Goal: Task Accomplishment & Management: Complete application form

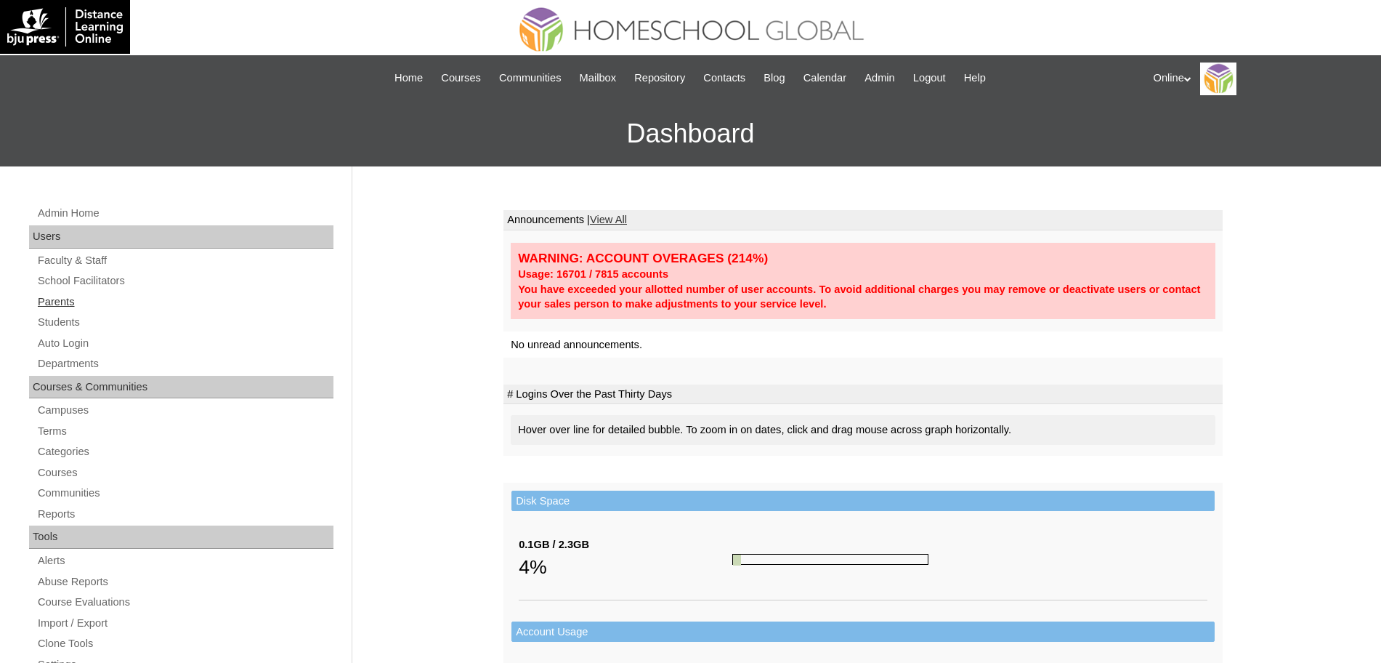
click at [57, 297] on link "Parents" at bounding box center [184, 302] width 297 height 18
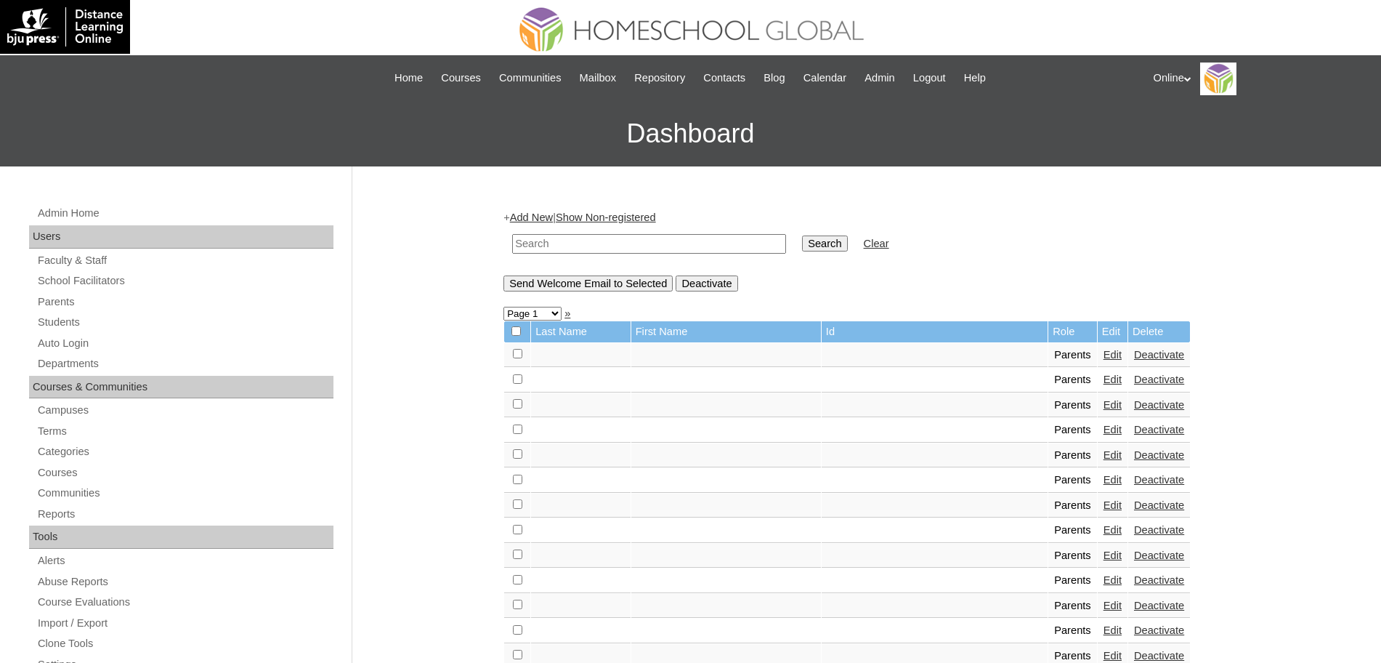
click at [610, 246] on input "text" at bounding box center [649, 244] width 274 height 20
type input "ayen"
click at [802, 235] on input "Search" at bounding box center [824, 243] width 45 height 16
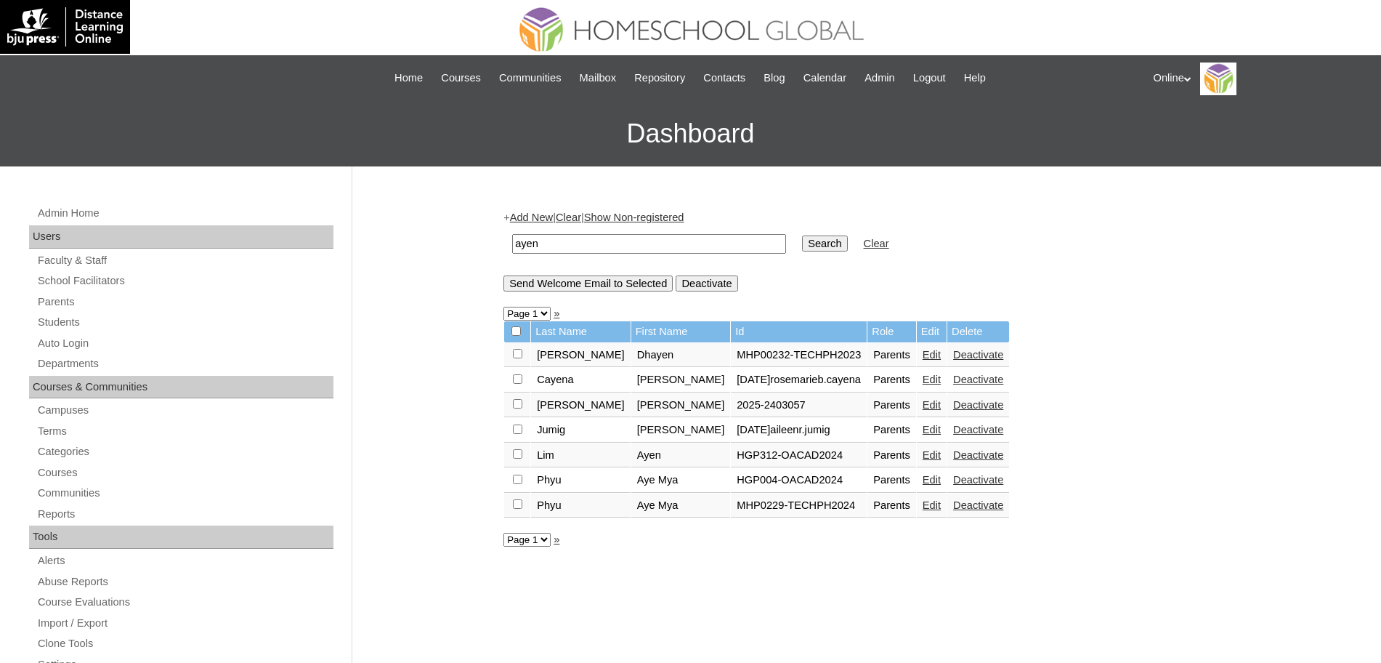
click at [941, 457] on link "Edit" at bounding box center [932, 455] width 18 height 12
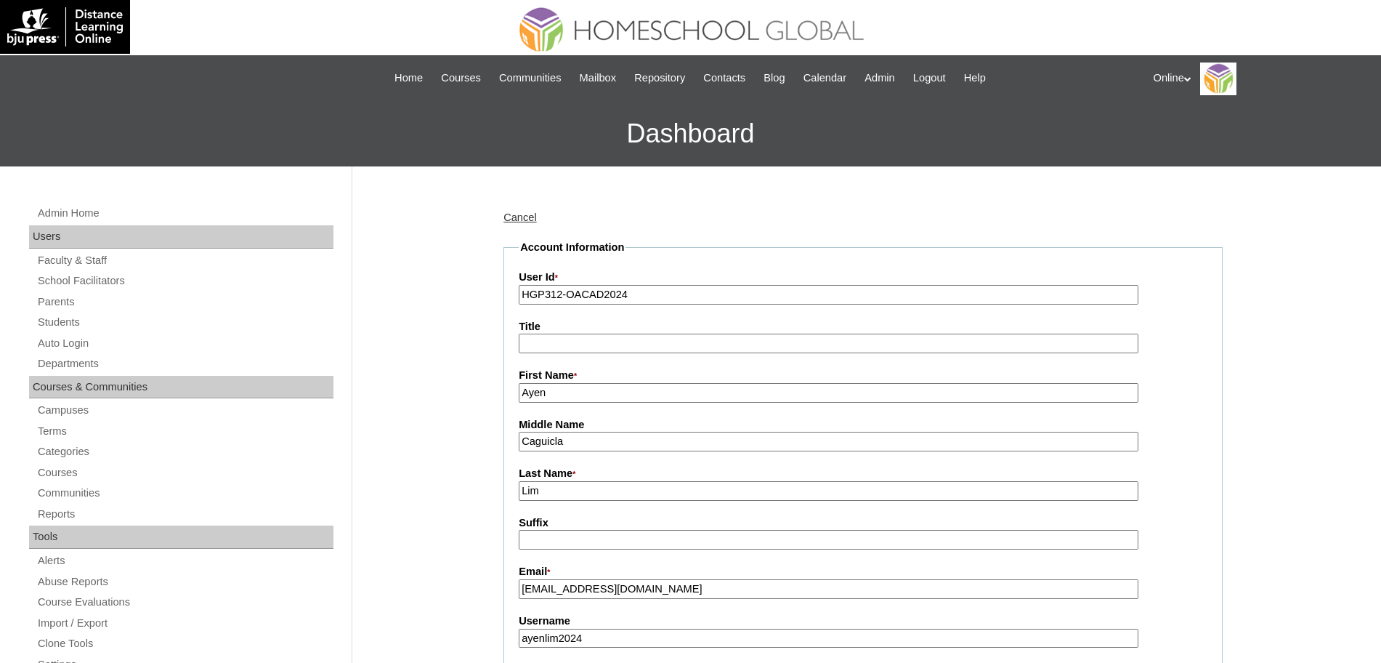
click at [631, 393] on input "Ayen" at bounding box center [829, 393] width 620 height 20
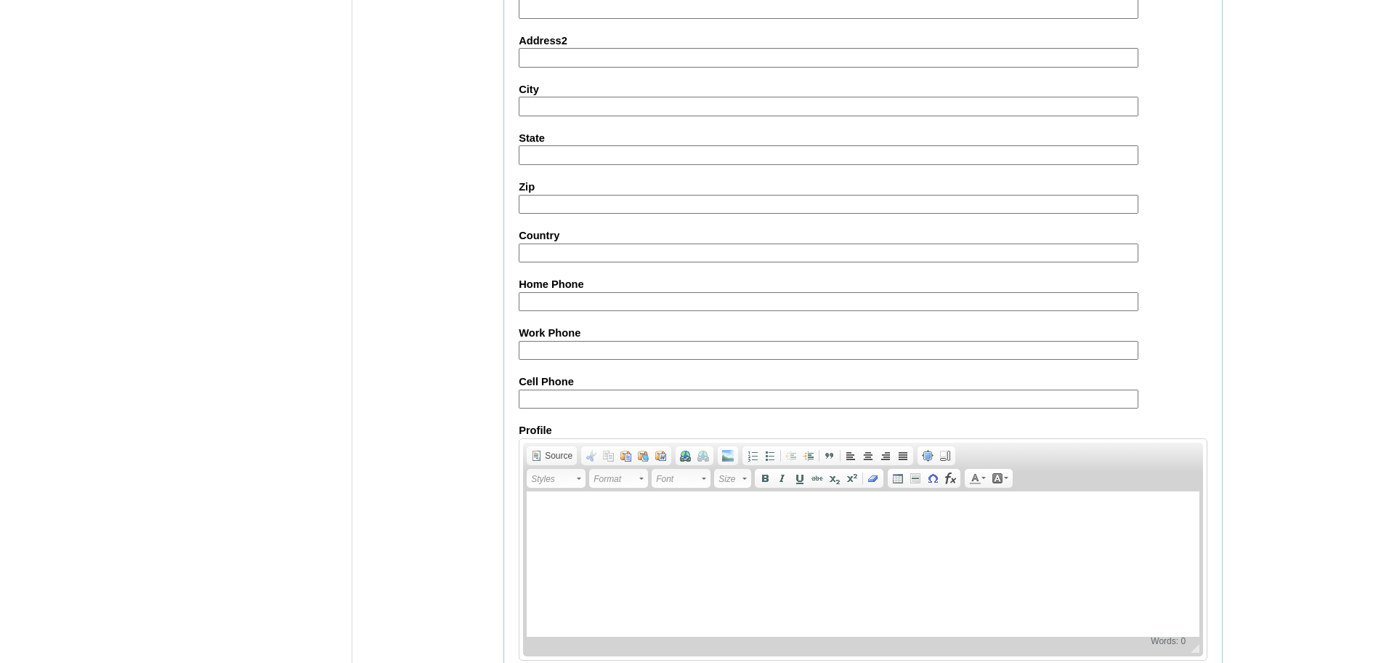
scroll to position [1246, 0]
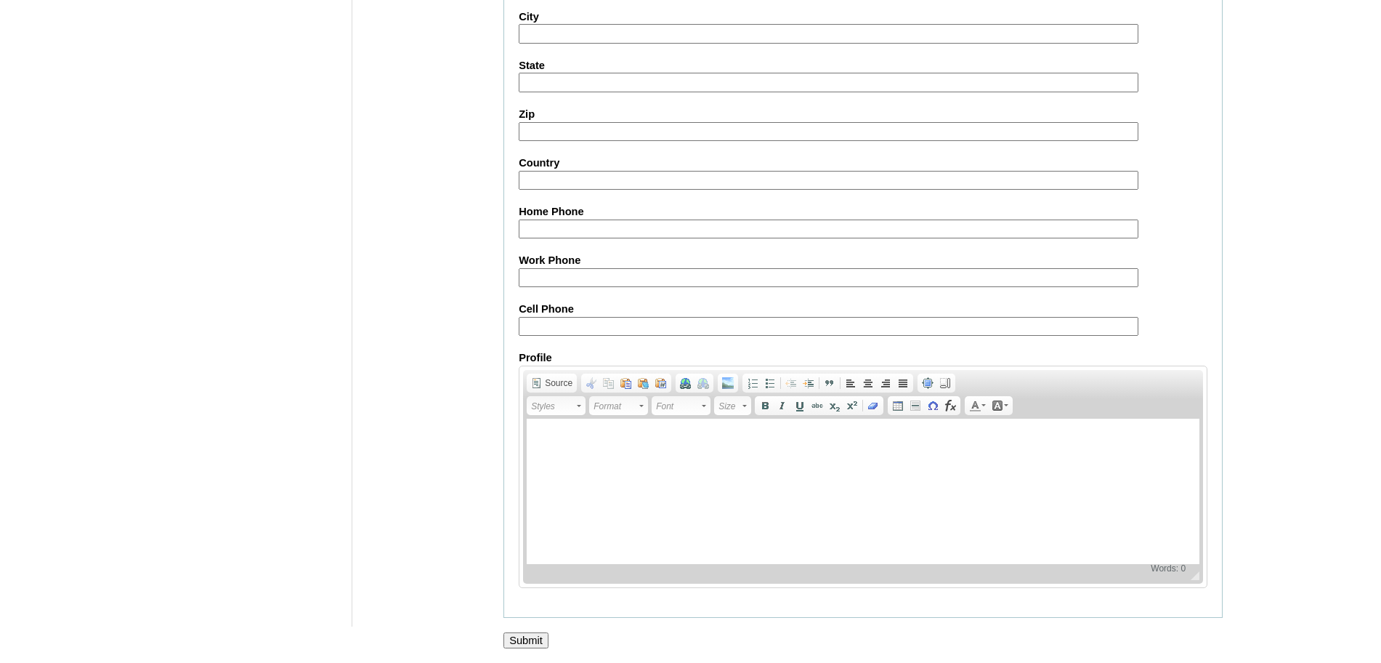
type input "Ayen (old account)"
click at [518, 637] on input "Submit" at bounding box center [526, 640] width 45 height 16
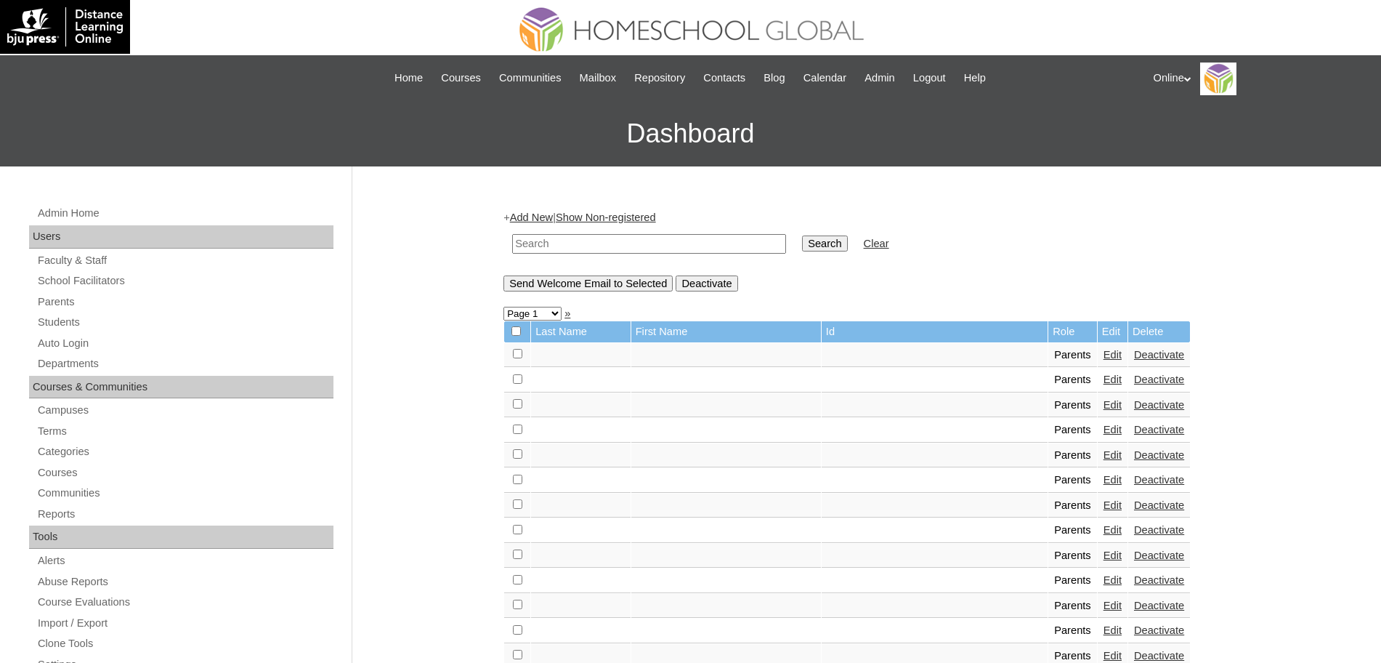
click at [549, 214] on link "Add New" at bounding box center [531, 217] width 43 height 12
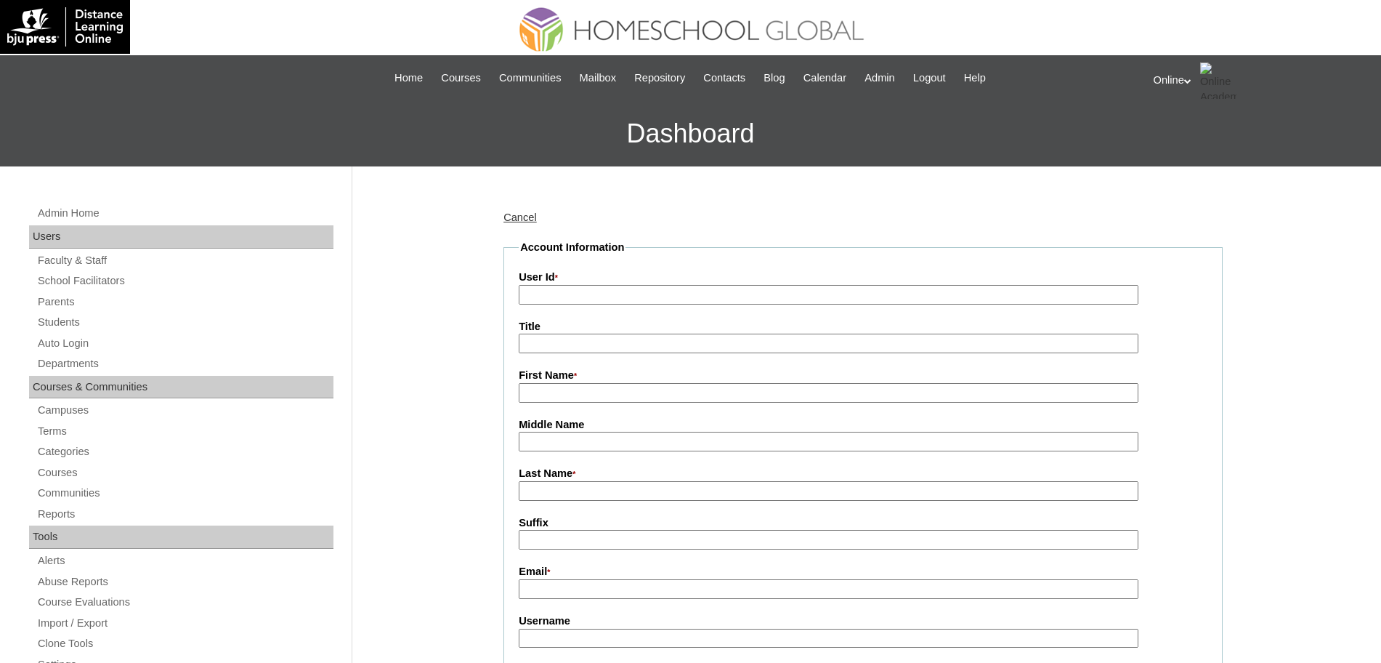
click at [607, 300] on input "User Id *" at bounding box center [829, 295] width 620 height 20
paste input "HGP0204-OACAD2025"
type input "HGP0204-OACAD2025"
click at [574, 393] on input "First Name *" at bounding box center [829, 393] width 620 height 20
paste input "Ayen"
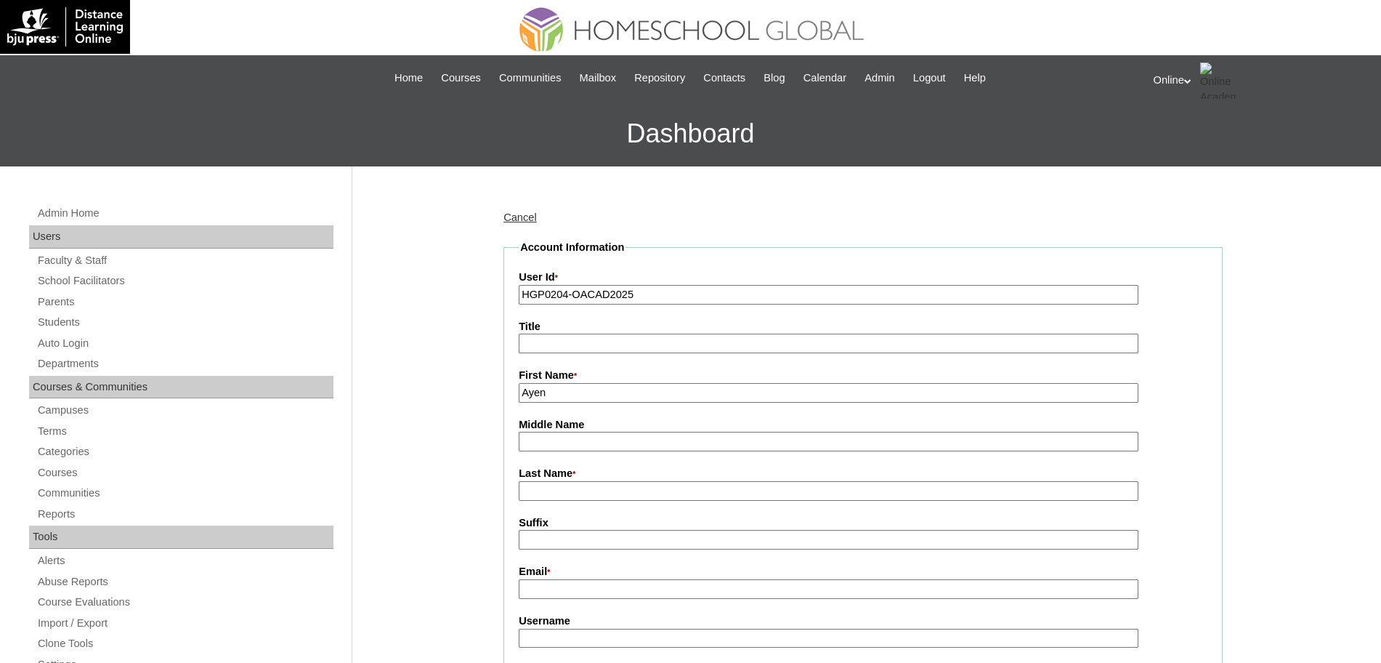
type input "Ayen"
click at [584, 448] on input "Middle Name" at bounding box center [829, 442] width 620 height 20
paste input "Caguicla"
type input "Caguicla"
click at [550, 497] on input "Last Name *" at bounding box center [829, 491] width 620 height 20
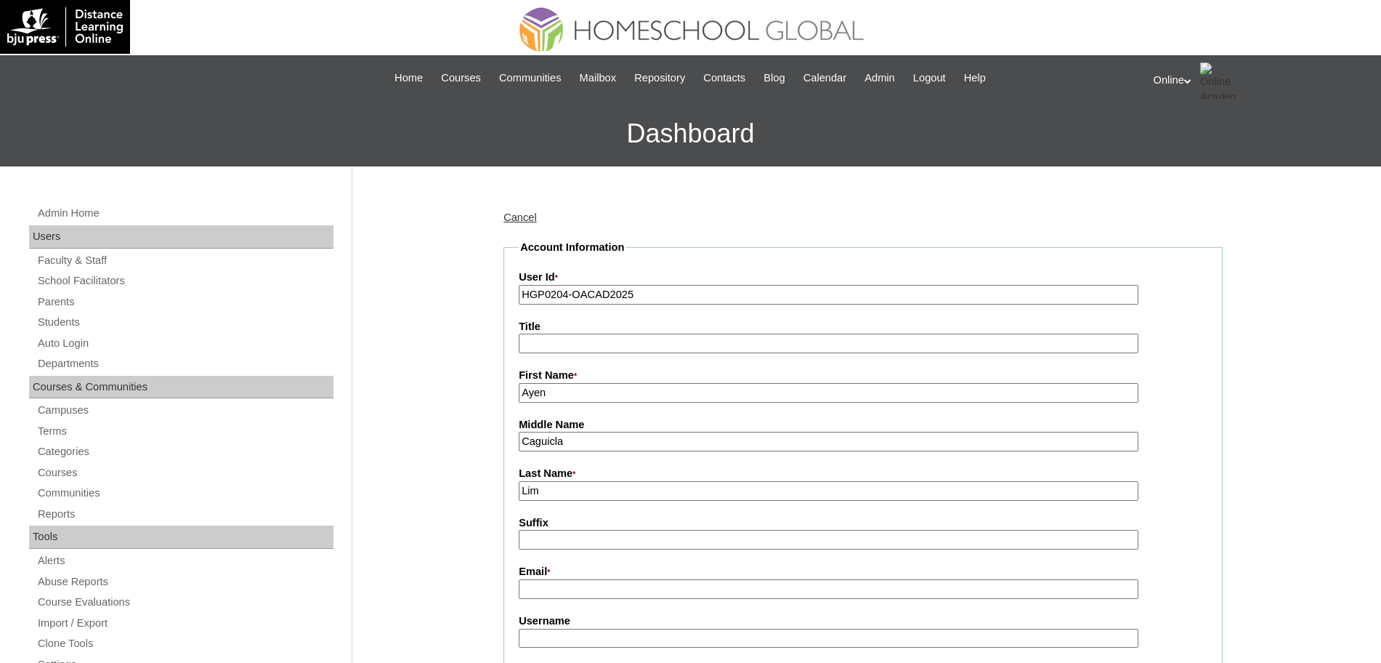
type input "Lim"
click at [592, 576] on label "Email *" at bounding box center [863, 572] width 689 height 16
click at [592, 579] on input "Email *" at bounding box center [829, 589] width 620 height 20
paste input "ayen.caguicla@gmail.com"
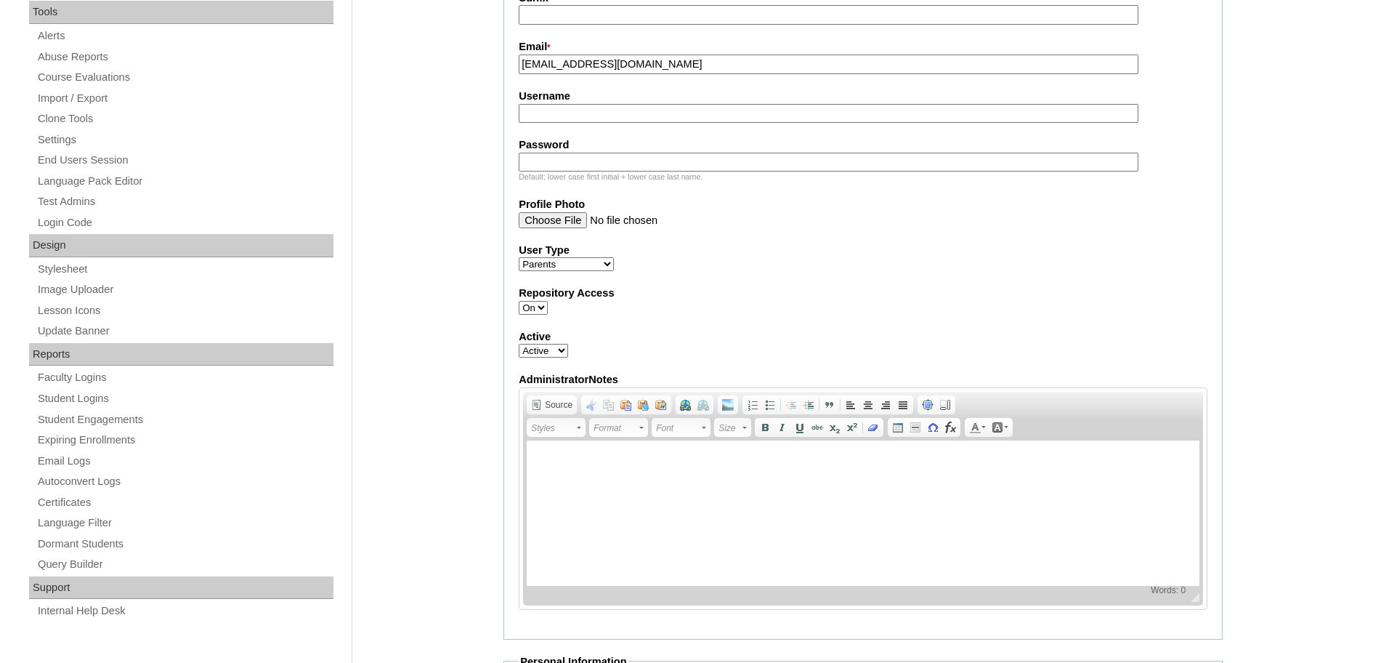
scroll to position [509, 0]
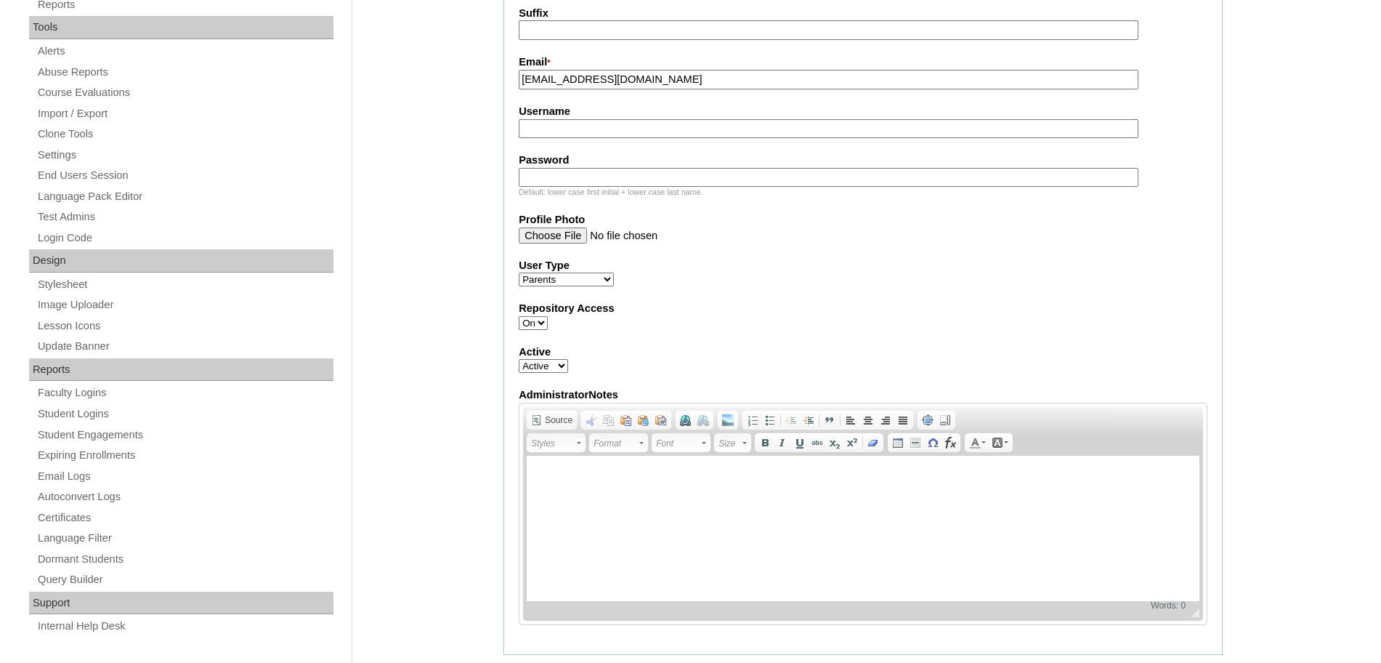
type input "ayen.caguicla@gmail.com"
click at [1330, 297] on div "Admin Home Users Faculty & Staff School Facilitators Parents Students Auto Logi…" at bounding box center [690, 545] width 1381 height 1777
click at [610, 105] on fieldset "Account Information User Id * HGP0204-OACAD2025 Title First Name * Ayen Middle …" at bounding box center [863, 192] width 719 height 924
click at [601, 131] on input "Username" at bounding box center [829, 129] width 620 height 20
paste input "alim2025"
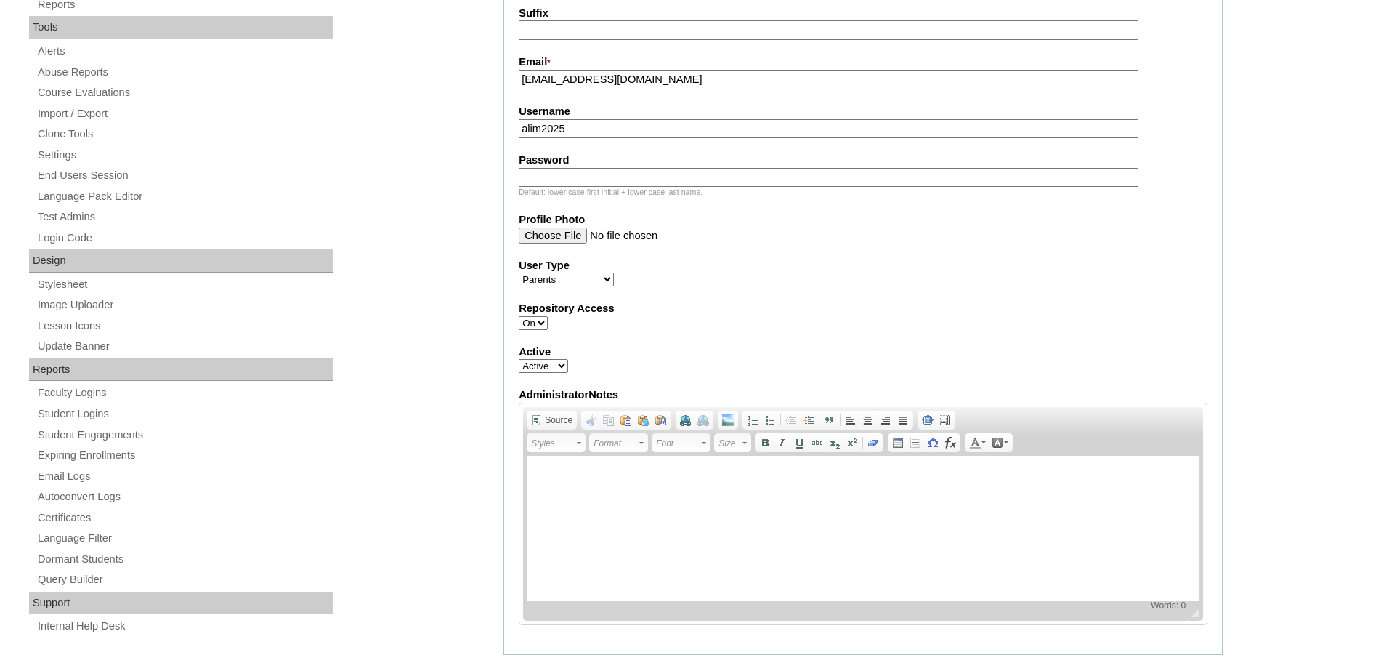
type input "alim2025"
click at [606, 179] on input "Password" at bounding box center [829, 178] width 620 height 20
paste input "LmZxA"
type input "LmZxA"
click at [876, 275] on div "User Type Faculty Staff Student Parents School Facilitators" at bounding box center [863, 272] width 689 height 29
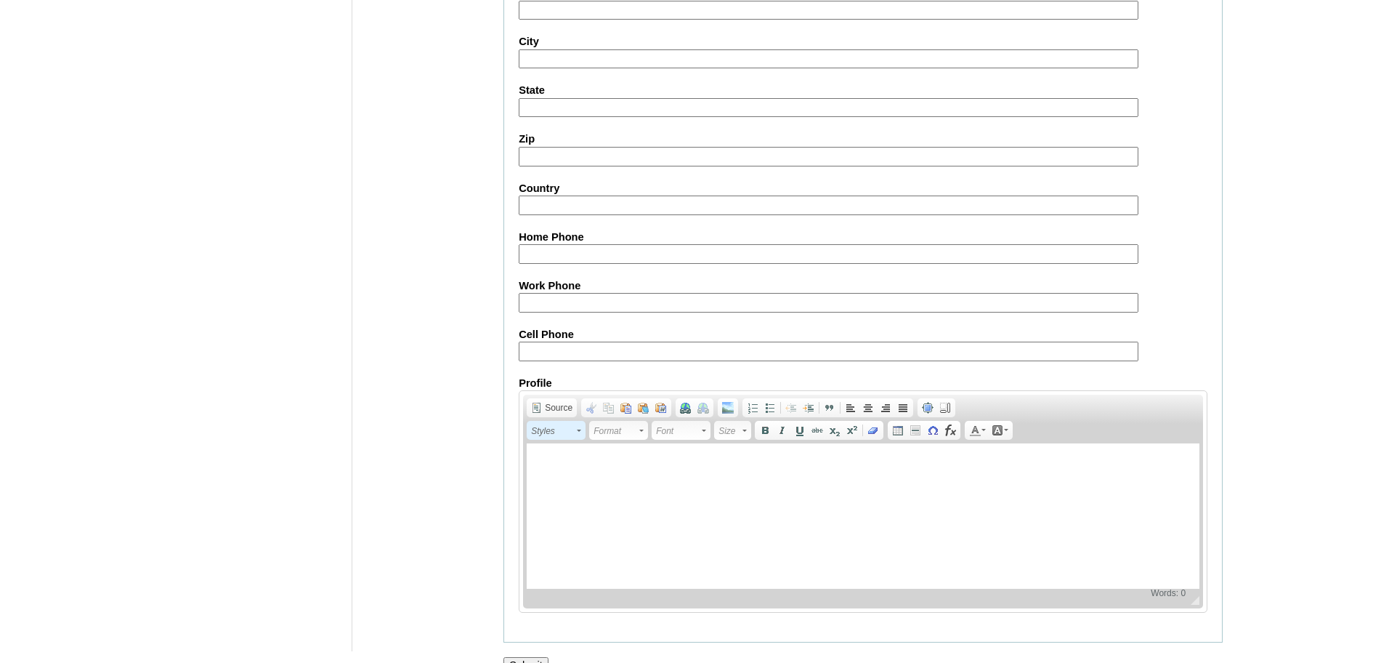
scroll to position [1301, 0]
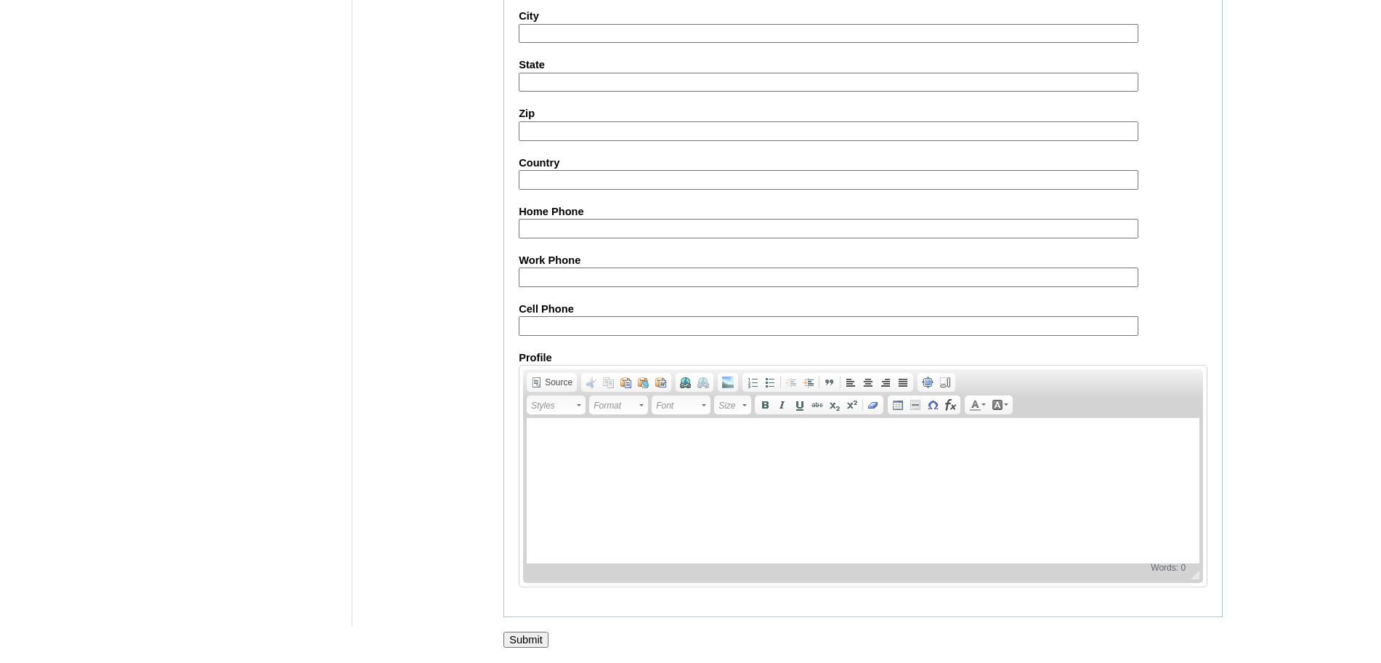
click at [534, 640] on input "Submit" at bounding box center [526, 639] width 45 height 16
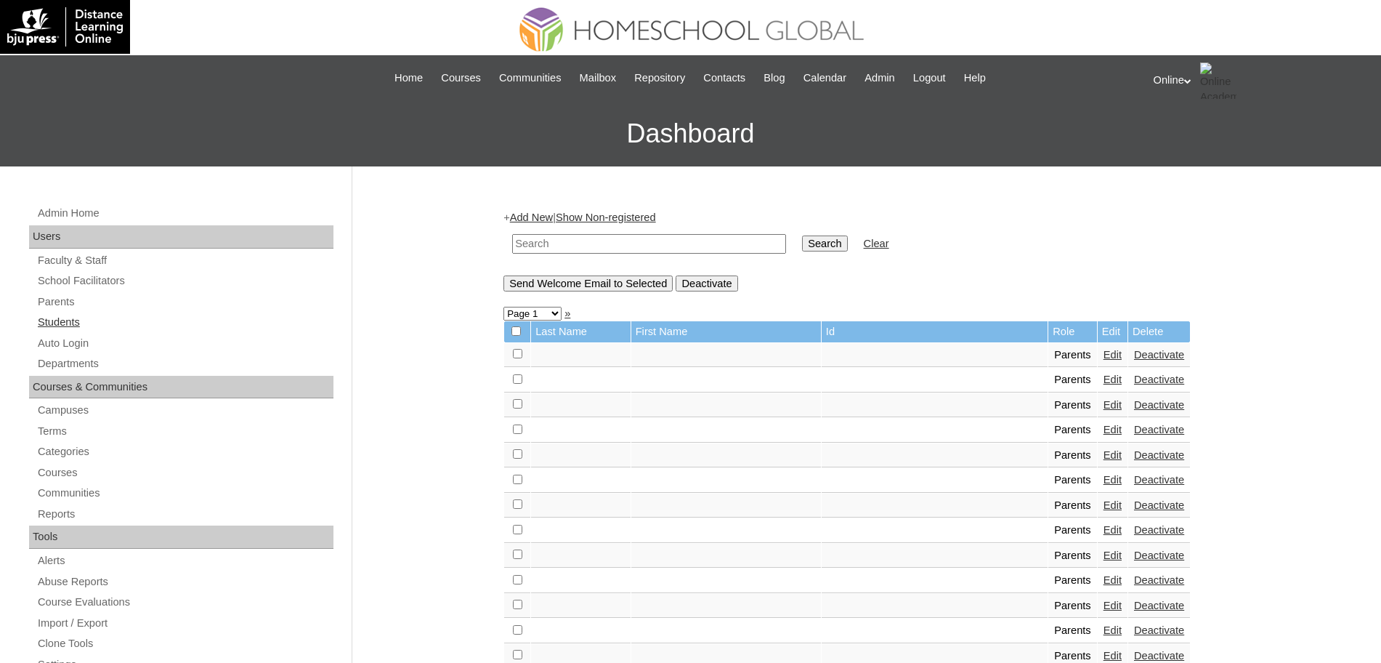
click at [48, 319] on link "Students" at bounding box center [184, 322] width 297 height 18
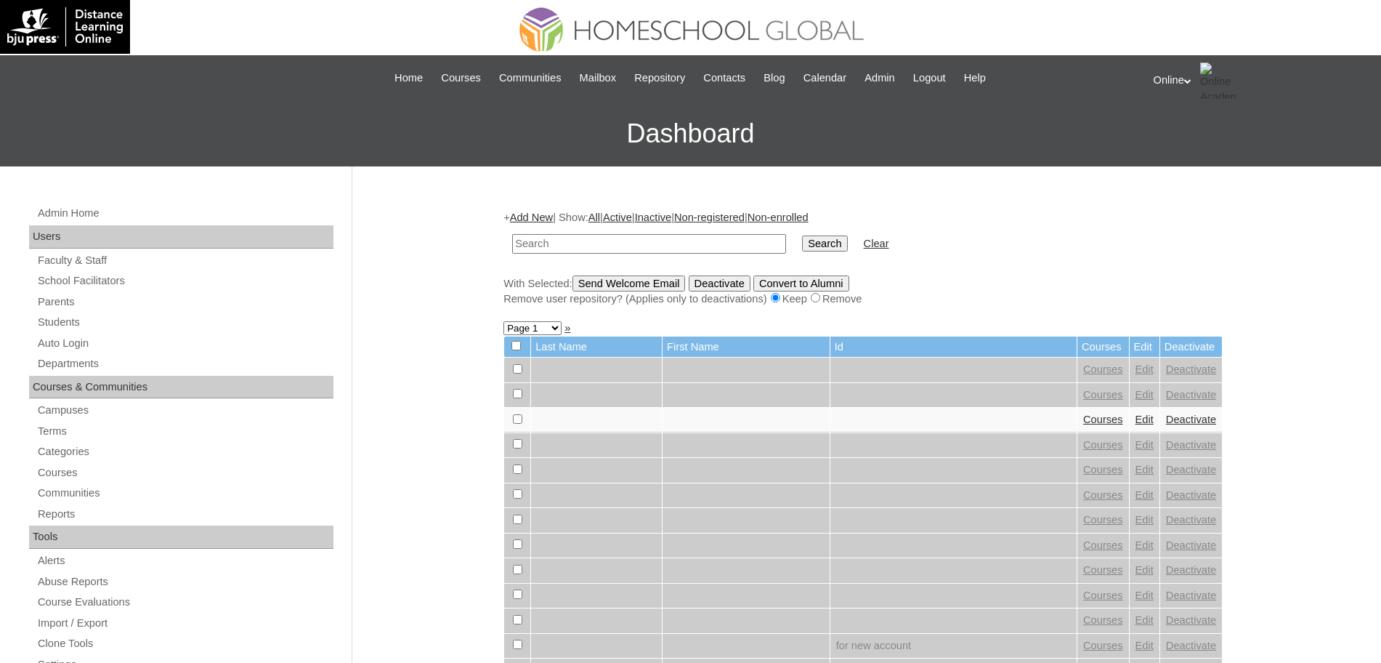
click at [549, 217] on link "Add New" at bounding box center [531, 217] width 43 height 12
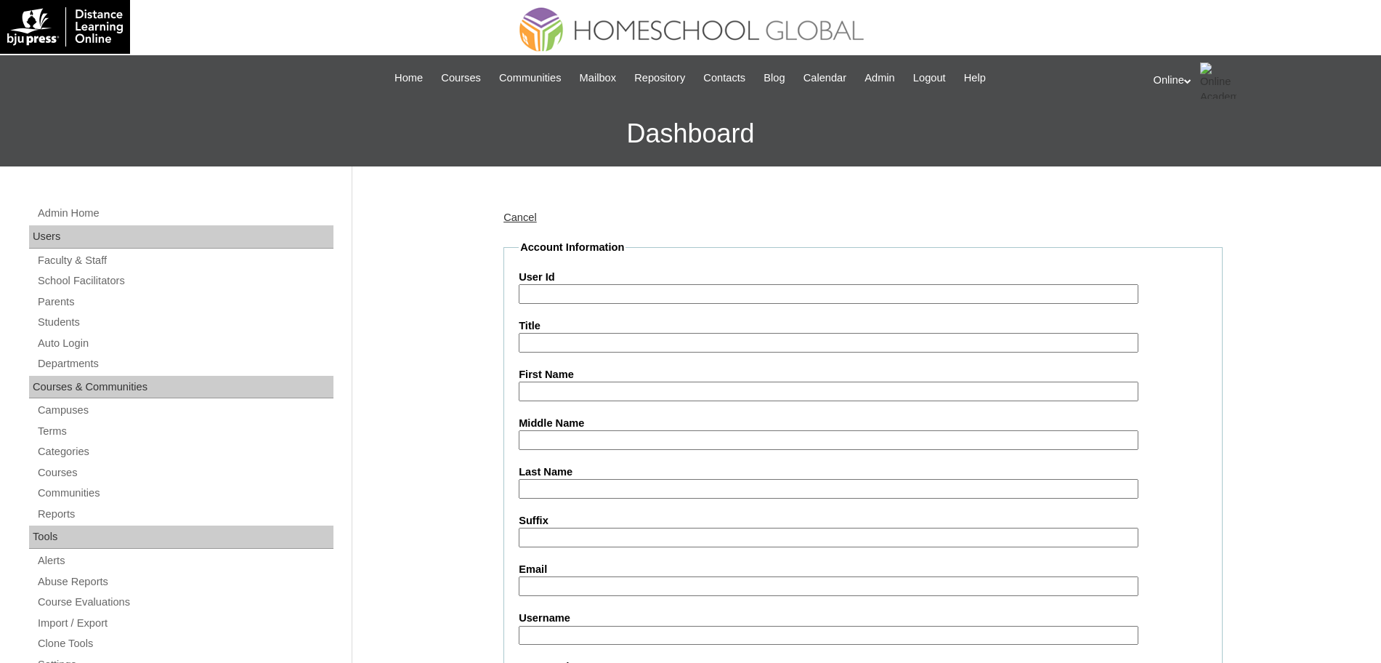
click at [594, 270] on label "User Id" at bounding box center [863, 277] width 689 height 15
click at [594, 284] on input "User Id" at bounding box center [829, 294] width 620 height 20
click at [581, 290] on input "User Id" at bounding box center [829, 294] width 620 height 20
paste input "HG249OACAD2025"
type input "HG249OACAD2025"
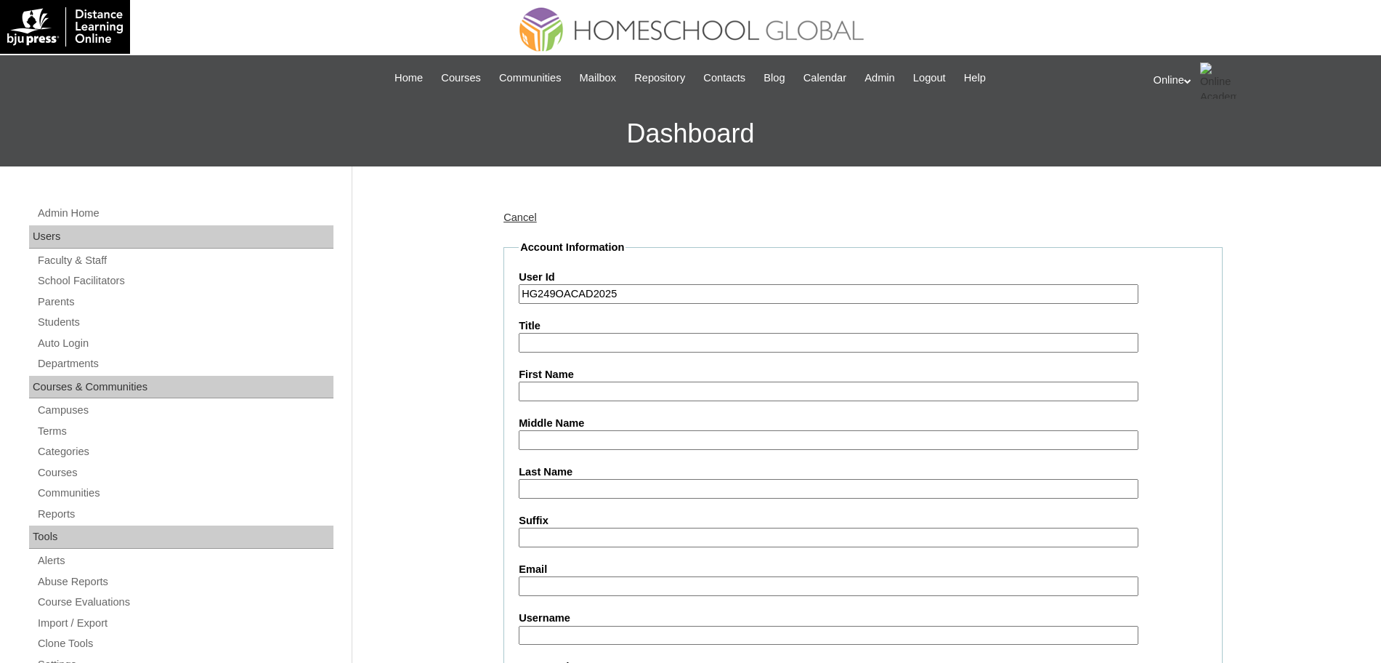
click at [570, 386] on input "First Name" at bounding box center [829, 391] width 620 height 20
paste input "Laurayne Josefa"
type input "Laurayne Josefa"
click at [543, 481] on input "Last Name" at bounding box center [829, 489] width 620 height 20
type input "Lim"
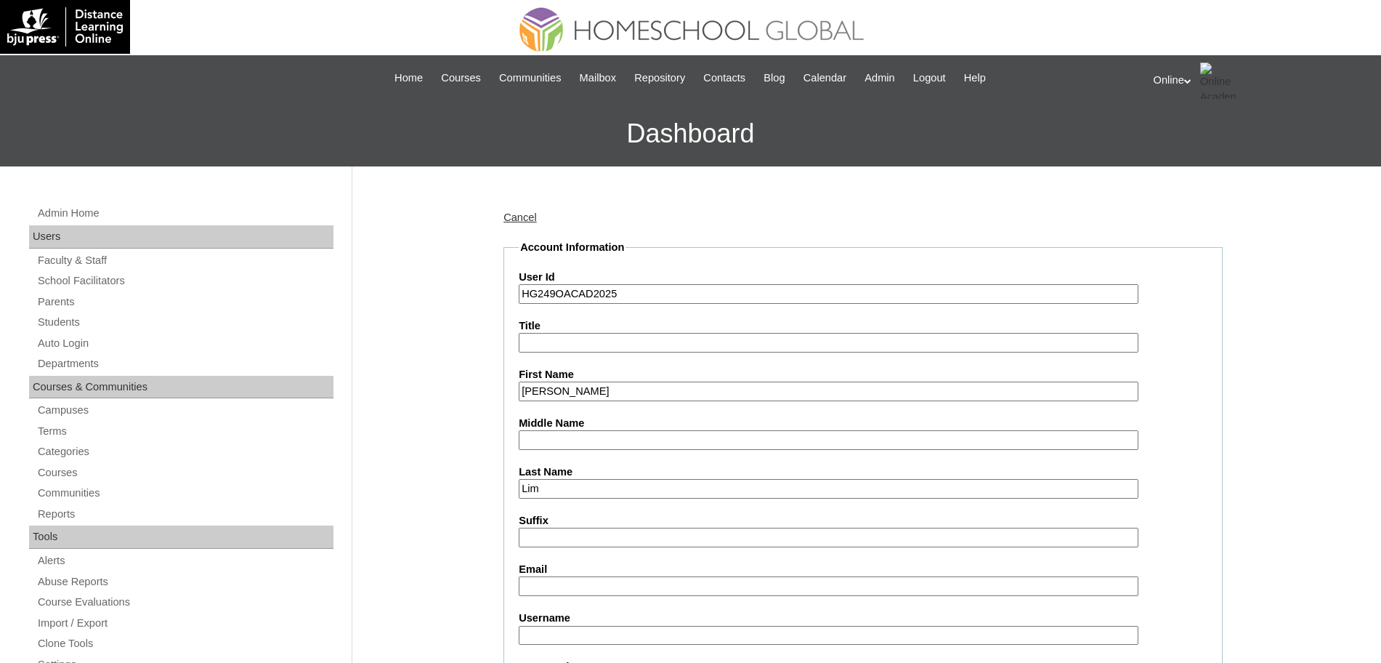
click at [581, 445] on input "Middle Name" at bounding box center [829, 440] width 620 height 20
paste input "Caguicla"
type input "Caguicla"
drag, startPoint x: 1309, startPoint y: 273, endPoint x: 1315, endPoint y: 267, distance: 8.8
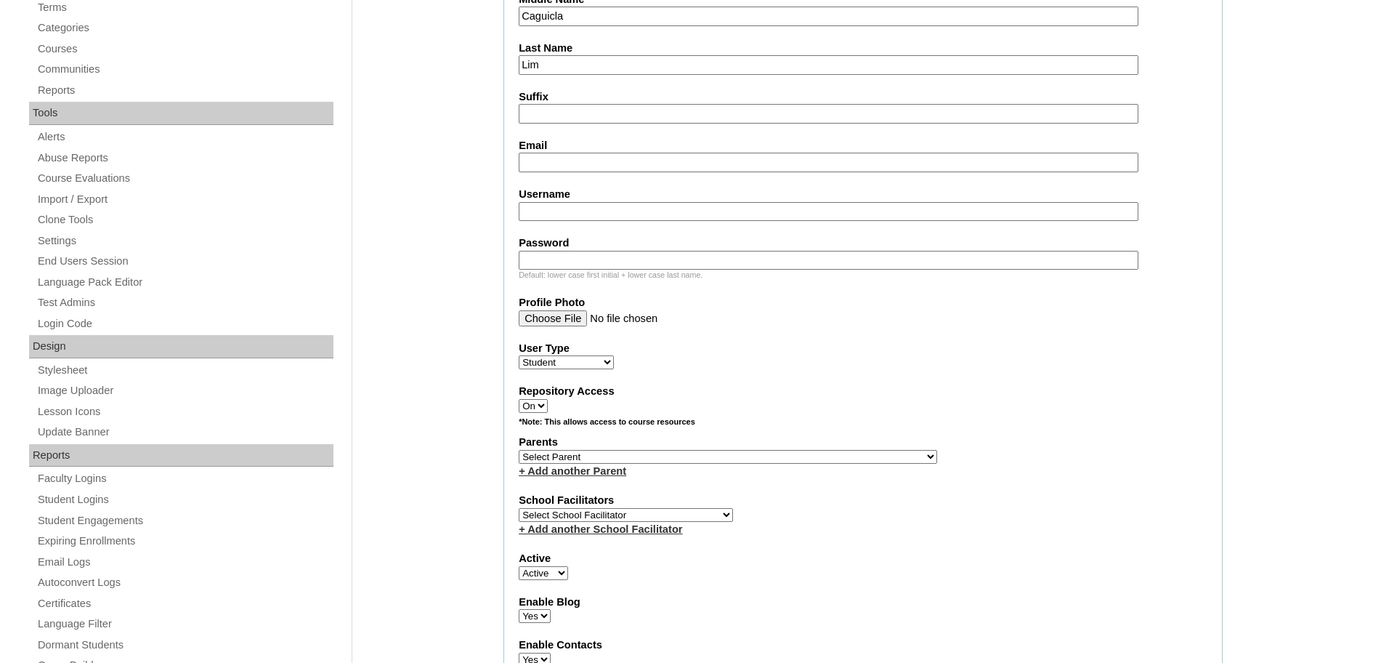
scroll to position [500, 0]
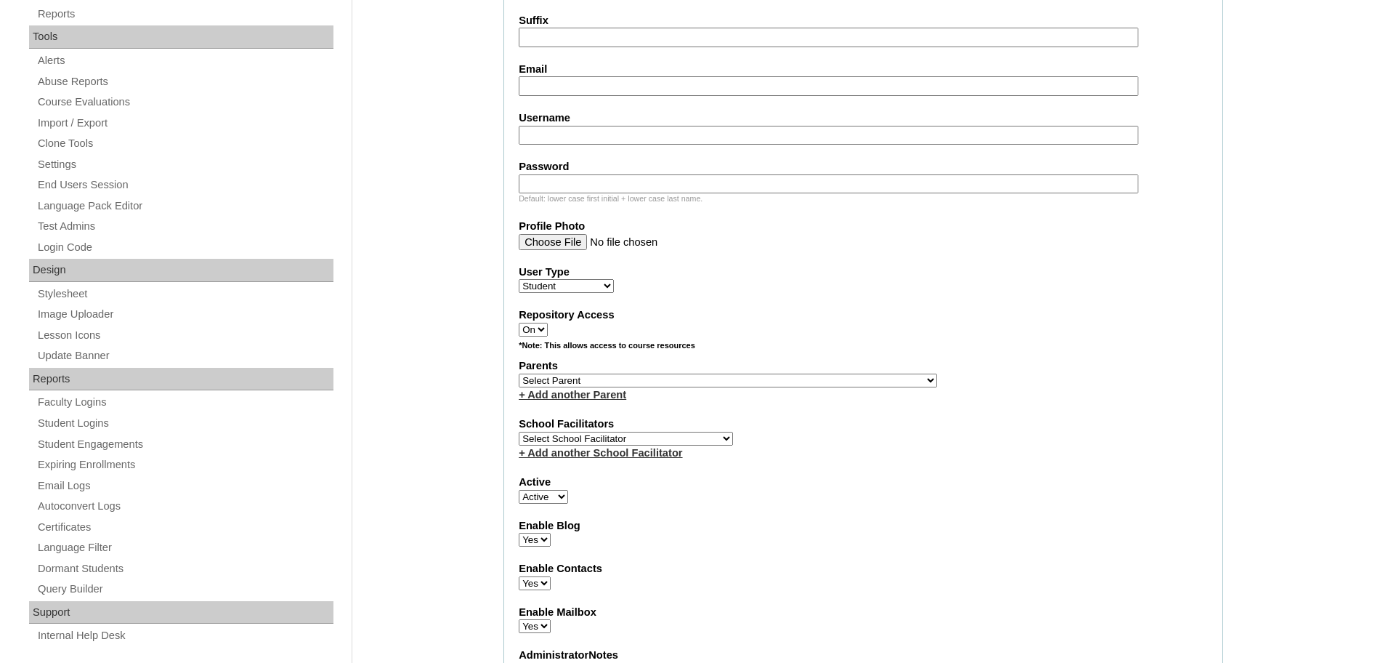
click at [581, 95] on input "Email" at bounding box center [829, 86] width 620 height 20
paste input "ayen.caguicla@gmail.com"
type input "ayen.caguicla@gmail.com"
click at [620, 139] on input "Username" at bounding box center [829, 136] width 620 height 20
paste input "laurayne.lim2025"
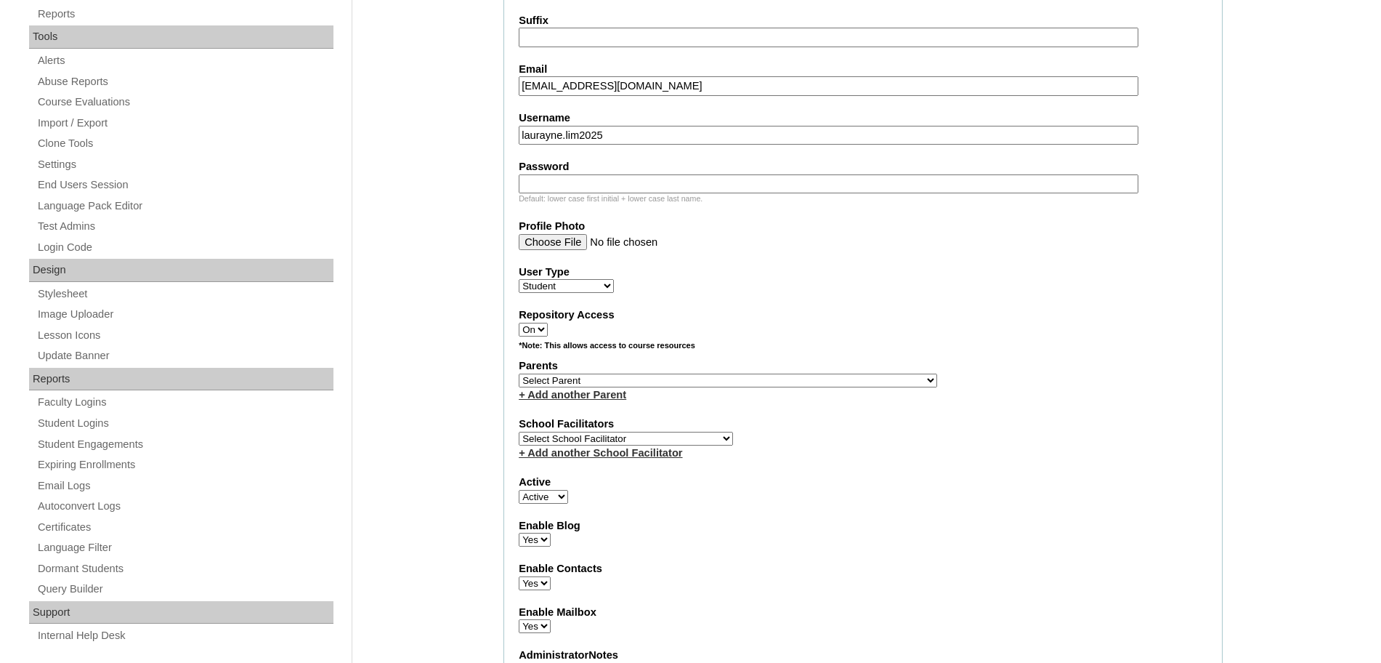
type input "laurayne.lim2025"
click at [626, 179] on input "Password" at bounding box center [829, 184] width 620 height 20
paste input "GhBvV"
type input "GhBvV"
click at [645, 435] on select "Select School Facilitator Norman Añain Ruffa Abadijas Mary Abella Gloryfe Abion…" at bounding box center [626, 439] width 214 height 14
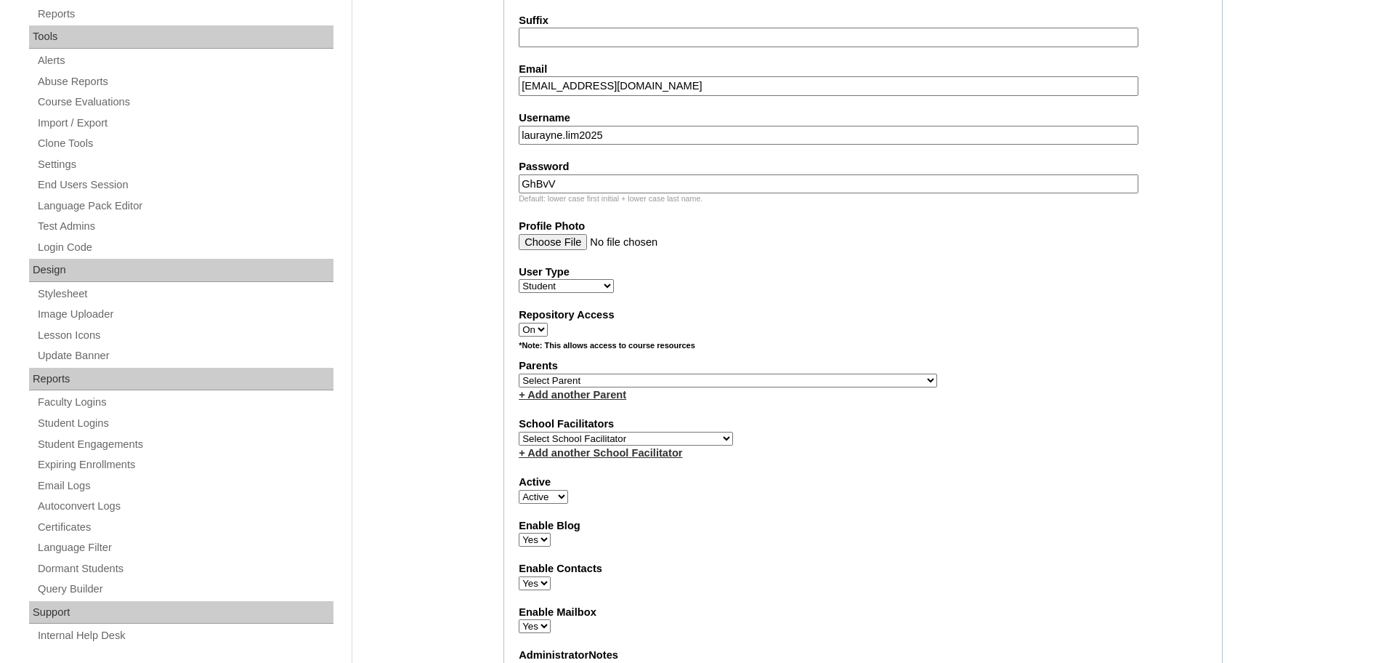
select select "32656"
click at [519, 432] on select "Select School Facilitator Norman Añain Ruffa Abadijas Mary Abella Gloryfe Abion…" at bounding box center [626, 439] width 214 height 14
click at [674, 376] on select "Select Parent , , , , , , , , , , , , , , , , , , , , , , , , , , , , , , , , ,…" at bounding box center [728, 380] width 419 height 14
select select "43841"
click at [519, 373] on select "Select Parent , , , , , , , , , , , , , , , , , , , , , , , , , , , , , , , , ,…" at bounding box center [728, 380] width 419 height 14
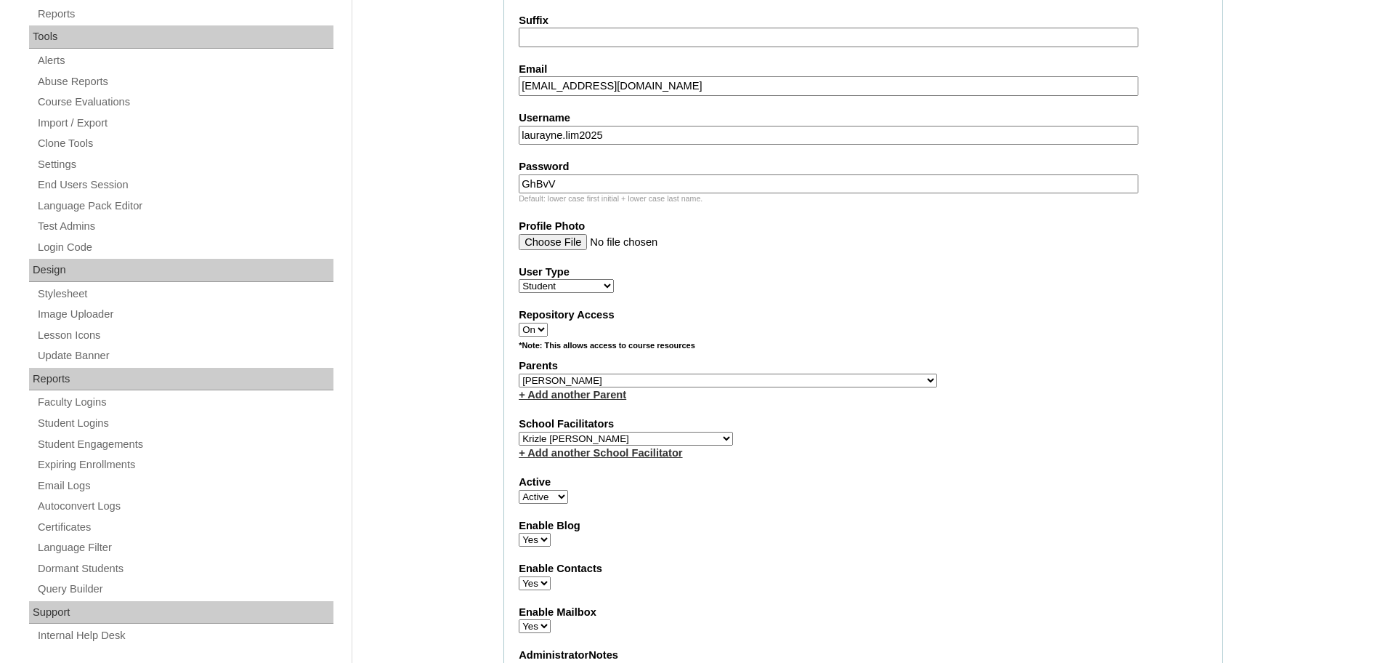
click at [960, 379] on div "Parents Select Parent , , , , , , , , , , , , , , , , , , , , , , , , , , , , ,…" at bounding box center [863, 380] width 689 height 44
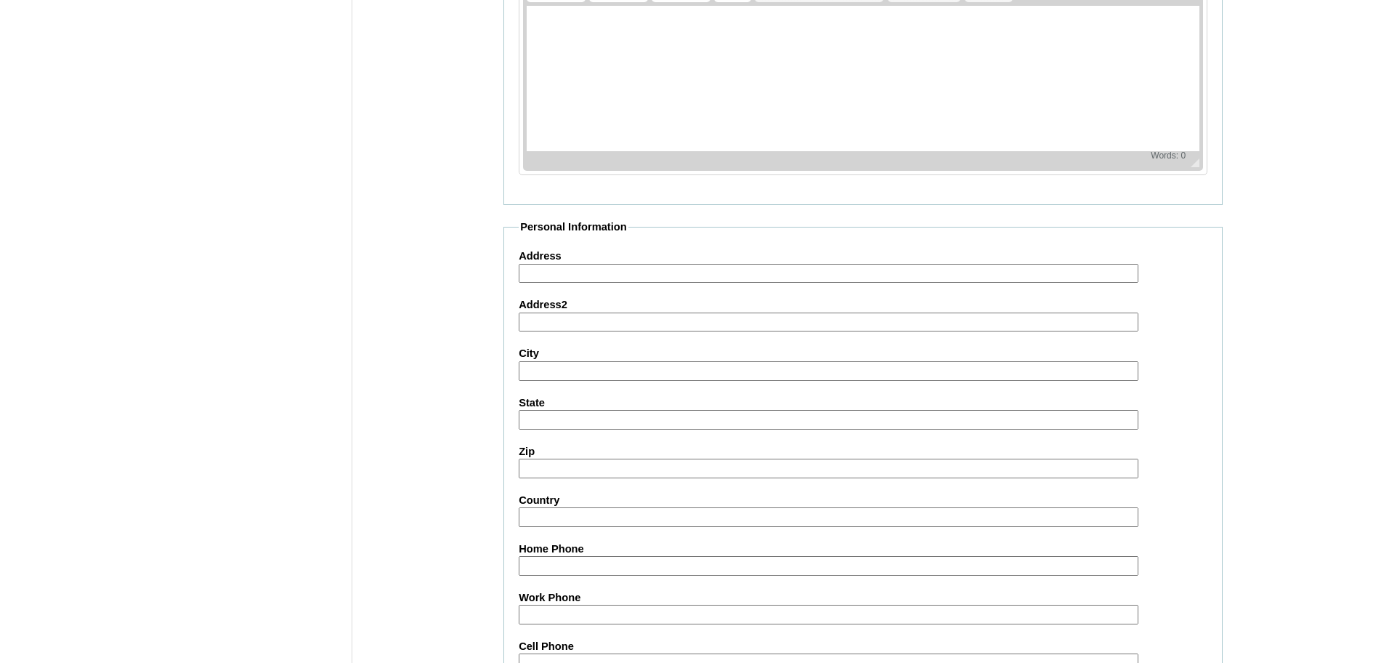
scroll to position [1548, 0]
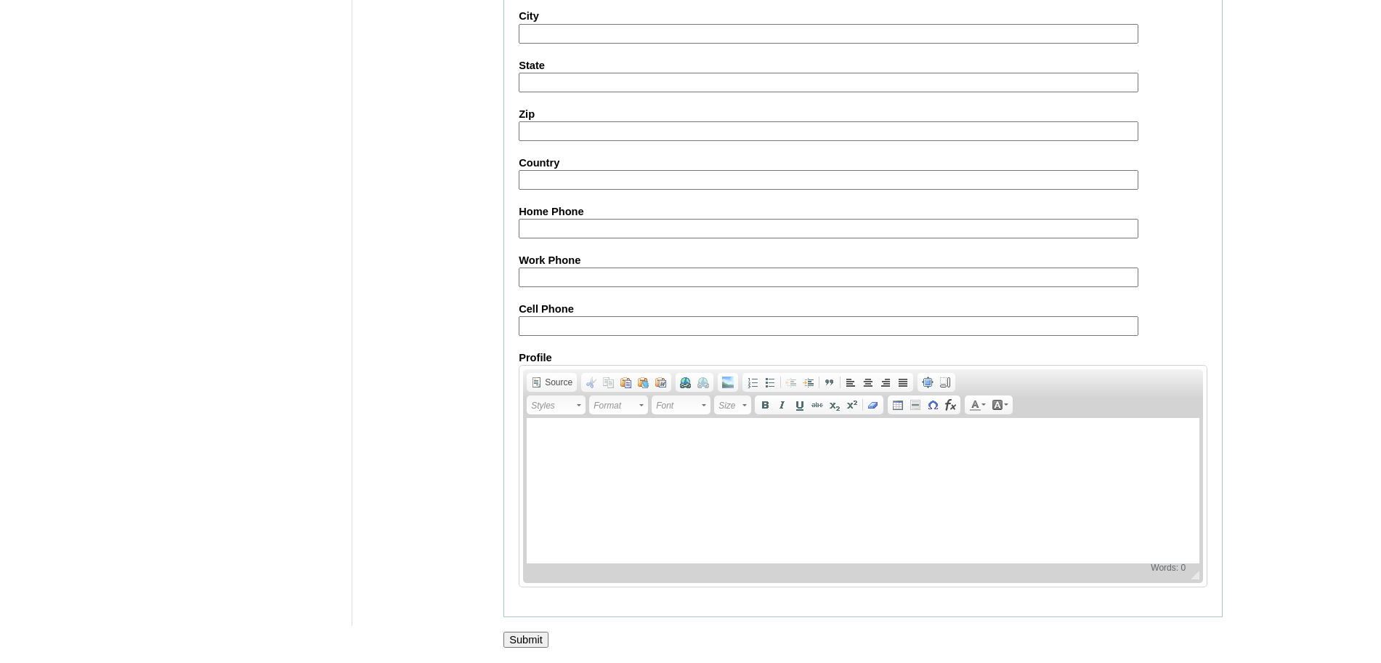
click at [529, 637] on input "Submit" at bounding box center [526, 639] width 45 height 16
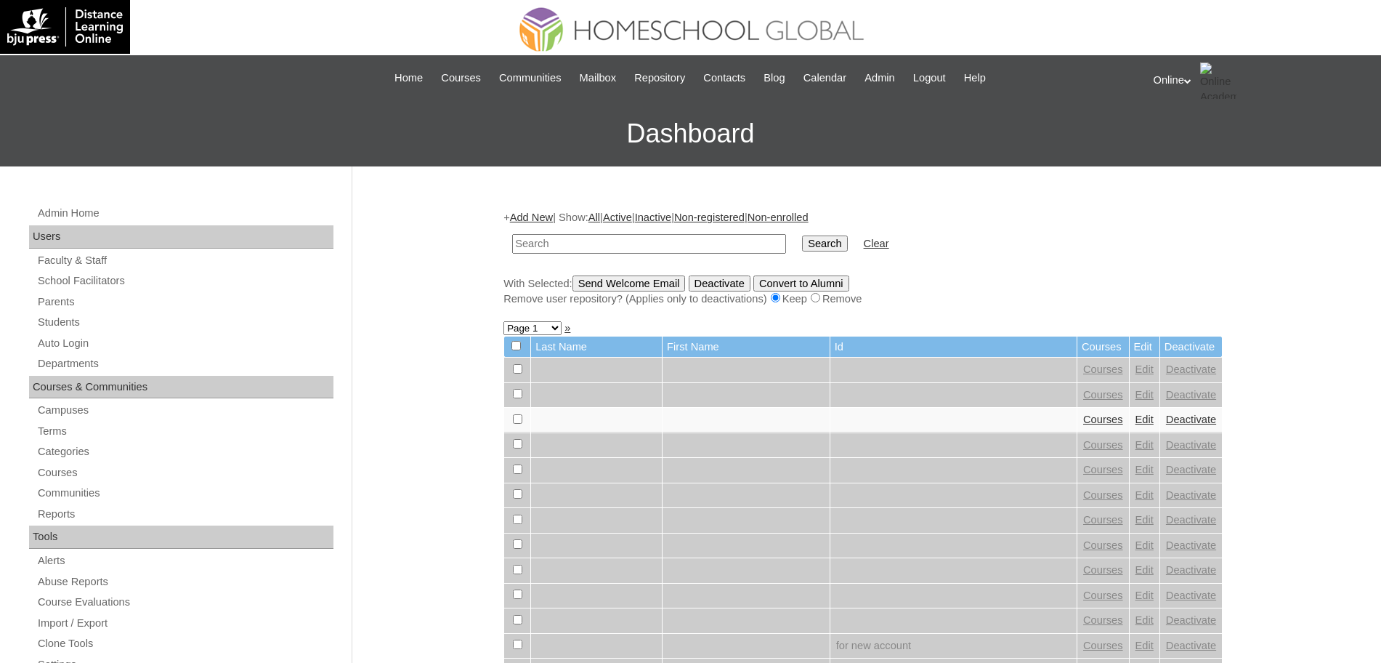
click at [643, 246] on input "text" at bounding box center [649, 244] width 274 height 20
type input "laurayne"
click at [802, 235] on input "Search" at bounding box center [824, 243] width 45 height 16
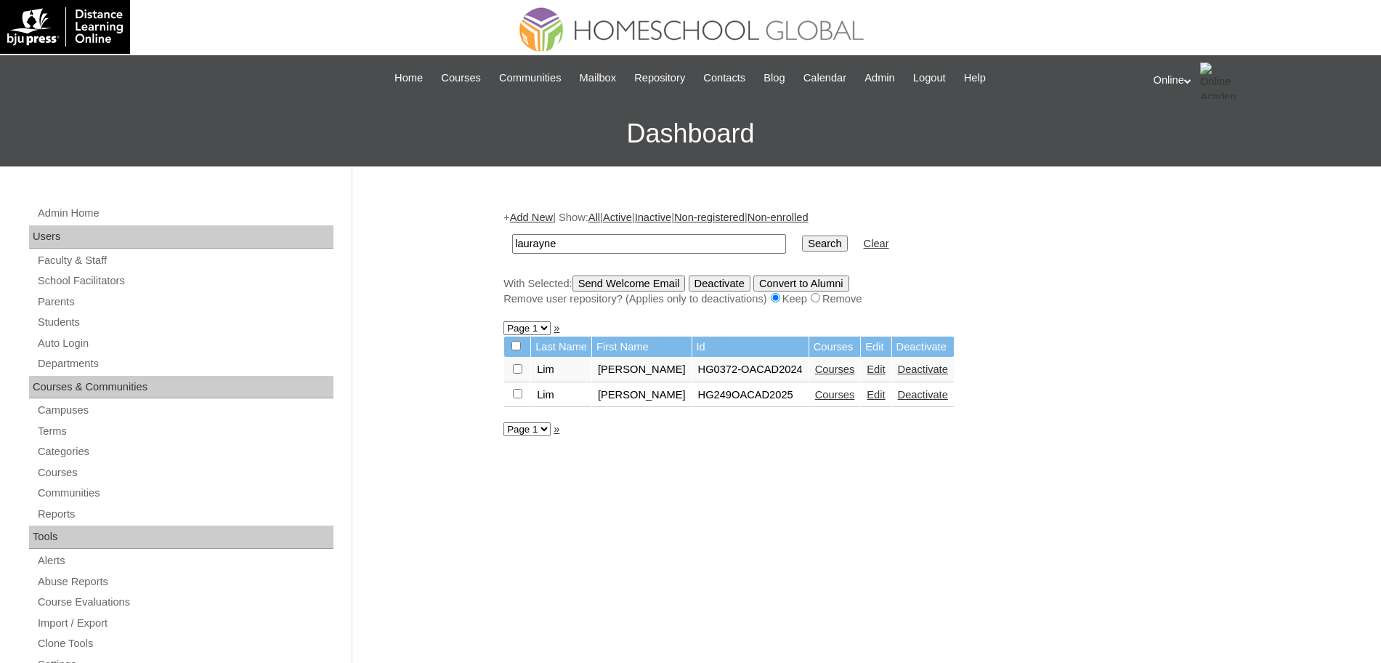
click at [855, 397] on link "Courses" at bounding box center [835, 395] width 40 height 12
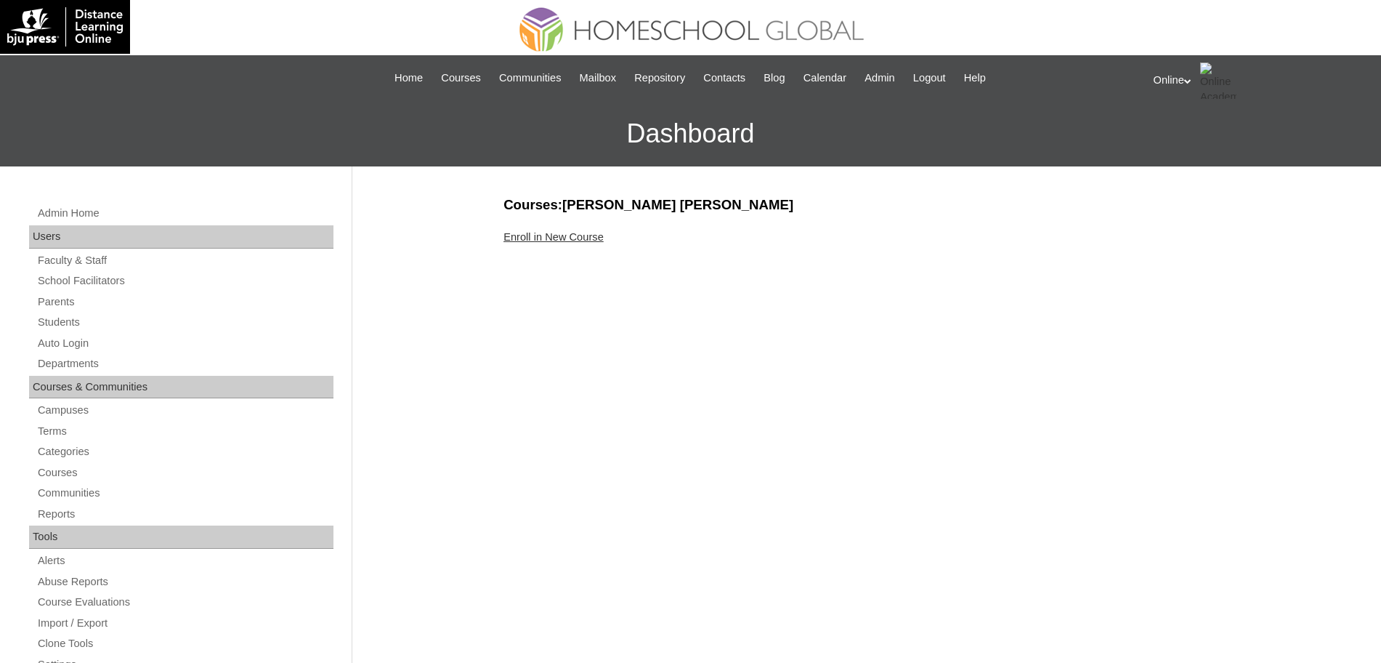
click at [599, 233] on link "Enroll in New Course" at bounding box center [554, 237] width 100 height 12
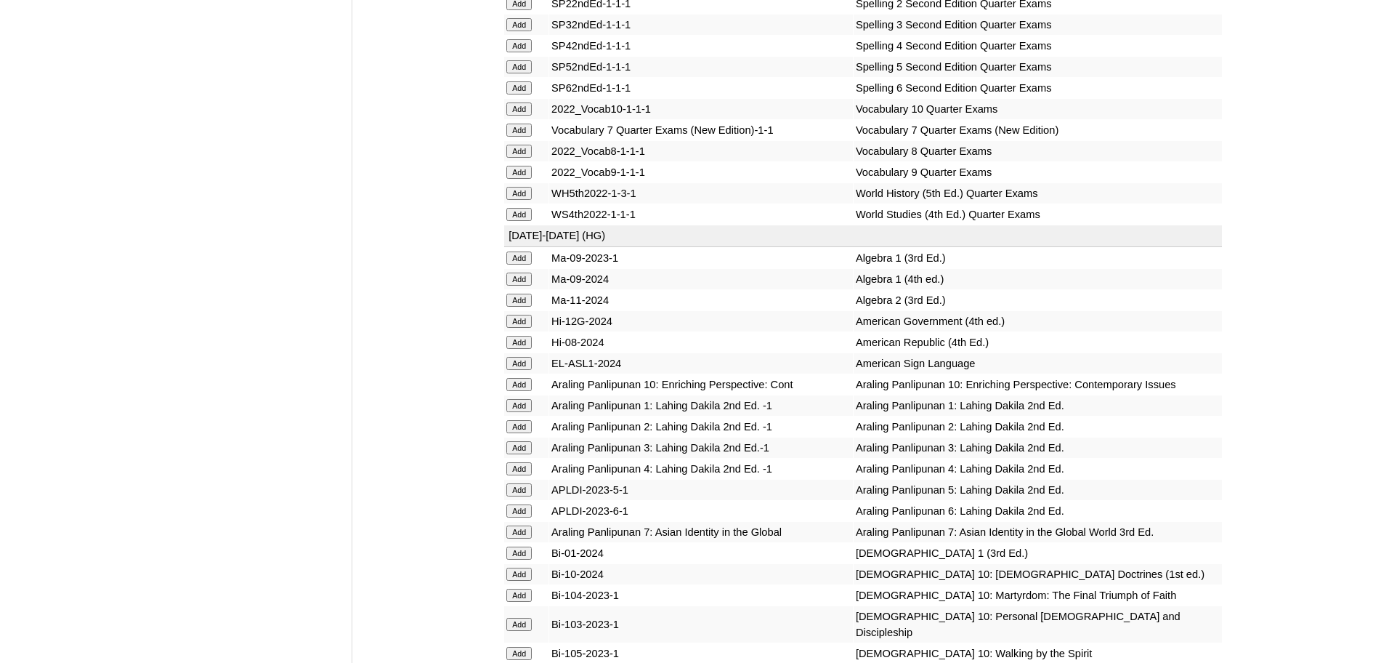
scroll to position [3643, 0]
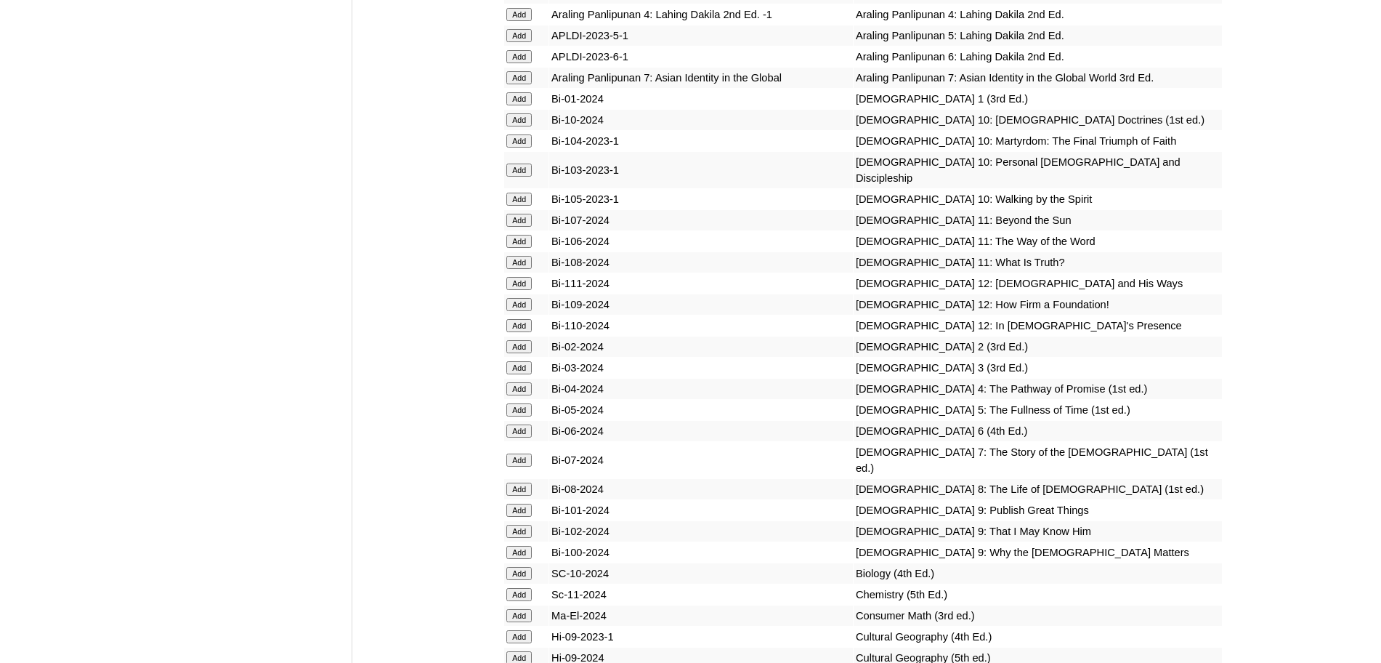
click at [529, 105] on input "Add" at bounding box center [518, 98] width 25 height 13
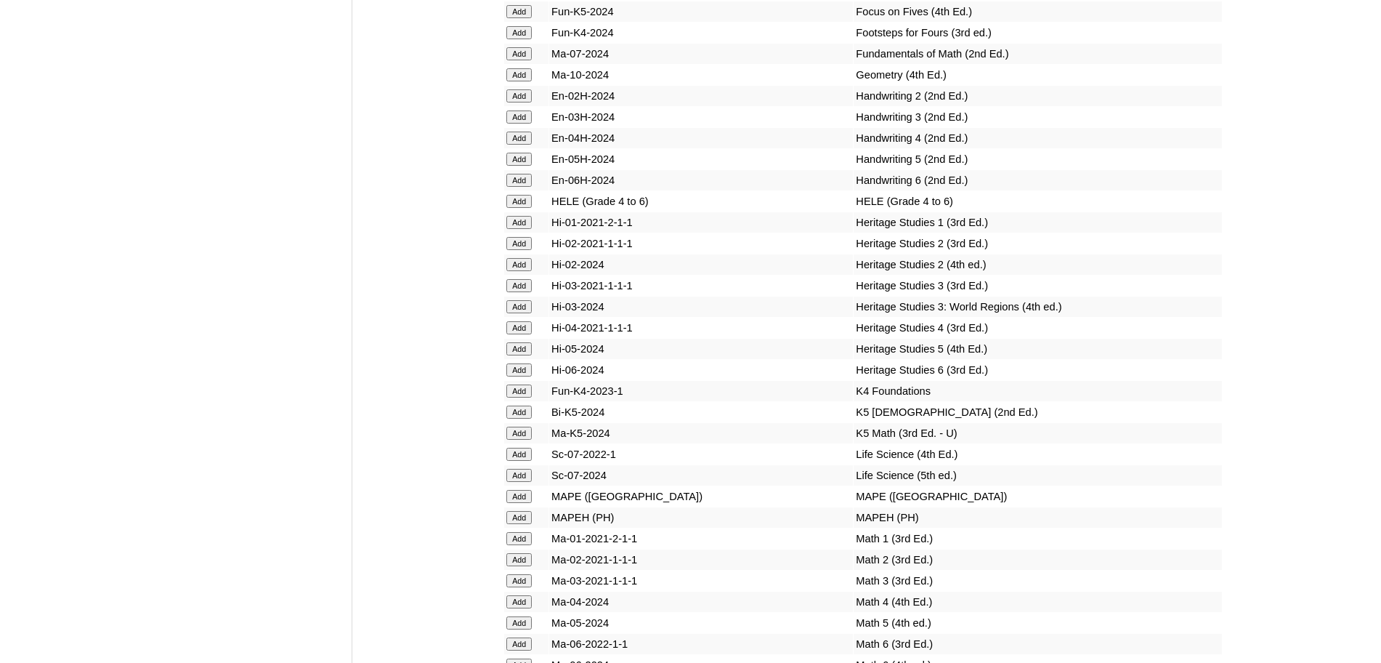
scroll to position [5460, 0]
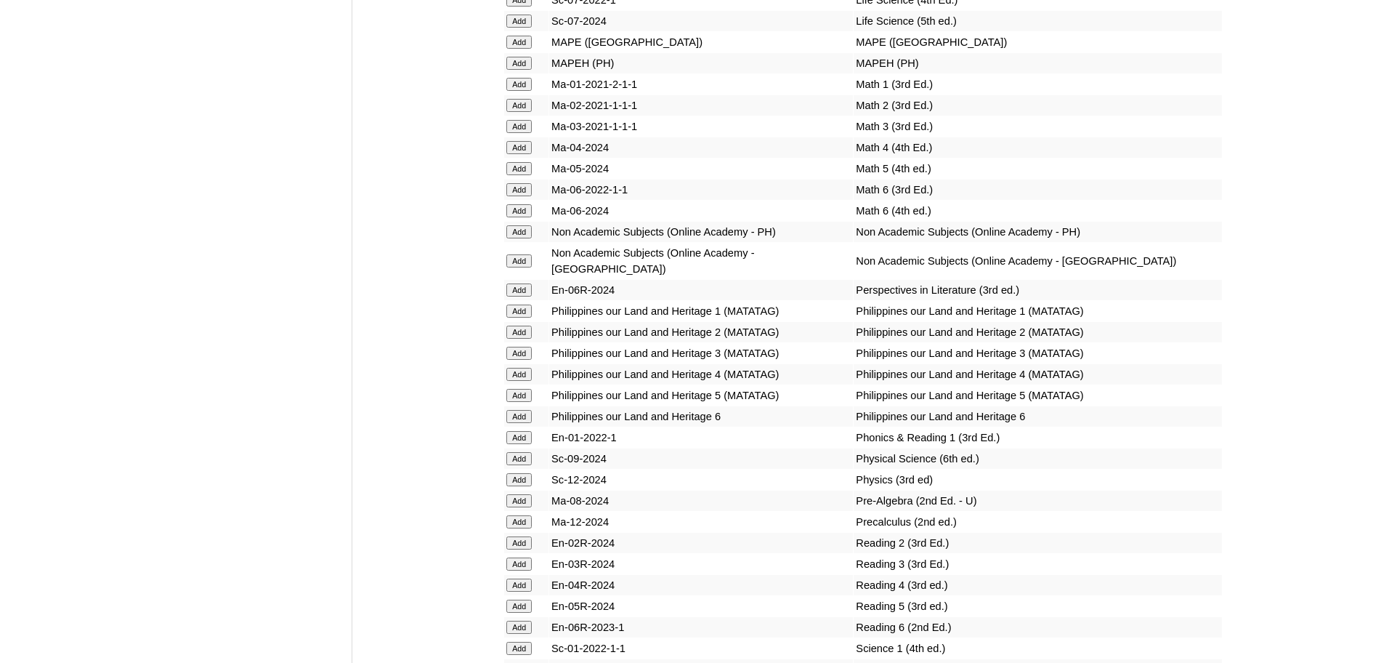
click at [514, 444] on input "Add" at bounding box center [518, 437] width 25 height 13
drag, startPoint x: 820, startPoint y: 169, endPoint x: 930, endPoint y: 170, distance: 110.5
click at [930, 116] on td "Math 2 (3rd Ed.)" at bounding box center [1038, 105] width 368 height 20
drag, startPoint x: 820, startPoint y: 148, endPoint x: 905, endPoint y: 176, distance: 88.7
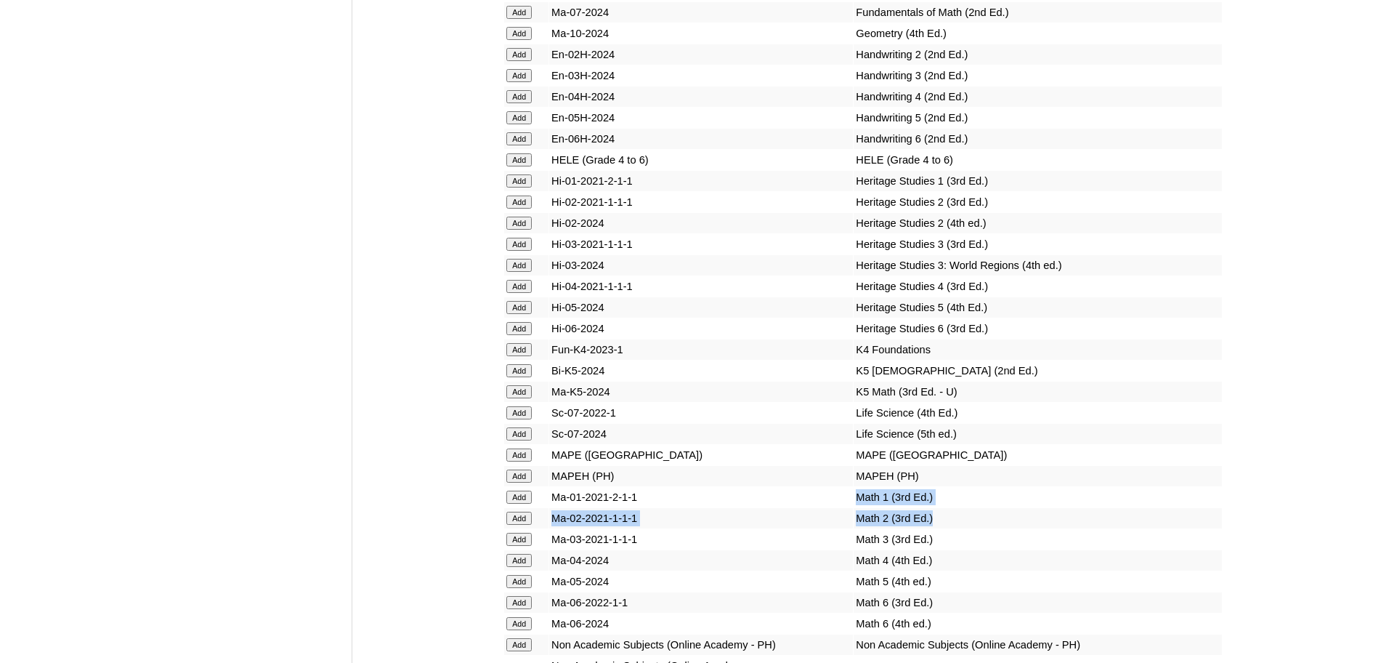
scroll to position [5279, 0]
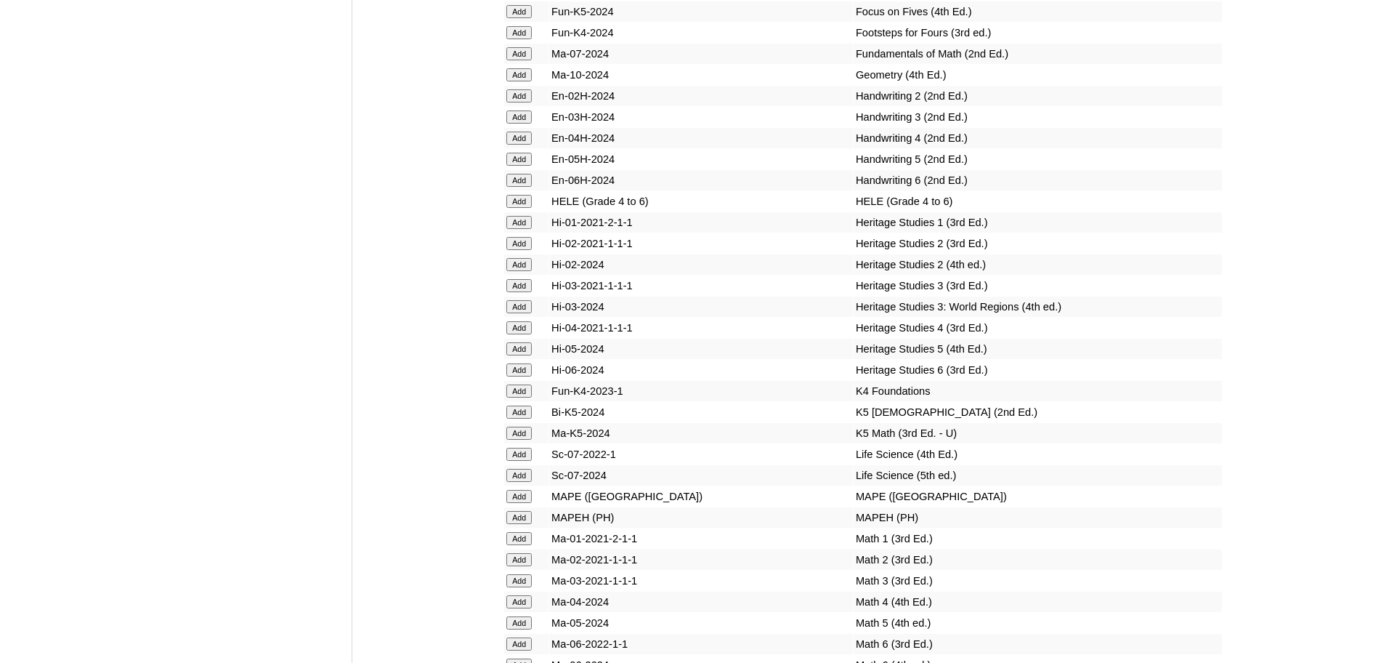
scroll to position [5460, 0]
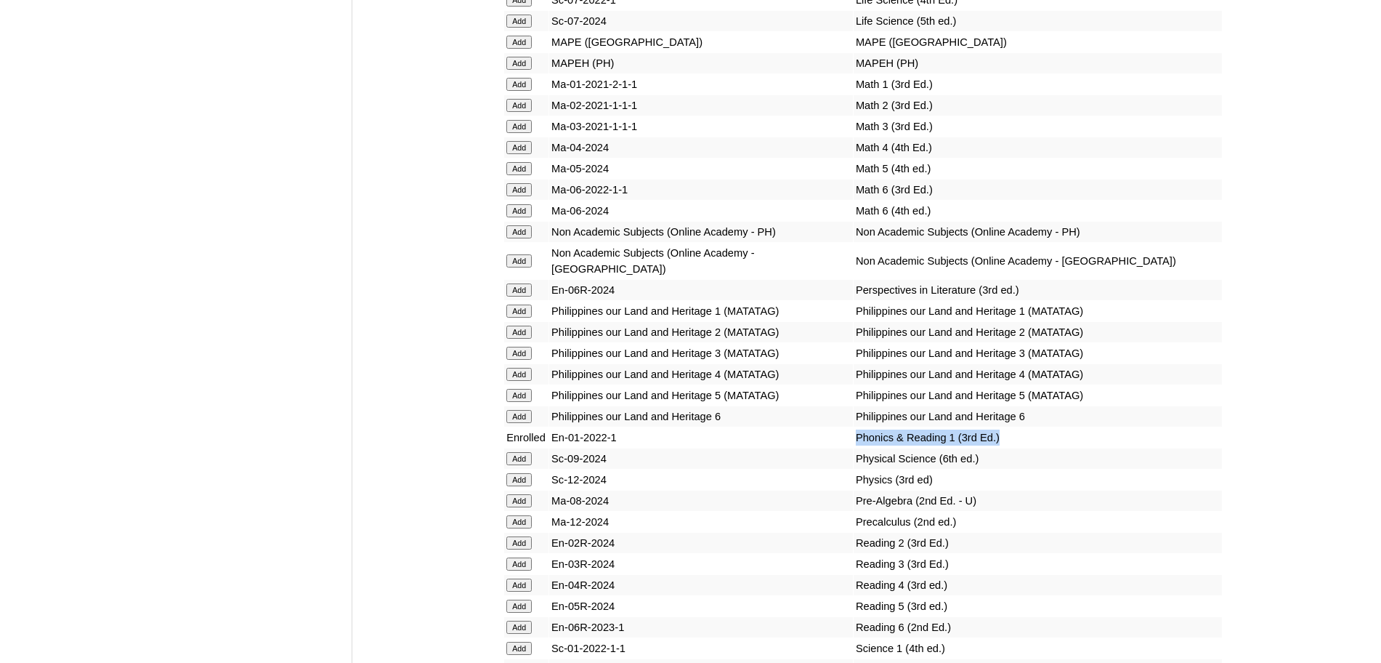
drag, startPoint x: 816, startPoint y: 486, endPoint x: 700, endPoint y: 371, distance: 163.4
click at [976, 448] on tr "Enrolled En-01-2022-1 Phonics & Reading 1 (3rd Ed.)" at bounding box center [863, 437] width 718 height 20
click at [512, 91] on input "Add" at bounding box center [518, 84] width 25 height 13
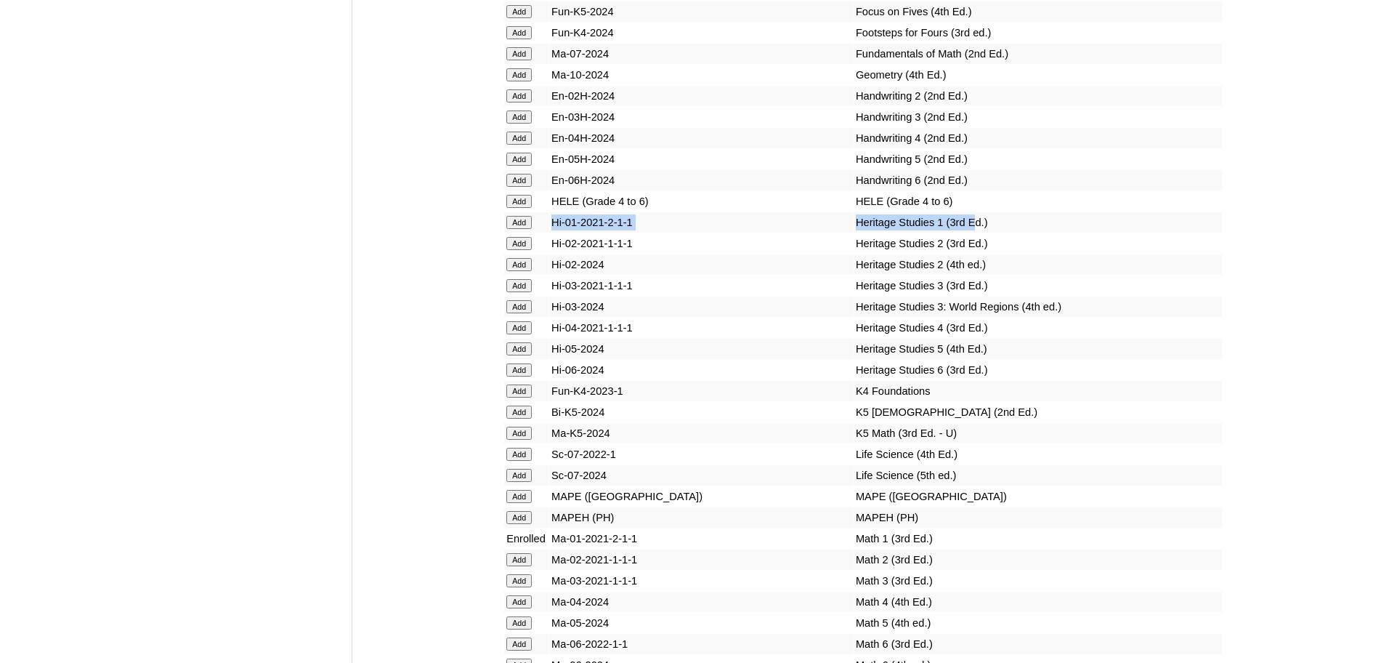
drag, startPoint x: 935, startPoint y: 288, endPoint x: 550, endPoint y: 286, distance: 385.1
click at [550, 233] on tr "Add Hi-01-2021-2-1-1 Heritage Studies 1 (3rd Ed.)" at bounding box center [863, 222] width 718 height 20
click at [531, 229] on input "Add" at bounding box center [518, 222] width 25 height 13
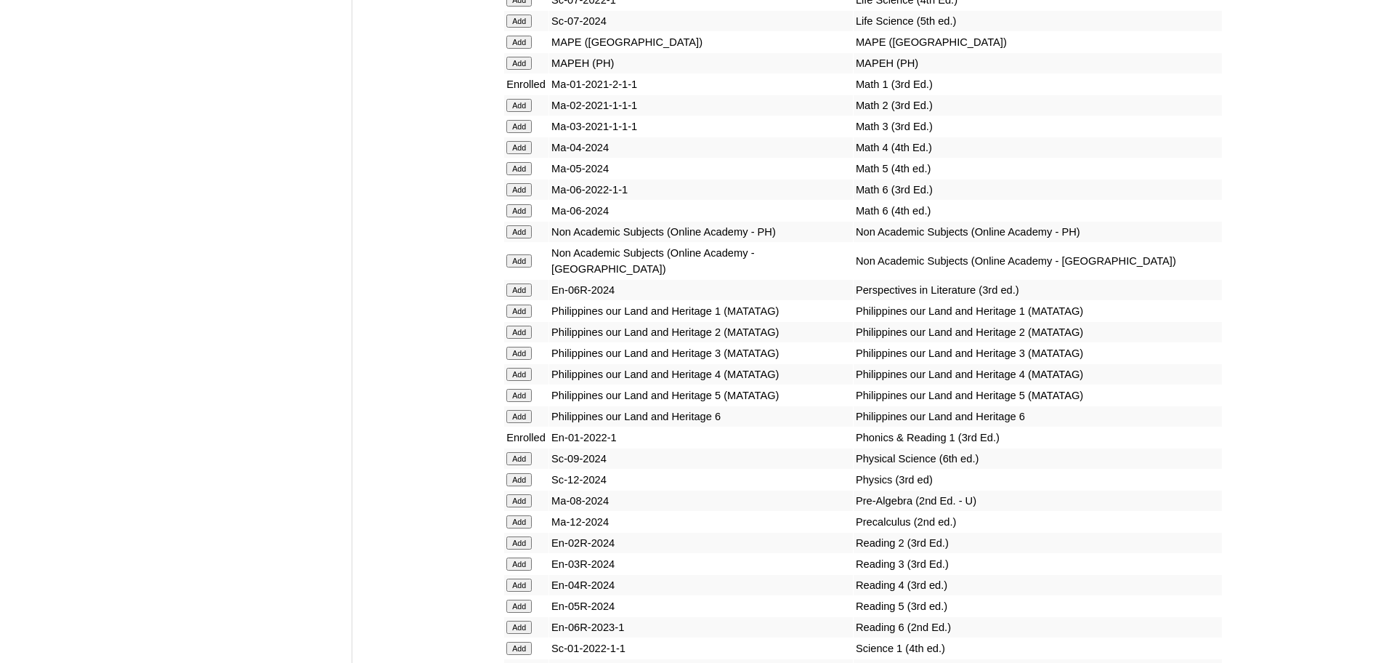
click at [527, 267] on input "Add" at bounding box center [518, 260] width 25 height 13
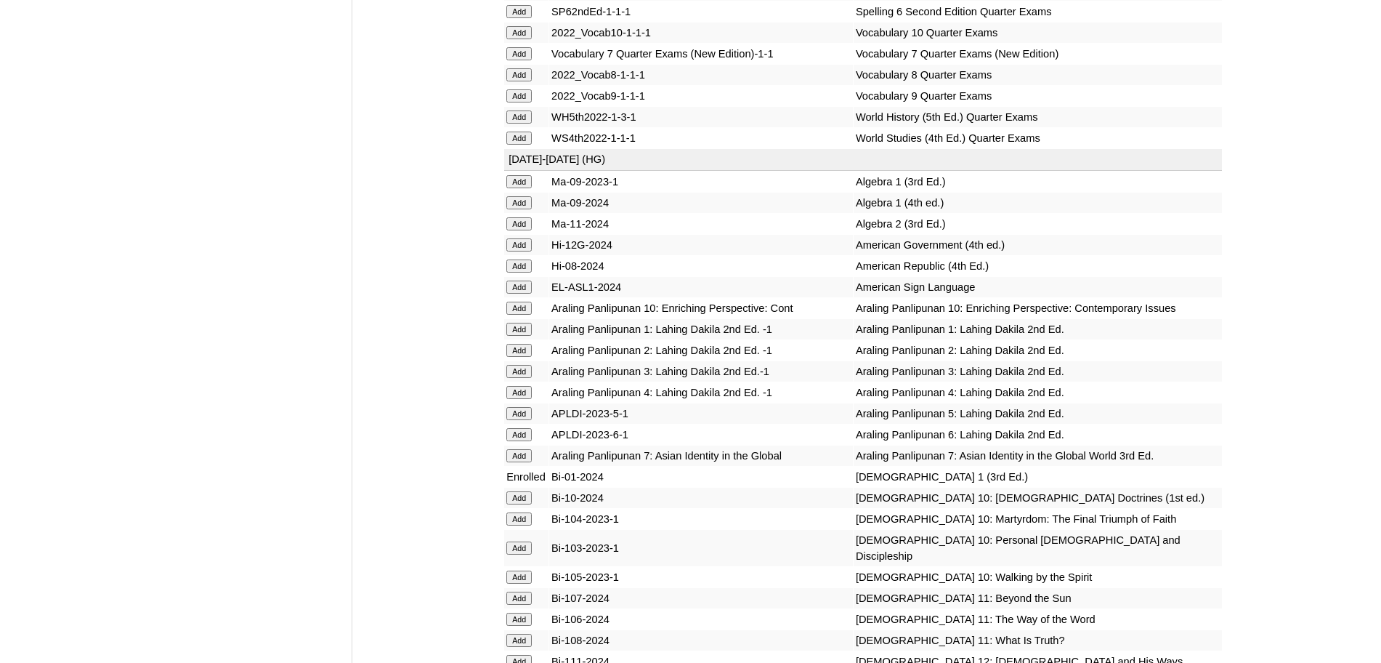
scroll to position [2811, 0]
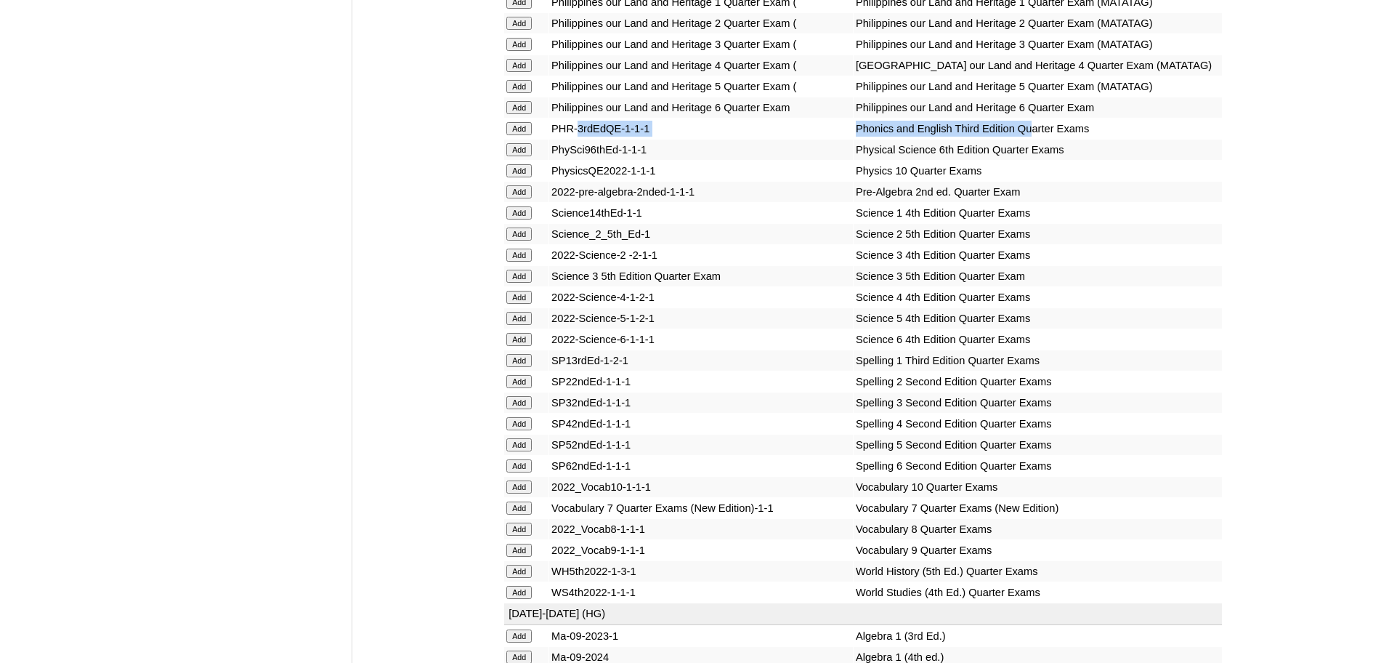
drag, startPoint x: 999, startPoint y: 218, endPoint x: 568, endPoint y: 227, distance: 431.7
click at [576, 139] on tr "Add PHR-3rdEdQE-1-1-1 Phonics and English Third Edition Quarter Exams" at bounding box center [863, 128] width 718 height 20
click at [520, 135] on input "Add" at bounding box center [518, 128] width 25 height 13
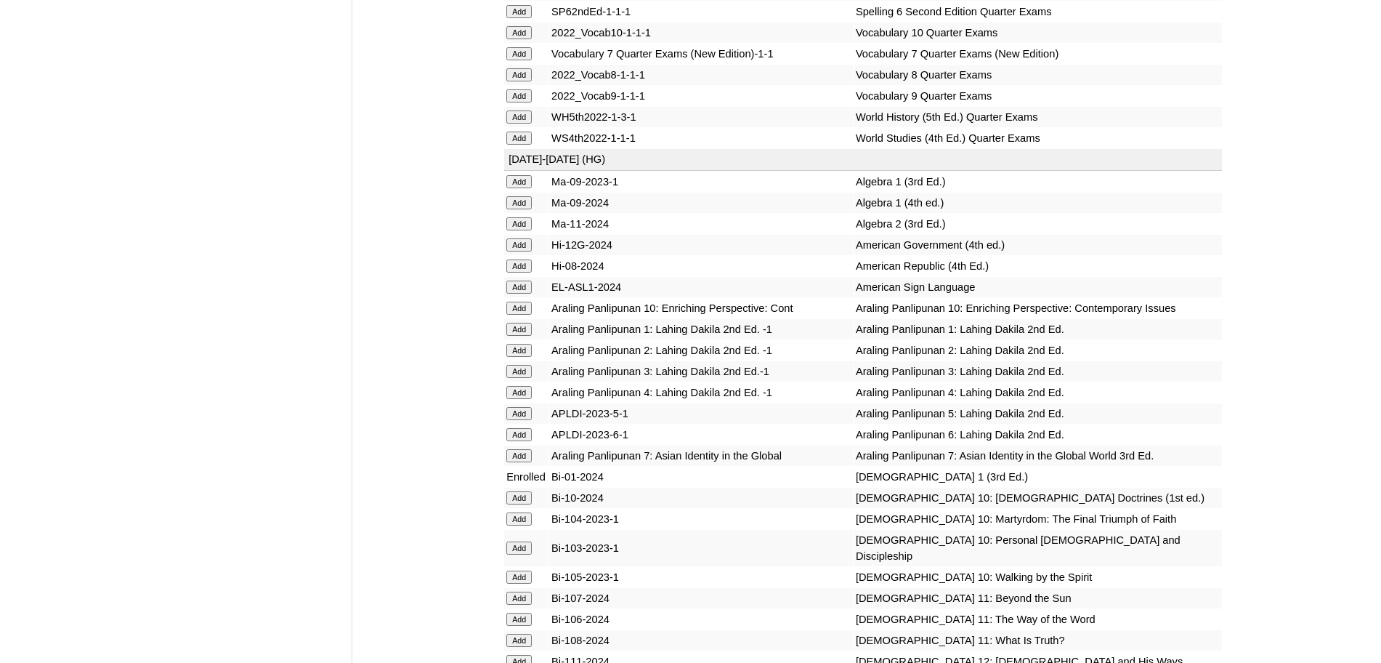
scroll to position [2811, 0]
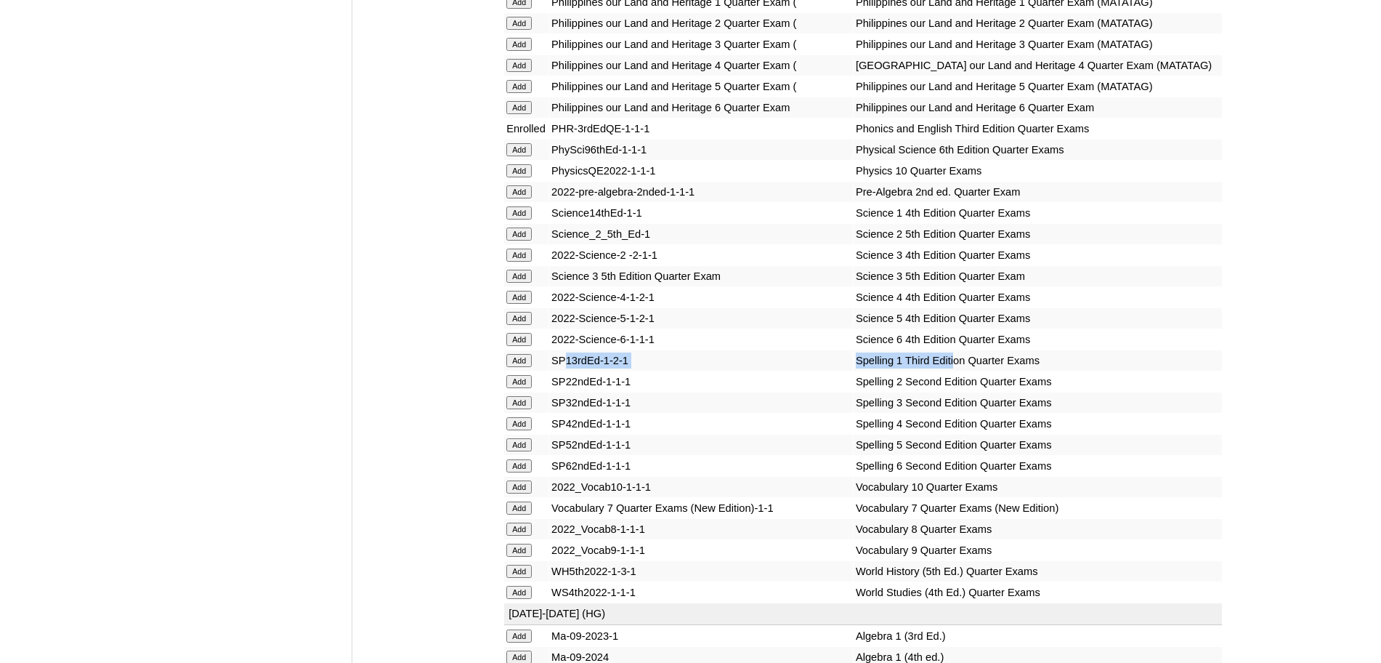
drag, startPoint x: 817, startPoint y: 466, endPoint x: 568, endPoint y: 464, distance: 250.0
click at [568, 371] on tr "Add SP13rdEd-1-2-1 Spelling 1 Third Edition Quarter Exams" at bounding box center [863, 360] width 718 height 20
click at [532, 367] on input "Add" at bounding box center [518, 360] width 25 height 13
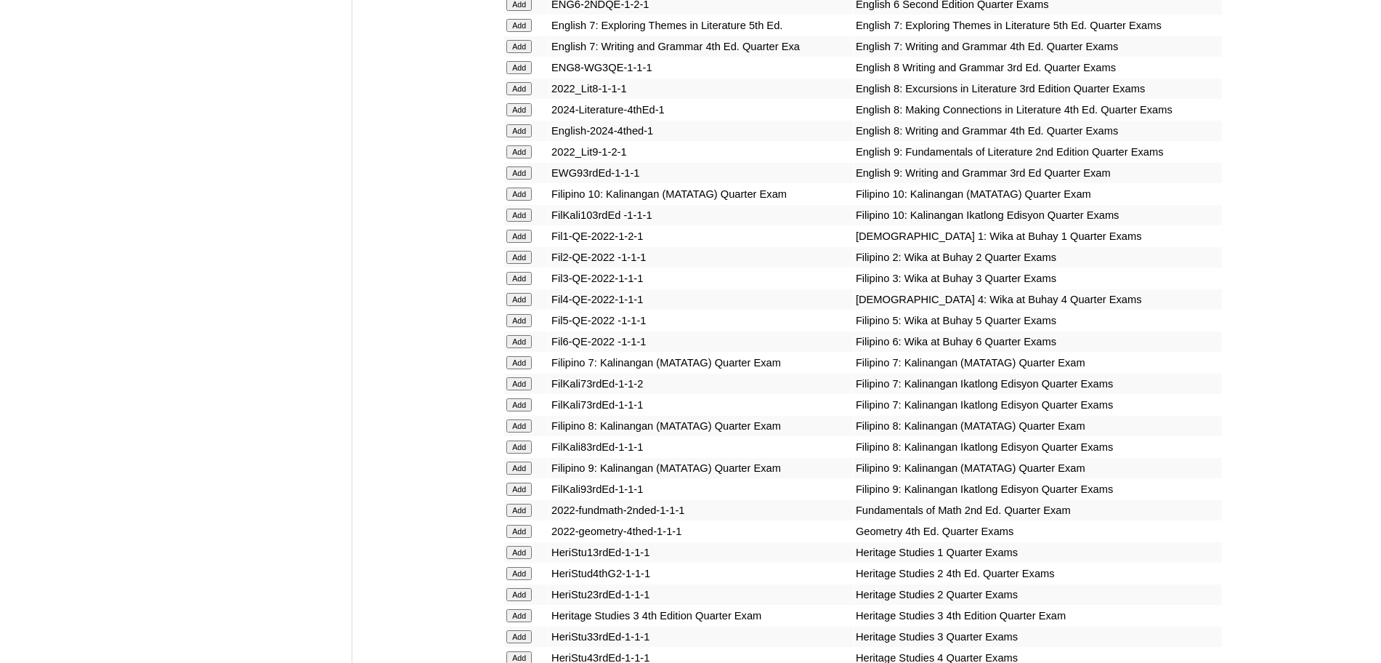
scroll to position [2357, 0]
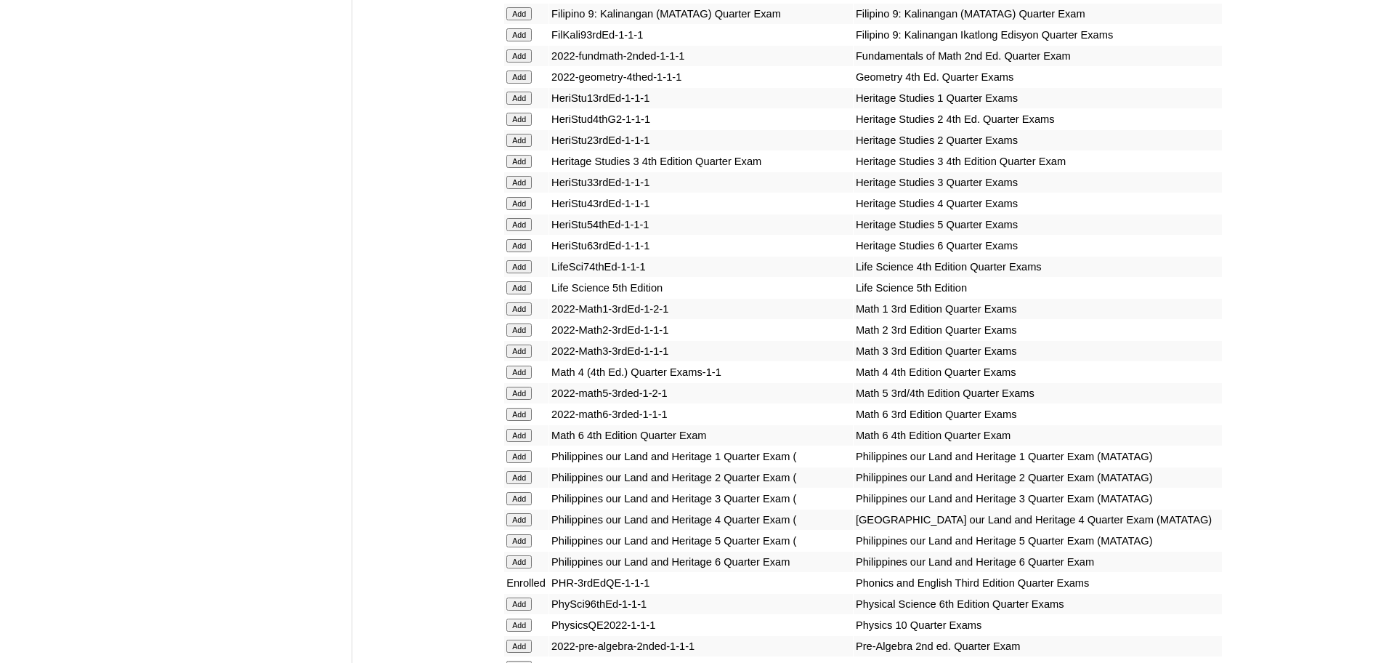
click at [532, 315] on input "Add" at bounding box center [518, 308] width 25 height 13
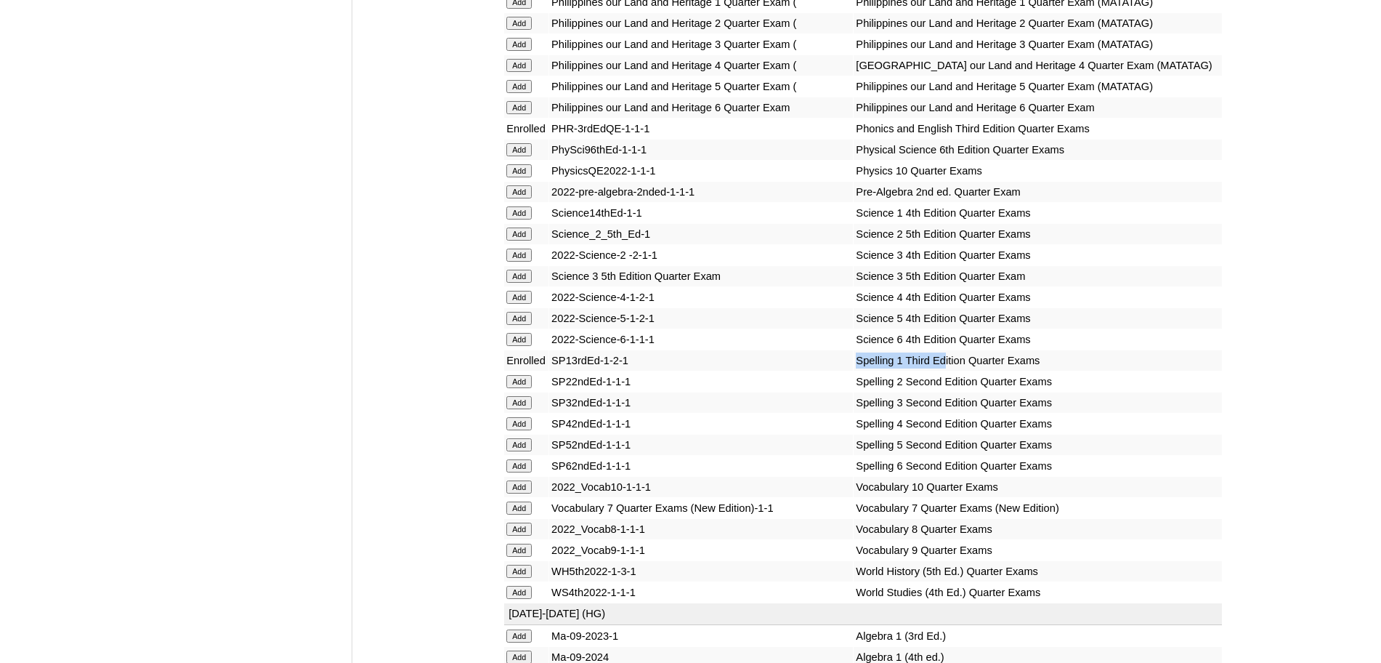
drag, startPoint x: 901, startPoint y: 456, endPoint x: 713, endPoint y: 196, distance: 321.1
click at [800, 371] on tr "Enrolled SP13rdEd-1-2-1 Spelling 1 Third Edition Quarter Exams" at bounding box center [863, 360] width 718 height 20
drag, startPoint x: 909, startPoint y: 309, endPoint x: 548, endPoint y: 320, distance: 361.3
click at [854, 286] on td "Science 3 5th Edition Quarter Exam" at bounding box center [1038, 276] width 368 height 20
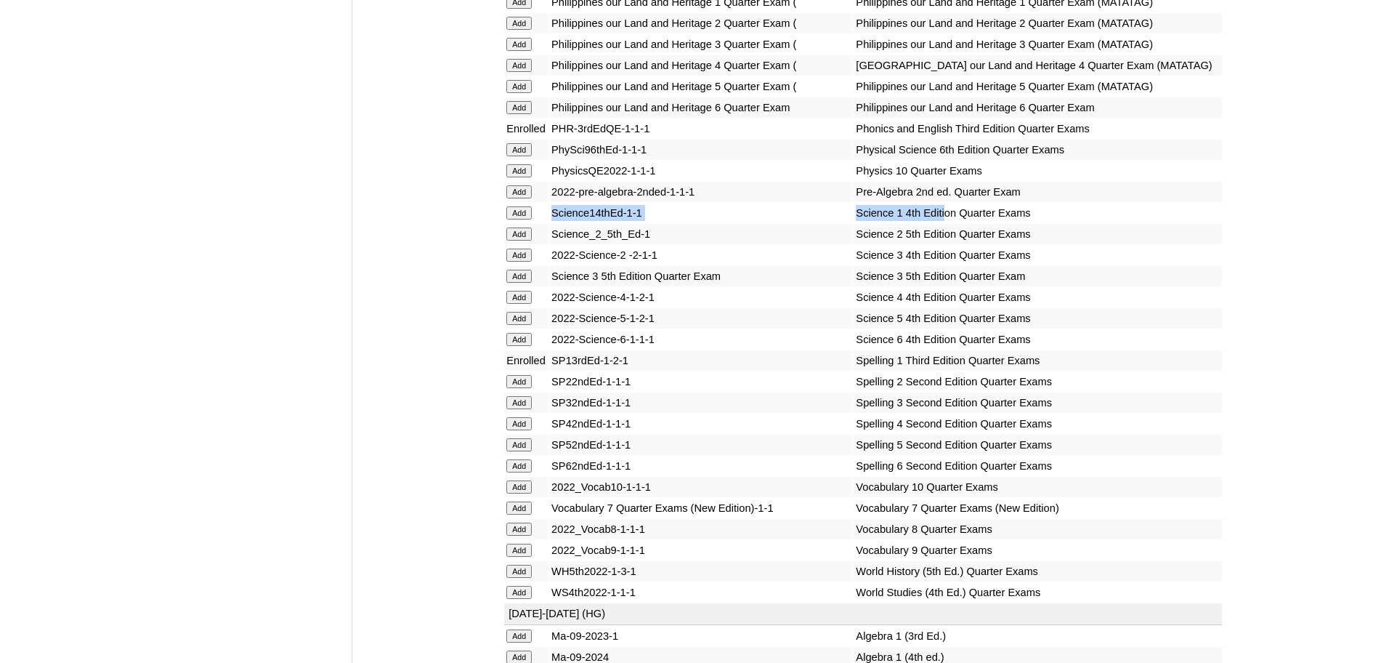
drag, startPoint x: 915, startPoint y: 307, endPoint x: 551, endPoint y: 318, distance: 364.2
click at [551, 223] on tr "Add Science14thEd-1-1 Science 1 4th Edition Quarter Exams" at bounding box center [863, 213] width 718 height 20
click at [526, 219] on input "Add" at bounding box center [518, 212] width 25 height 13
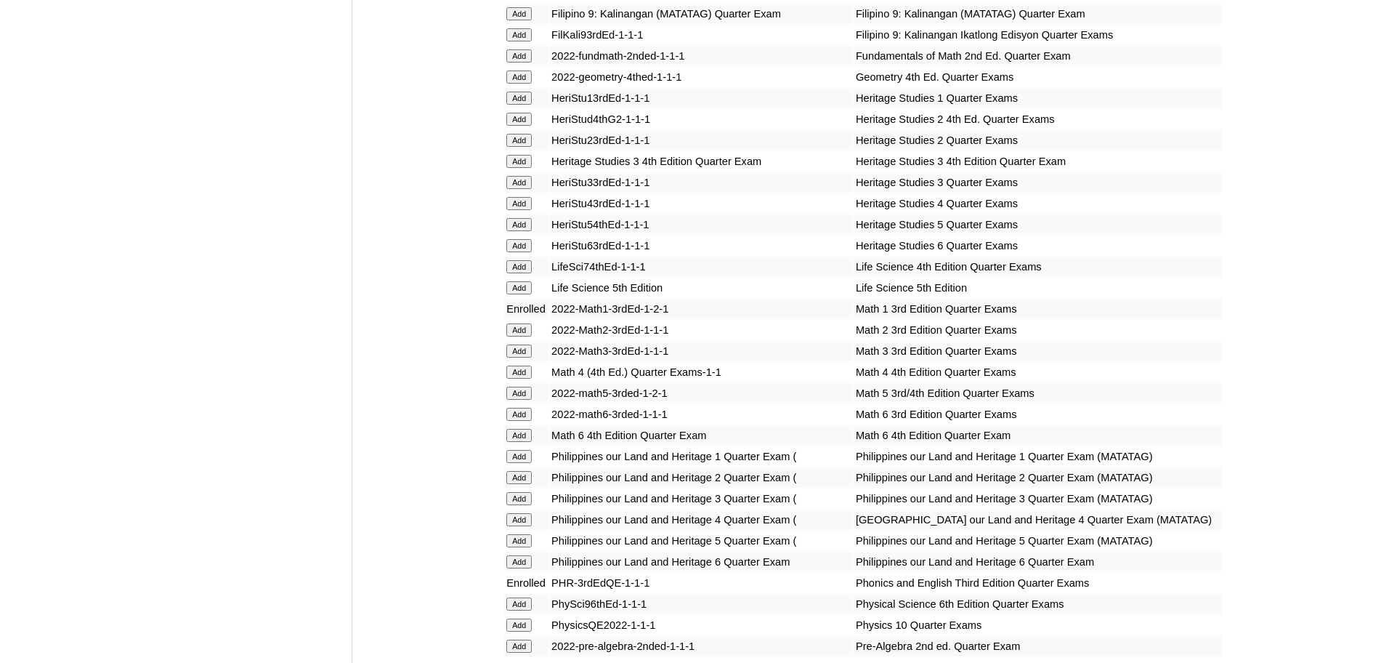
click at [528, 105] on input "Add" at bounding box center [518, 98] width 25 height 13
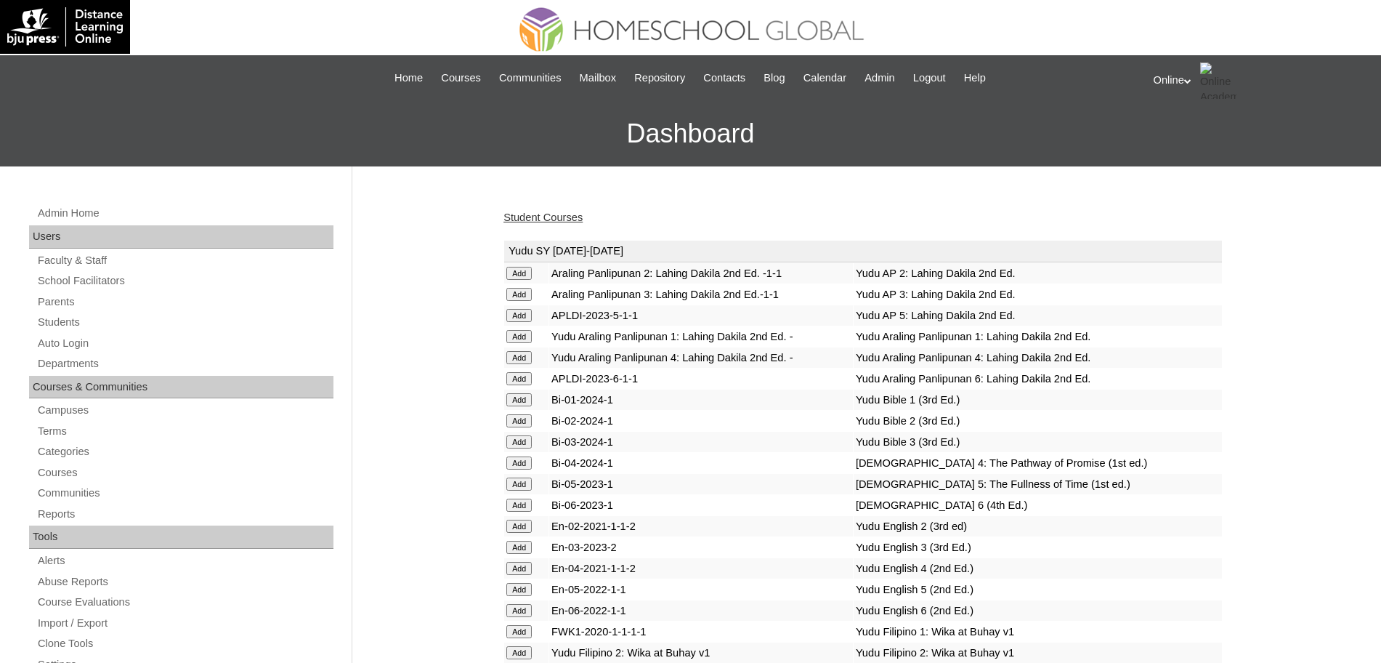
click at [557, 224] on div "Student Courses" at bounding box center [863, 217] width 719 height 15
click at [558, 213] on link "Student Courses" at bounding box center [543, 217] width 79 height 12
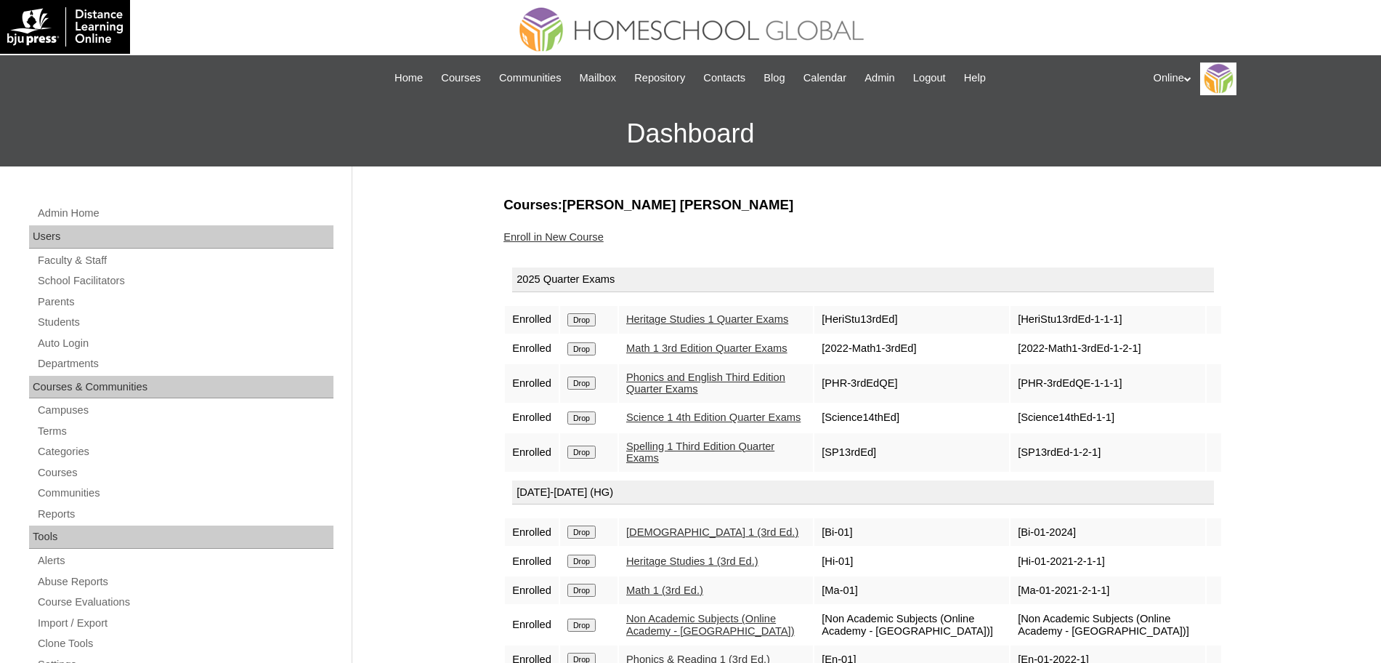
click at [590, 234] on link "Enroll in New Course" at bounding box center [554, 237] width 100 height 12
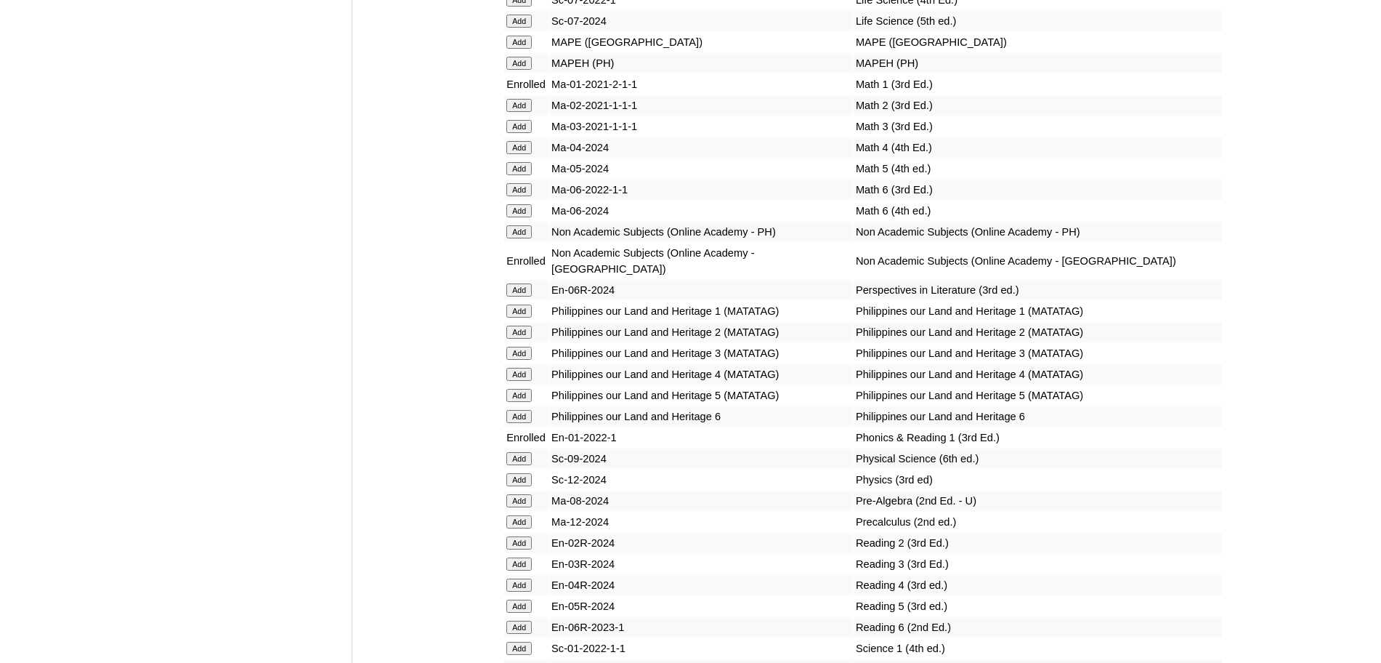
scroll to position [5914, 0]
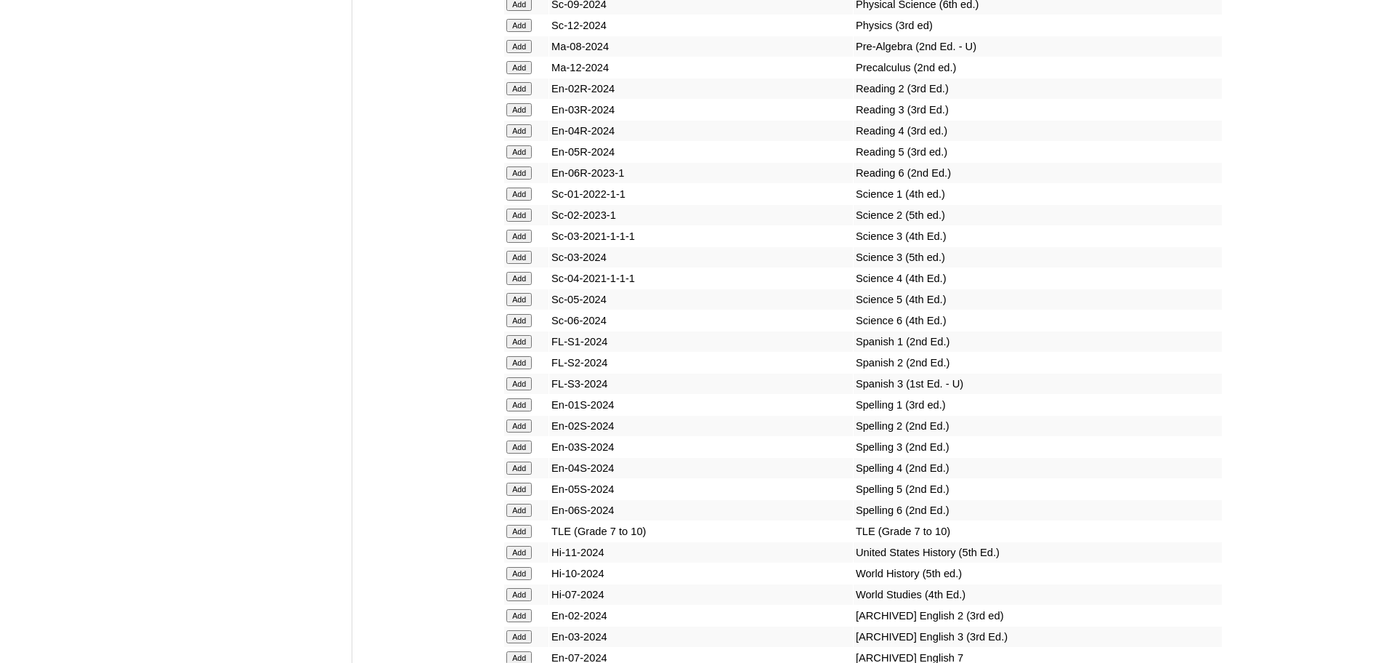
click at [532, 201] on input "Add" at bounding box center [518, 193] width 25 height 13
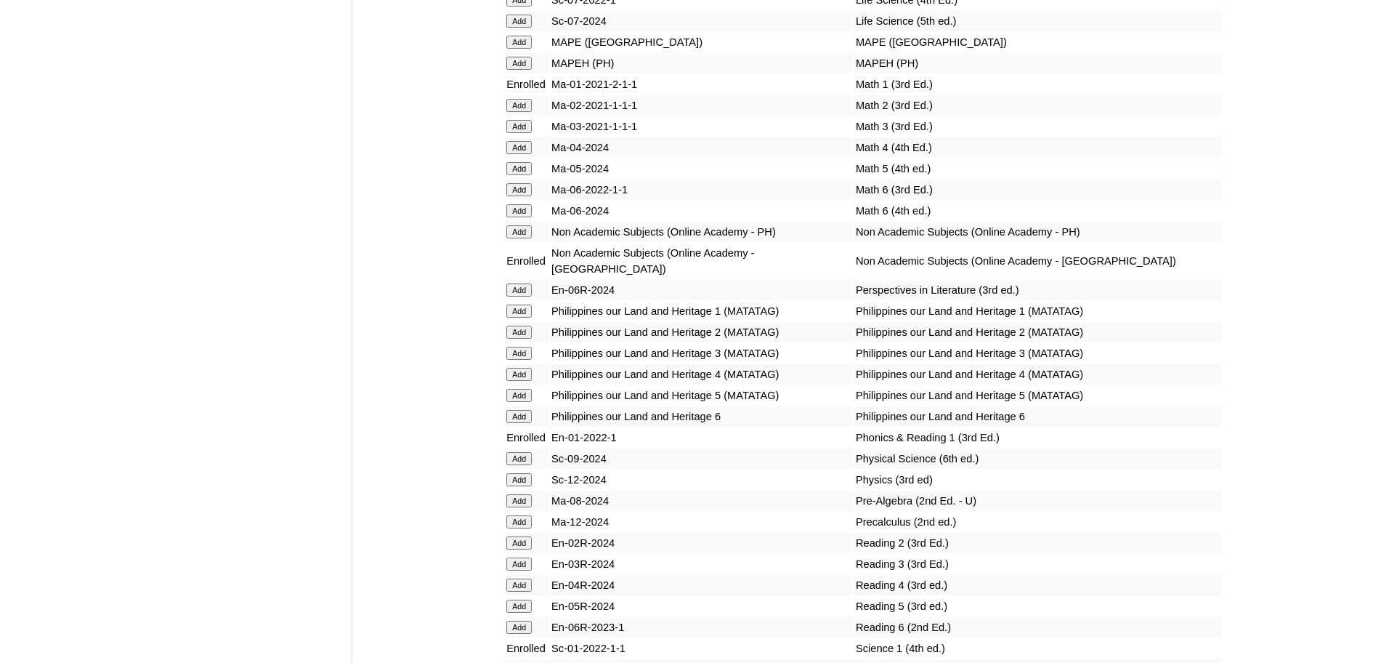
scroll to position [5914, 0]
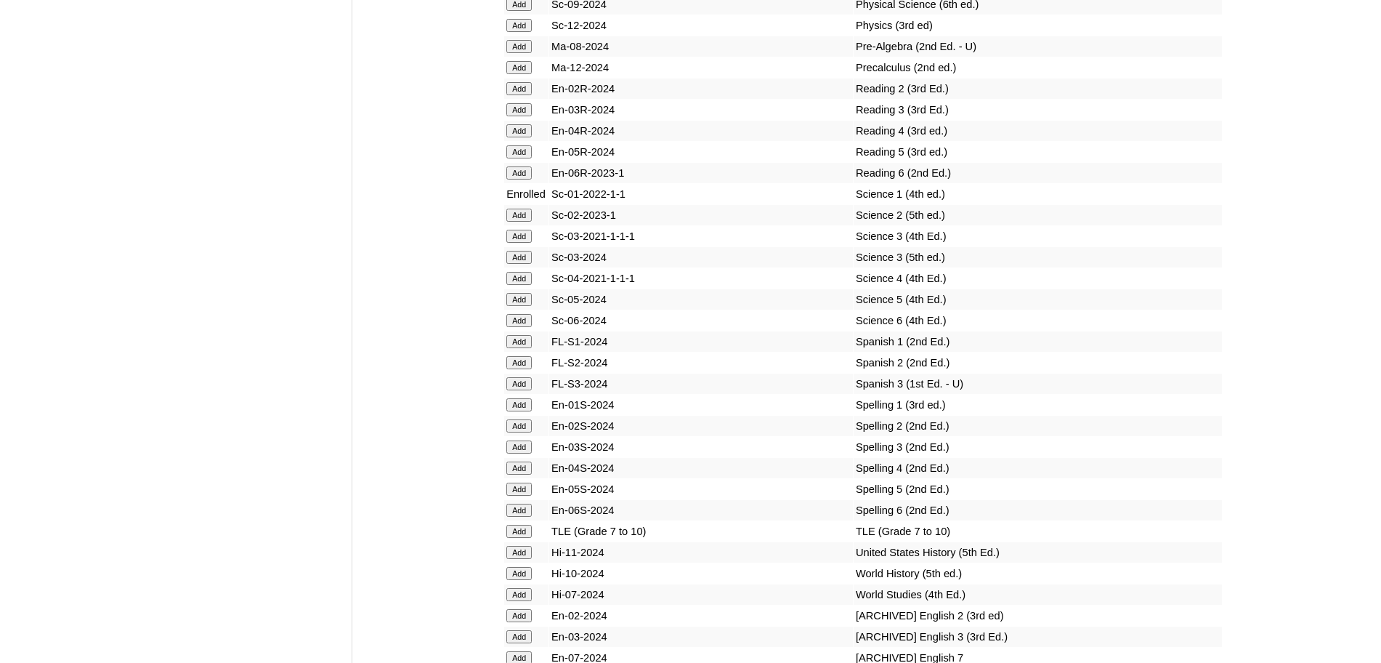
click at [528, 411] on input "Add" at bounding box center [518, 404] width 25 height 13
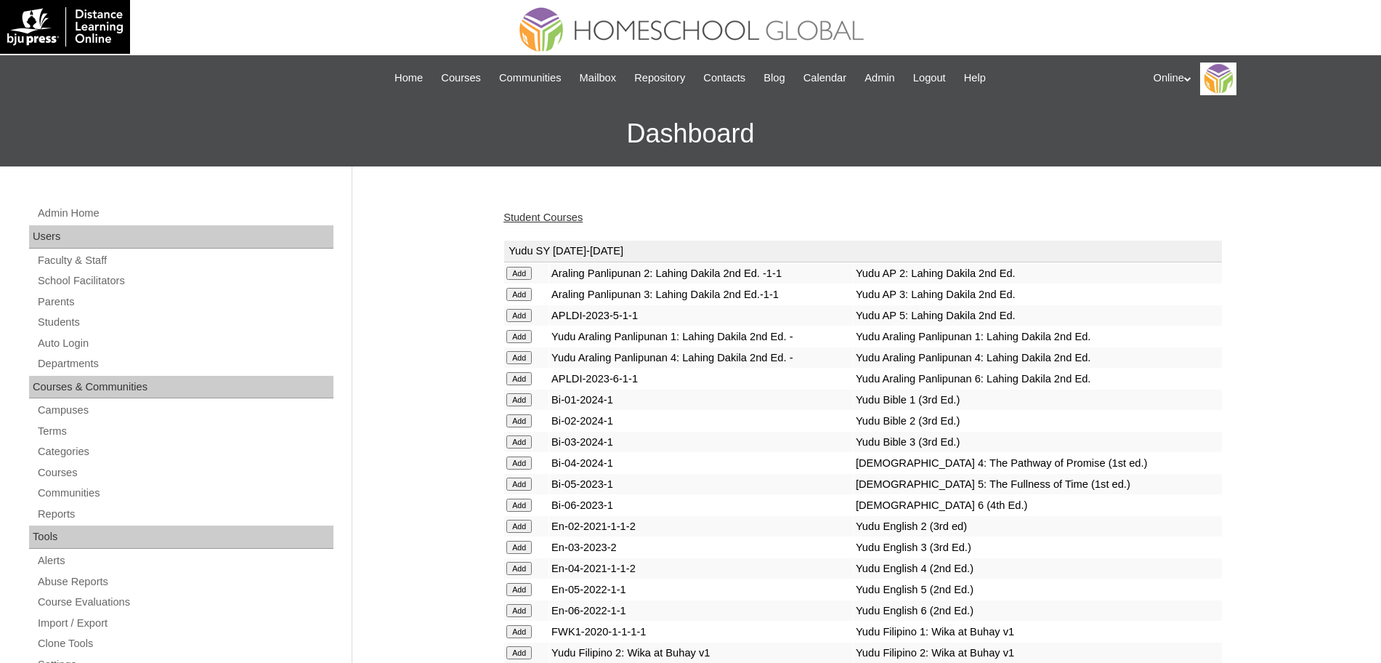
click at [574, 220] on link "Student Courses" at bounding box center [543, 217] width 79 height 12
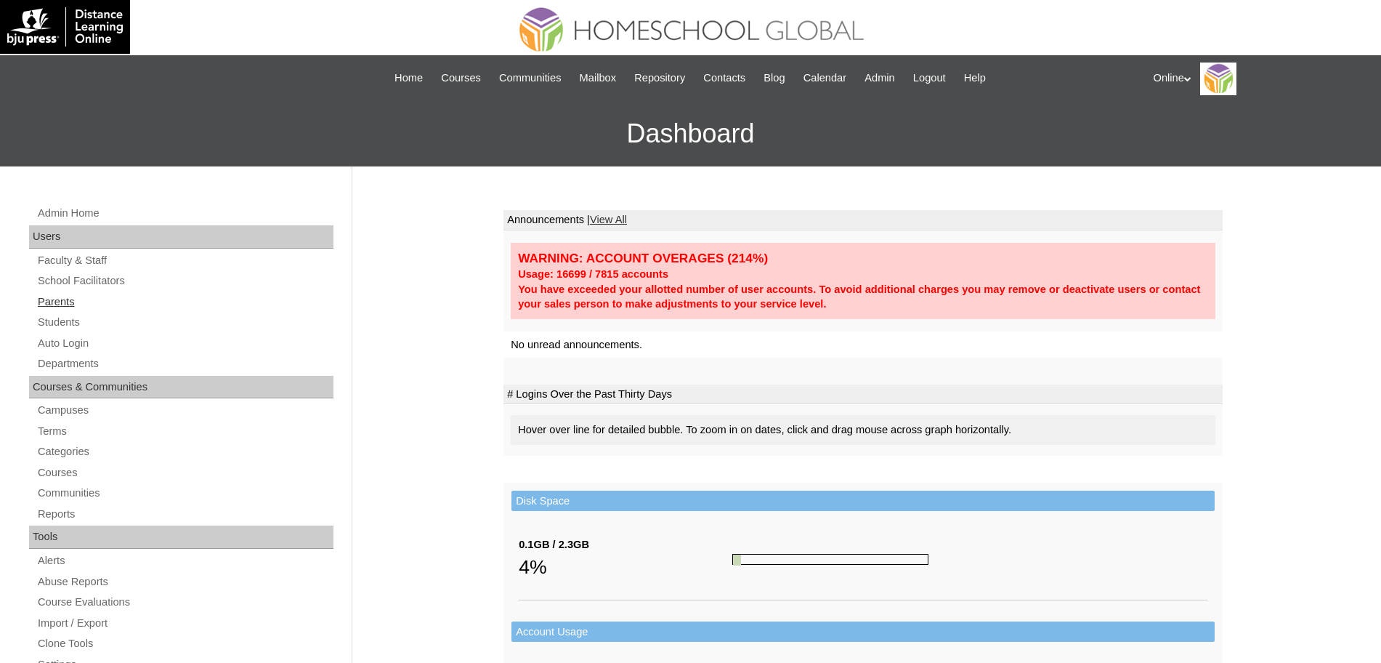
click at [54, 300] on link "Parents" at bounding box center [184, 302] width 297 height 18
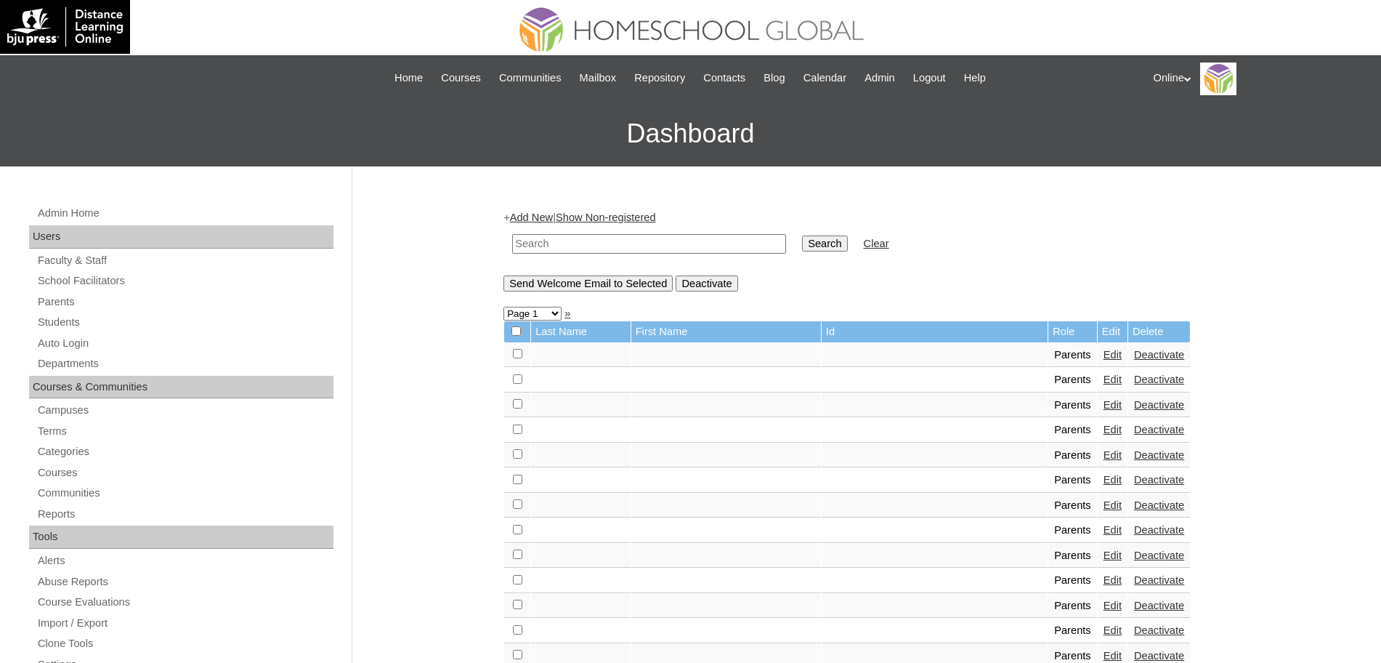
click at [575, 235] on input "text" at bounding box center [649, 244] width 274 height 20
type input "[PERSON_NAME]"
click at [802, 235] on input "Search" at bounding box center [824, 243] width 45 height 16
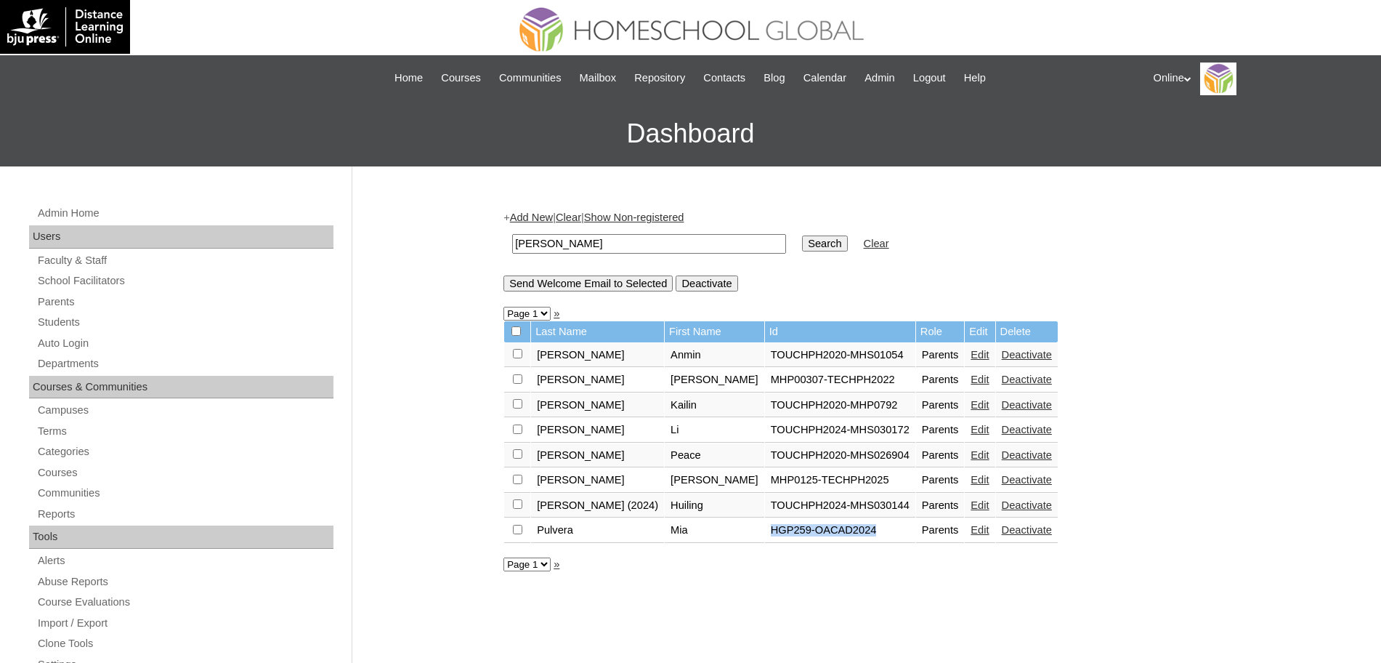
drag, startPoint x: 666, startPoint y: 530, endPoint x: 804, endPoint y: 531, distance: 138.1
click at [804, 531] on tr "Pulvera Mia HGP259-OACAD2024 Parents Edit Deactivate" at bounding box center [781, 530] width 554 height 25
click at [807, 530] on td "HGP259-OACAD2024" at bounding box center [840, 530] width 150 height 25
click at [971, 530] on link "Edit" at bounding box center [980, 530] width 18 height 12
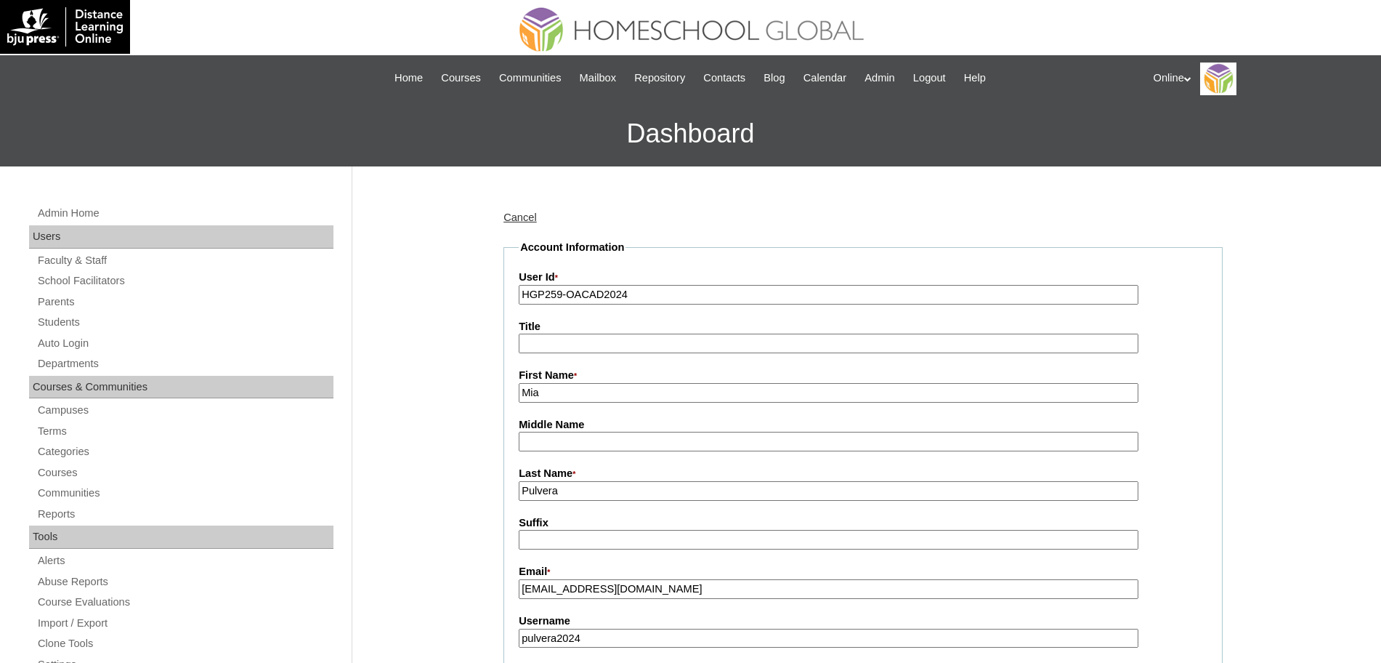
click at [626, 395] on input "Mia" at bounding box center [829, 393] width 620 height 20
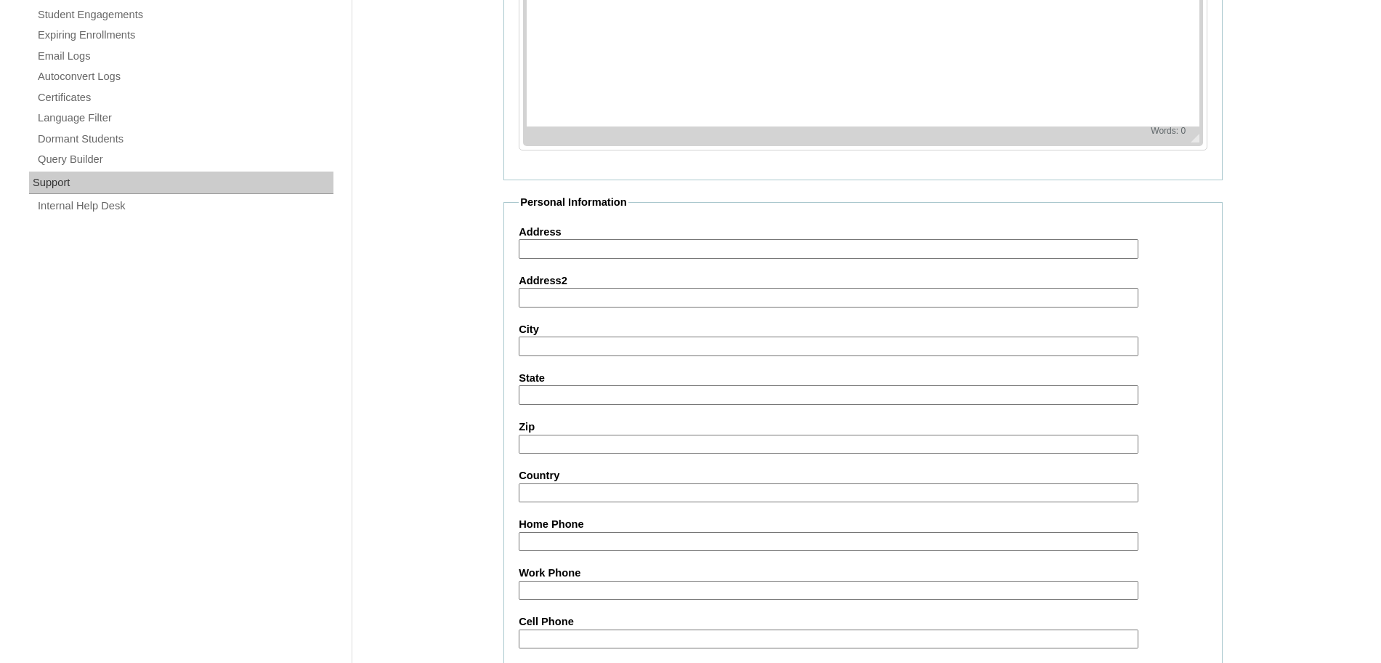
scroll to position [1246, 0]
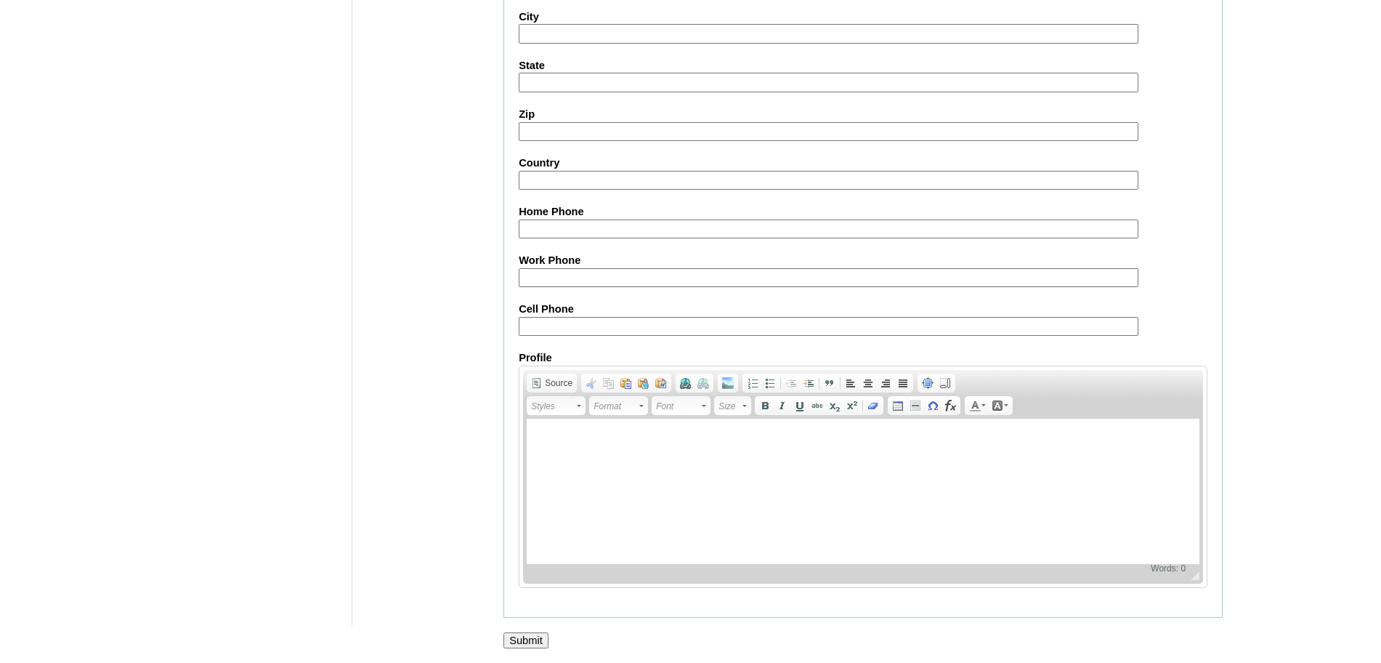
type input "Mia (old account)"
click at [538, 634] on input "Submit" at bounding box center [526, 640] width 45 height 16
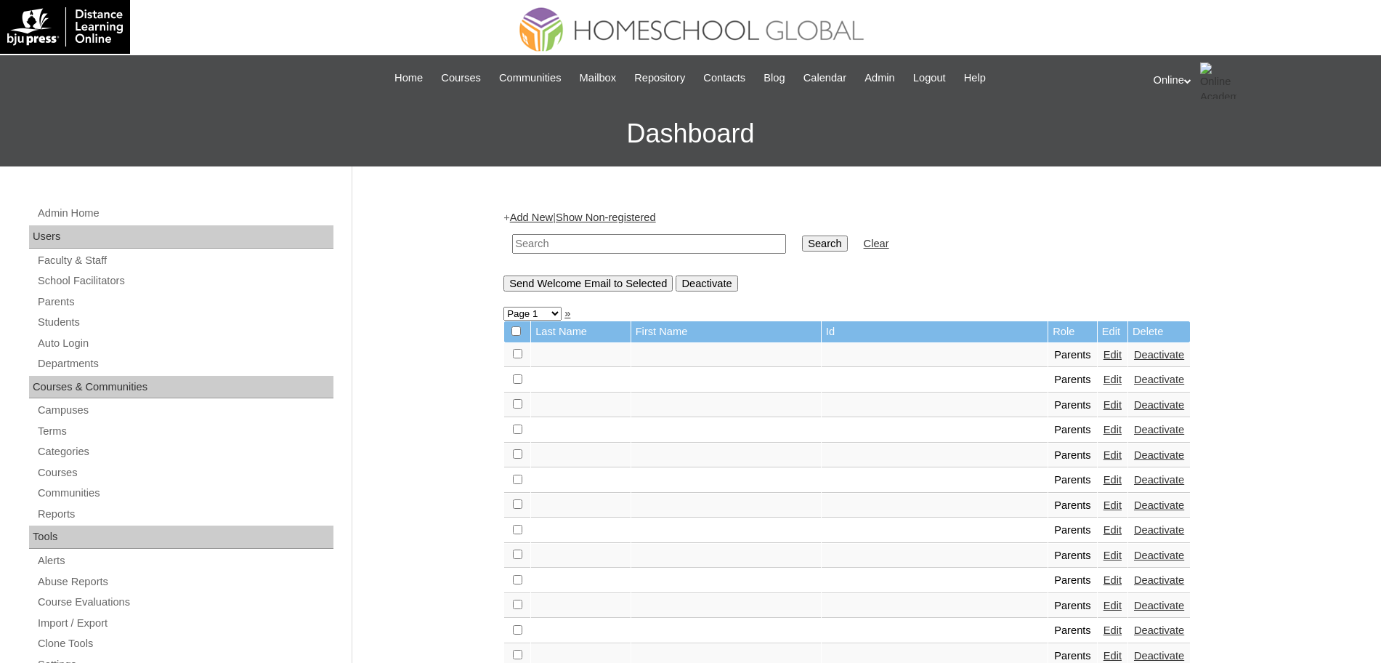
click at [520, 214] on link "Add New" at bounding box center [531, 217] width 43 height 12
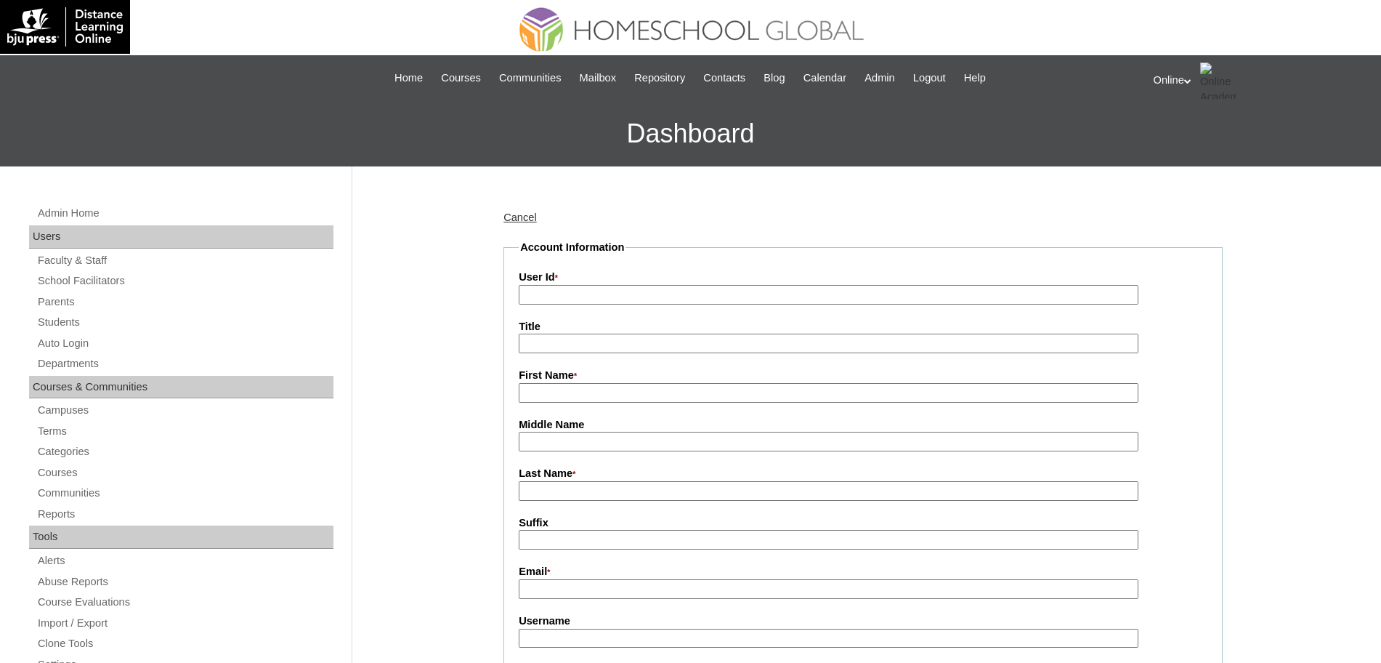
click at [618, 304] on input "User Id *" at bounding box center [829, 295] width 620 height 20
paste input "HGP0205-OACAD2025"
type input "HGP0205-OACAD2025"
click at [554, 397] on input "First Name *" at bounding box center [829, 393] width 620 height 20
paste input "MIA"
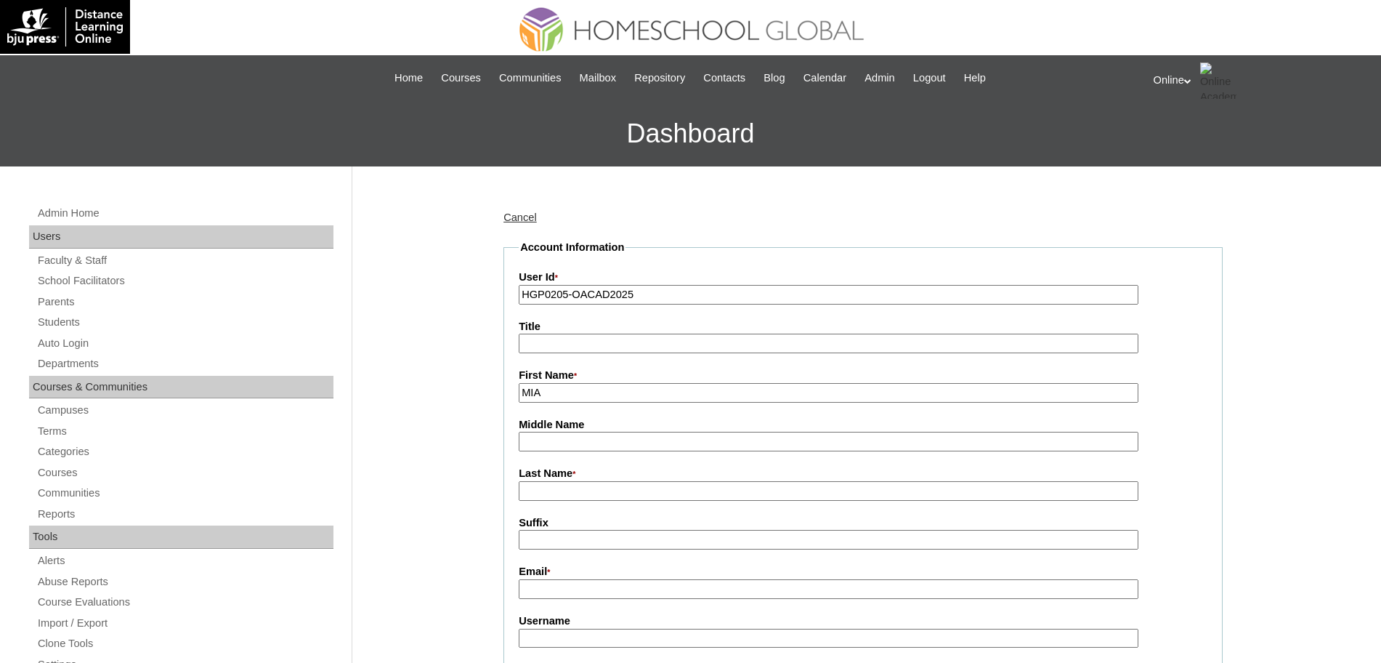
type input "MIA"
click at [547, 490] on input "Last Name *" at bounding box center [829, 491] width 620 height 20
paste input "[PERSON_NAME]"
type input "[PERSON_NAME]"
click at [570, 386] on input "MIA" at bounding box center [829, 393] width 620 height 20
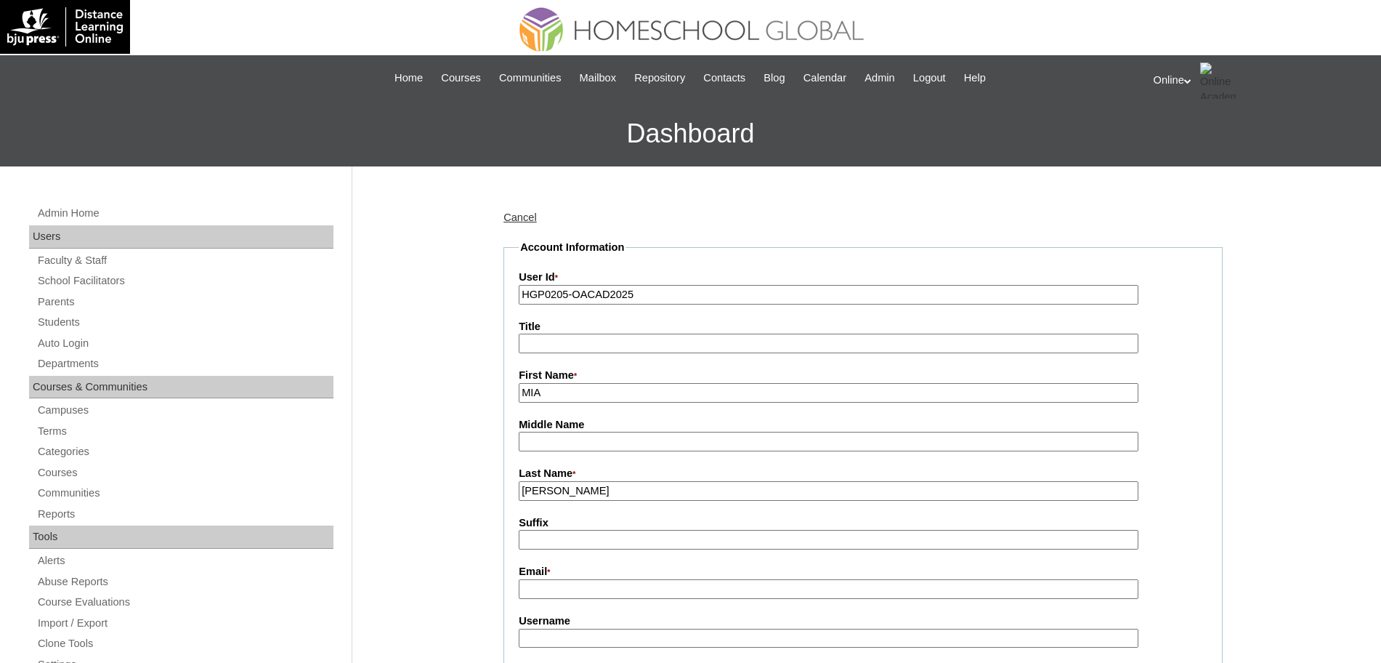
type input "MIA"
click at [588, 594] on input "Email *" at bounding box center [829, 589] width 620 height 20
paste input "[EMAIL_ADDRESS][DOMAIN_NAME]"
type input "[EMAIL_ADDRESS][DOMAIN_NAME]"
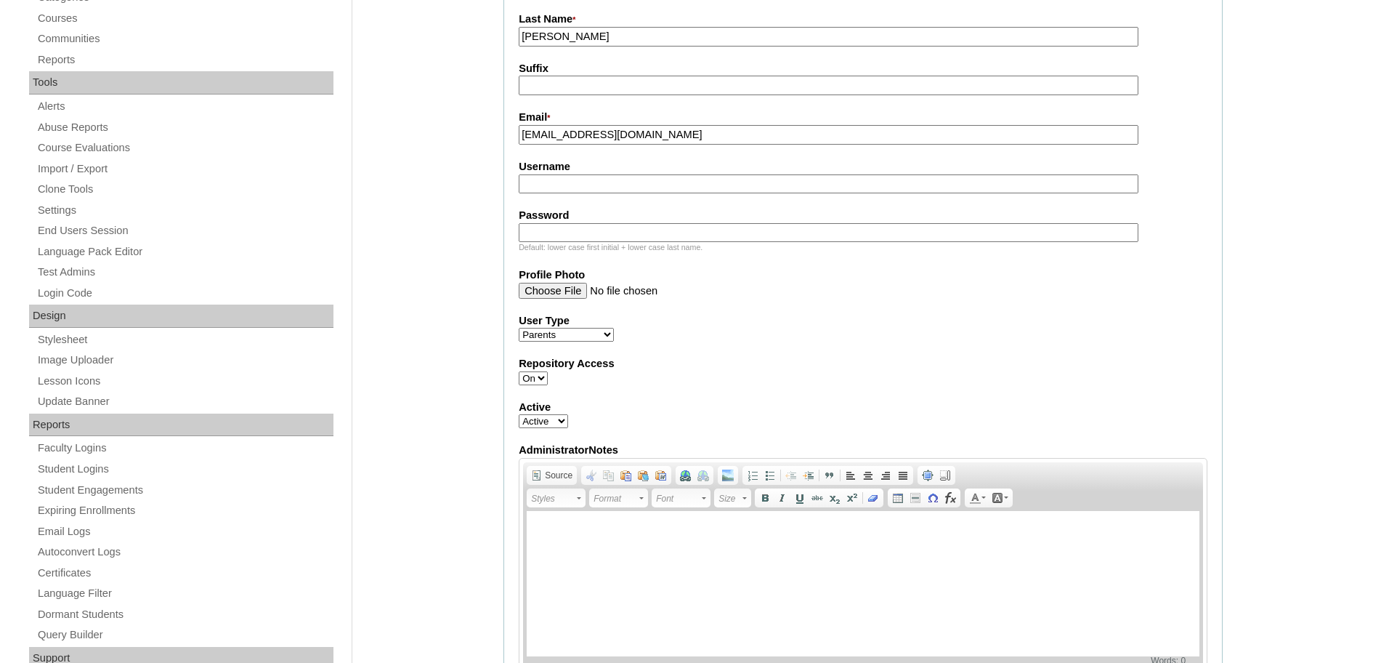
click at [609, 190] on input "Username" at bounding box center [829, 184] width 620 height 20
paste input "mhuang2025"
type input "mhuang2025"
click at [613, 233] on input "Password" at bounding box center [829, 233] width 620 height 20
paste input "JmgYb"
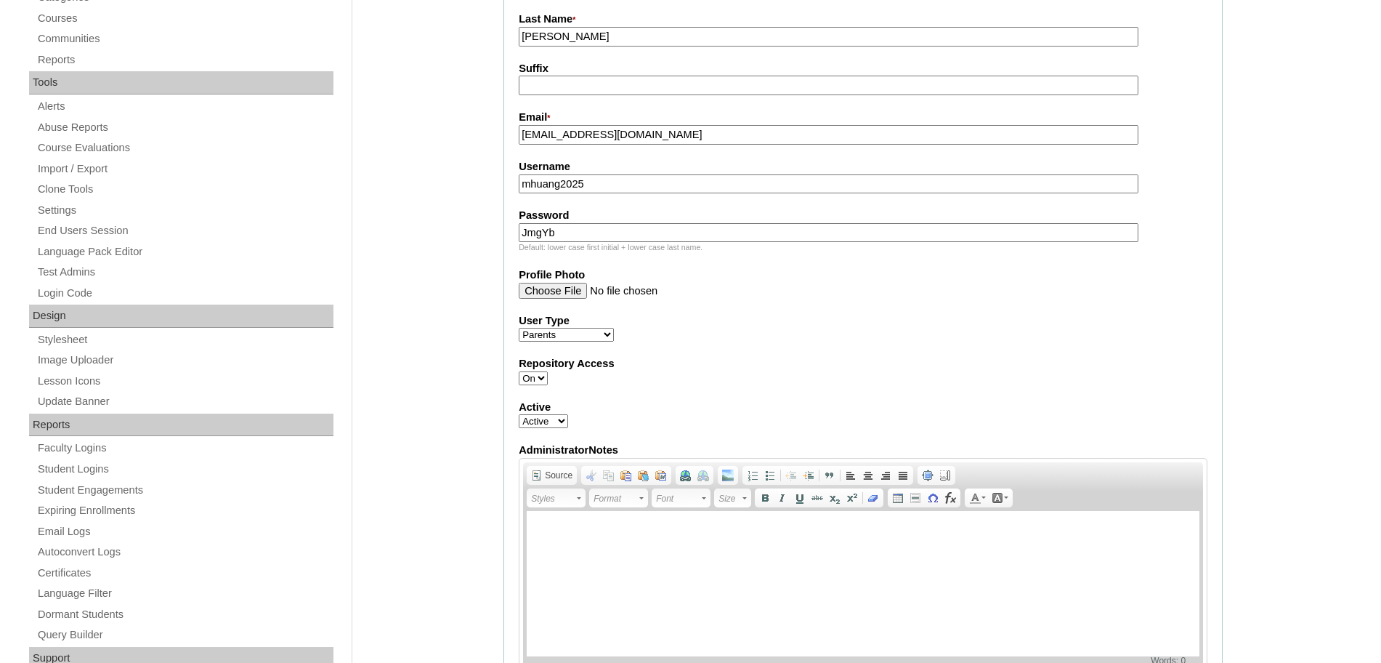
type input "JmgYb"
click at [949, 342] on div "User Type Faculty Staff Student Parents School Facilitators" at bounding box center [863, 327] width 689 height 29
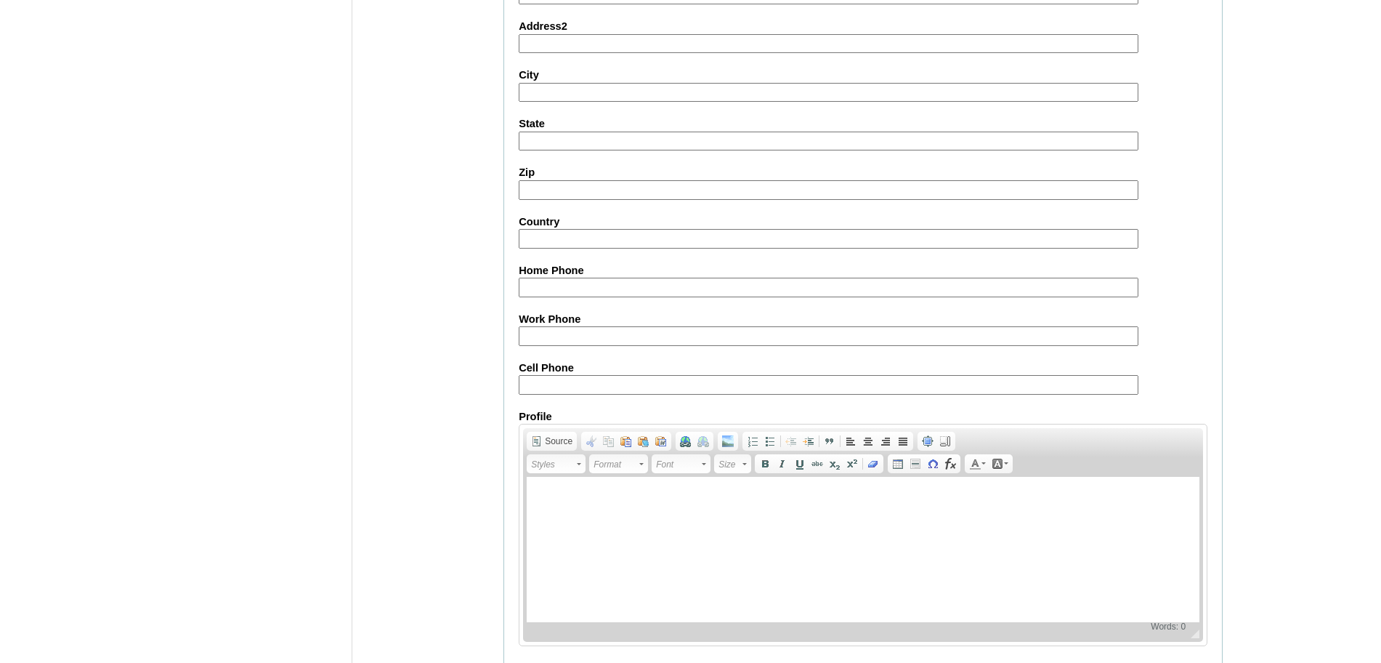
scroll to position [1301, 0]
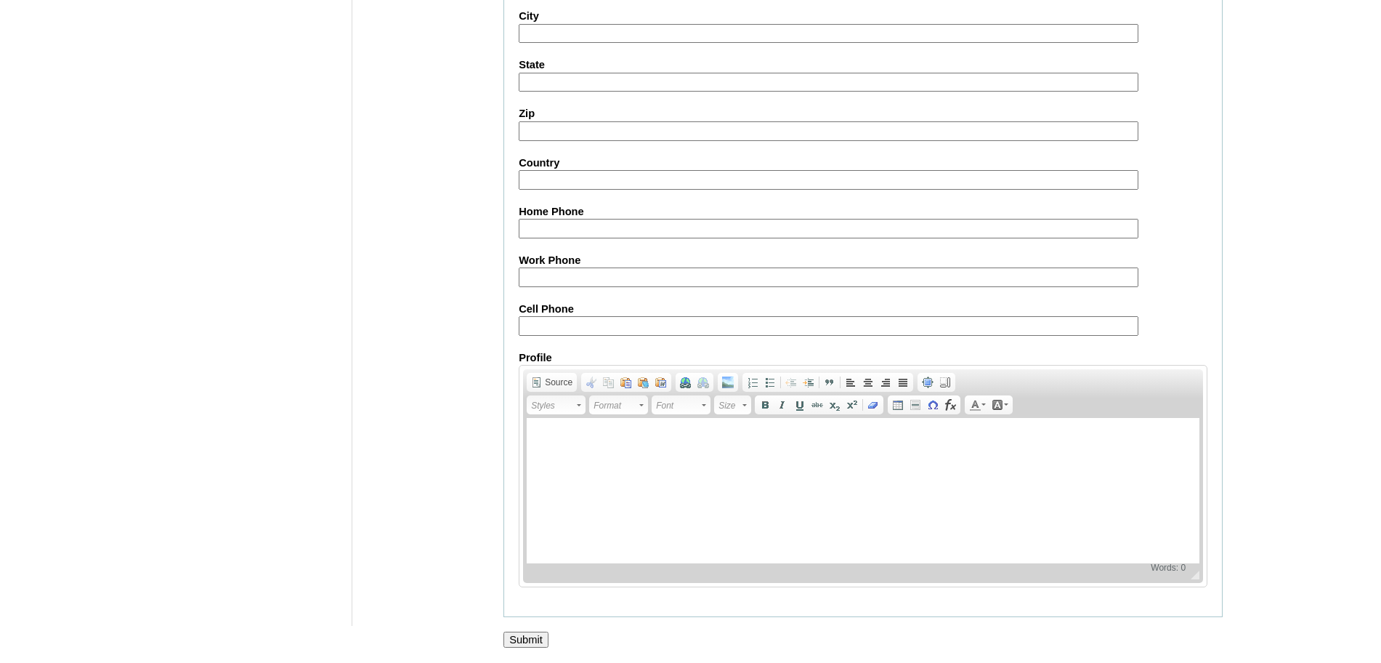
click at [515, 633] on input "Submit" at bounding box center [526, 639] width 45 height 16
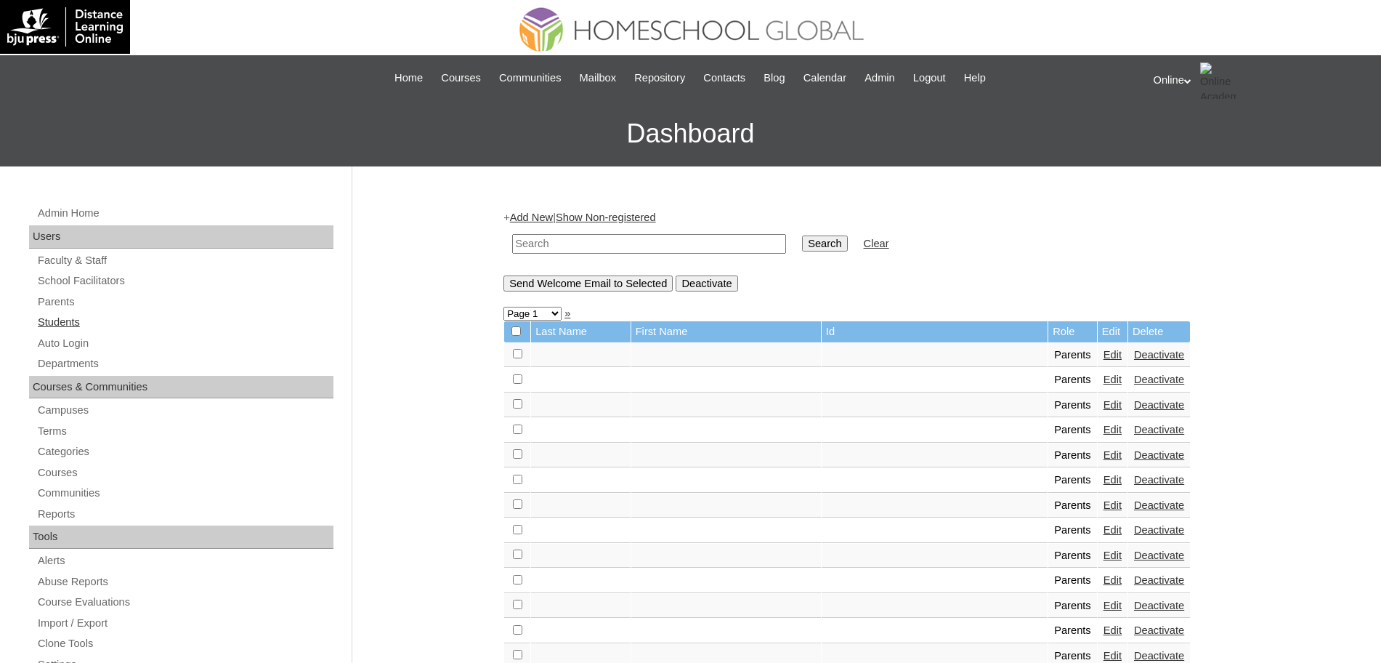
click at [49, 322] on link "Students" at bounding box center [184, 322] width 297 height 18
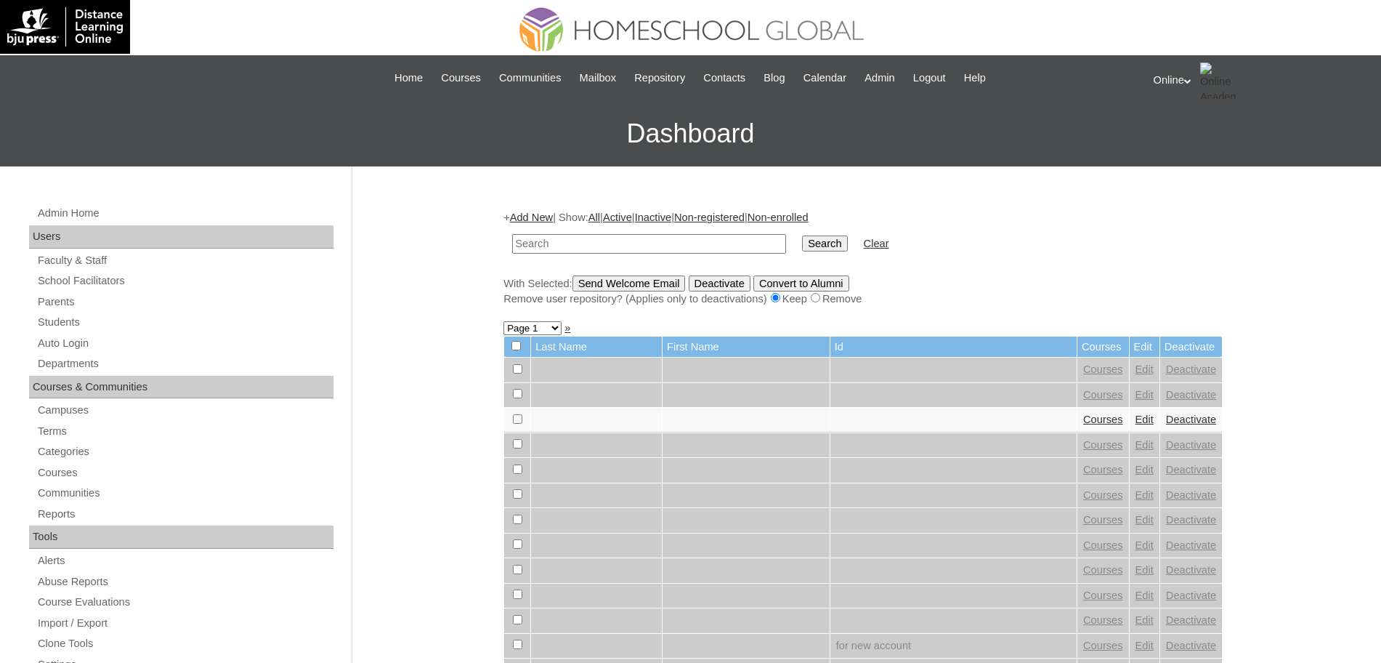
click at [536, 217] on link "Add New" at bounding box center [531, 217] width 43 height 12
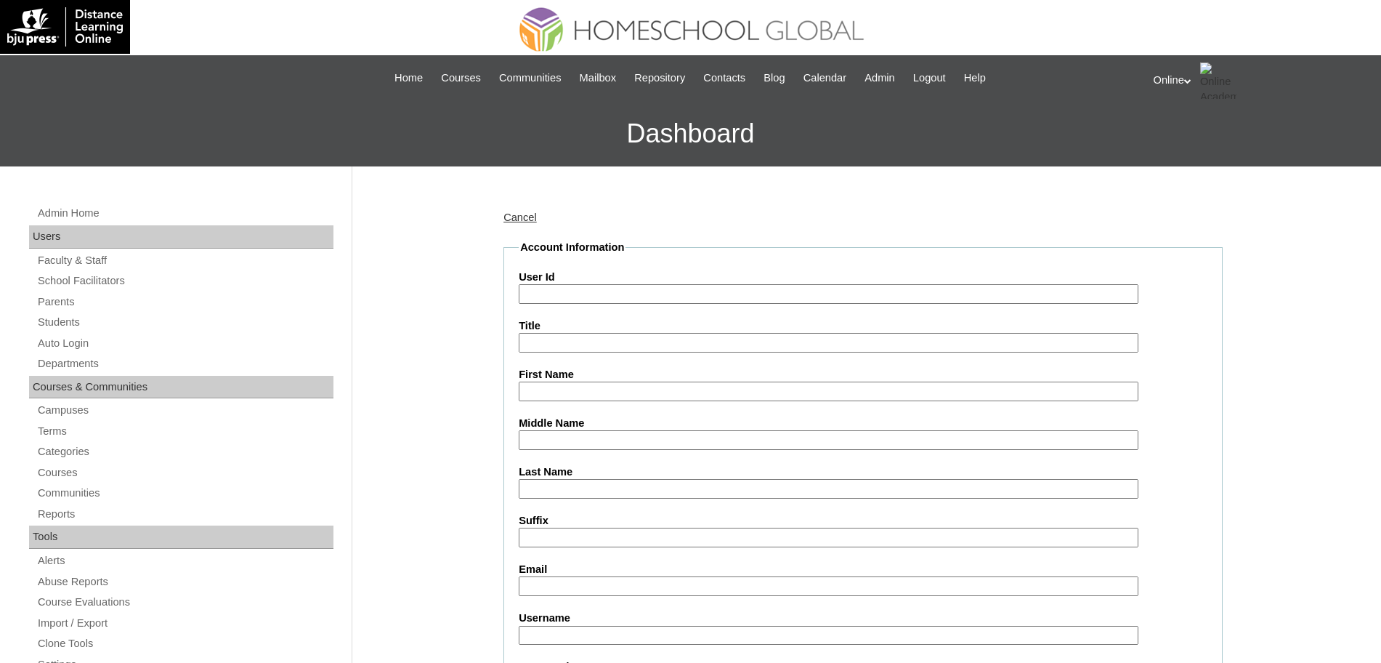
click at [568, 300] on input "User Id" at bounding box center [829, 294] width 620 height 20
paste input "HG250OACAD2025"
type input "HG250OACAD2025"
click at [527, 381] on input "First Name" at bounding box center [829, 391] width 620 height 20
paste input "Maegan Harreth"
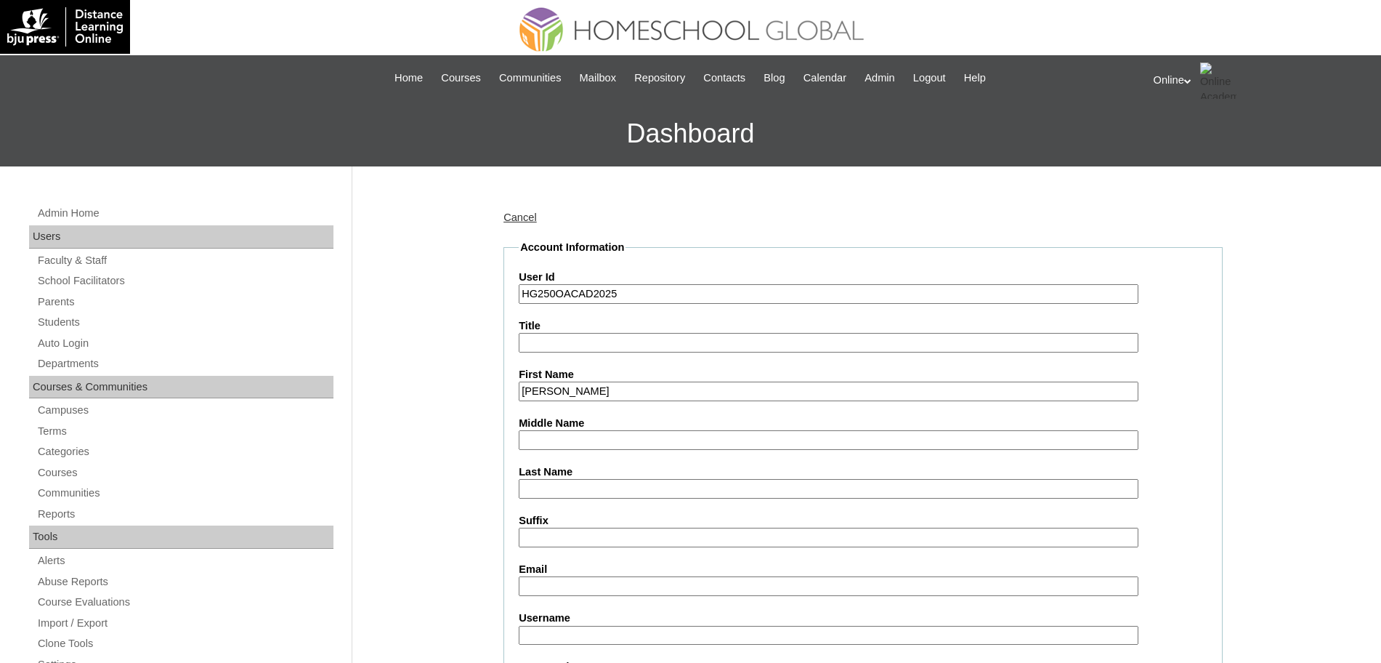
type input "Maegan Harreth"
click at [550, 490] on input "Last Name" at bounding box center [829, 489] width 620 height 20
paste input "Pulvera"
type input "Pulvera"
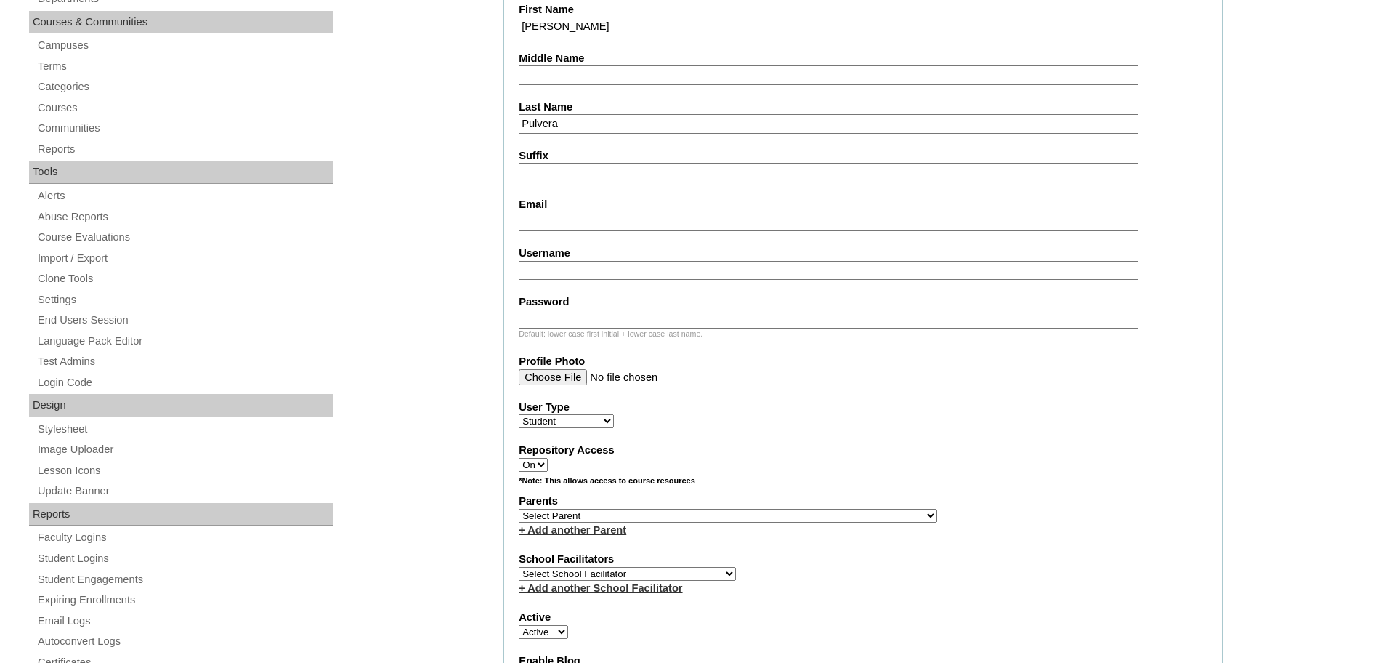
scroll to position [385, 0]
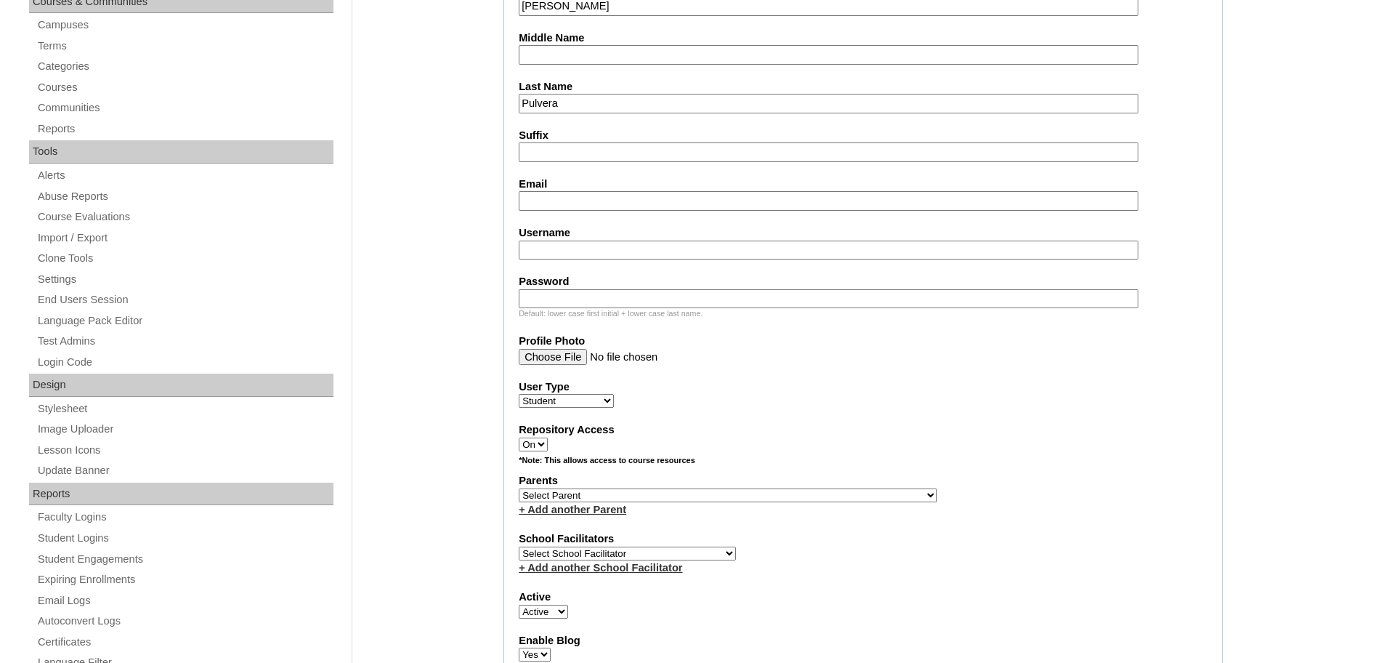
click at [584, 211] on fieldset "Account Information User Id HG250OACAD2025 Title First Name Maegan Harreth Midd…" at bounding box center [863, 442] width 719 height 1175
click at [589, 203] on input "Email" at bounding box center [829, 201] width 620 height 20
paste input "miahuangpulvera@gmail.com"
type input "miahuangpulvera@gmail.com"
click at [606, 251] on input "Username" at bounding box center [829, 251] width 620 height 20
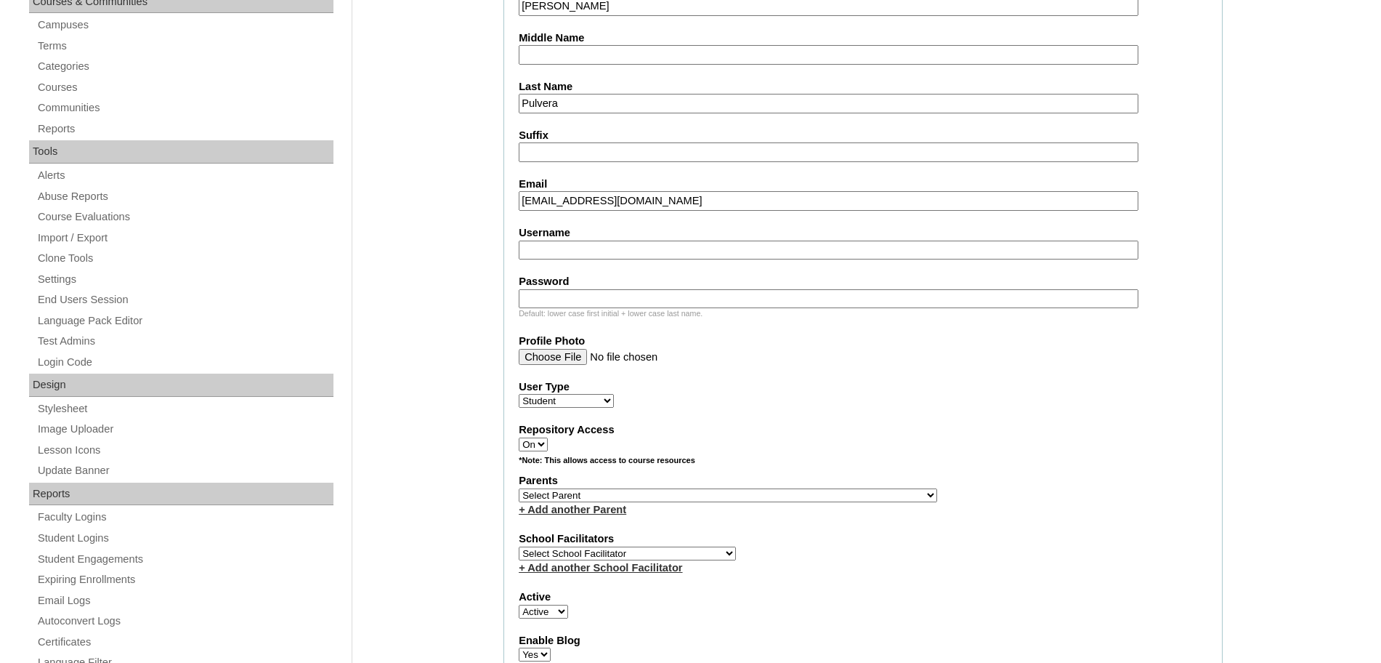
paste input "maegan.pulvera2025"
type input "maegan.pulvera2025"
click at [595, 299] on input "Password" at bounding box center [829, 299] width 620 height 20
paste input "poLka"
type input "poLka"
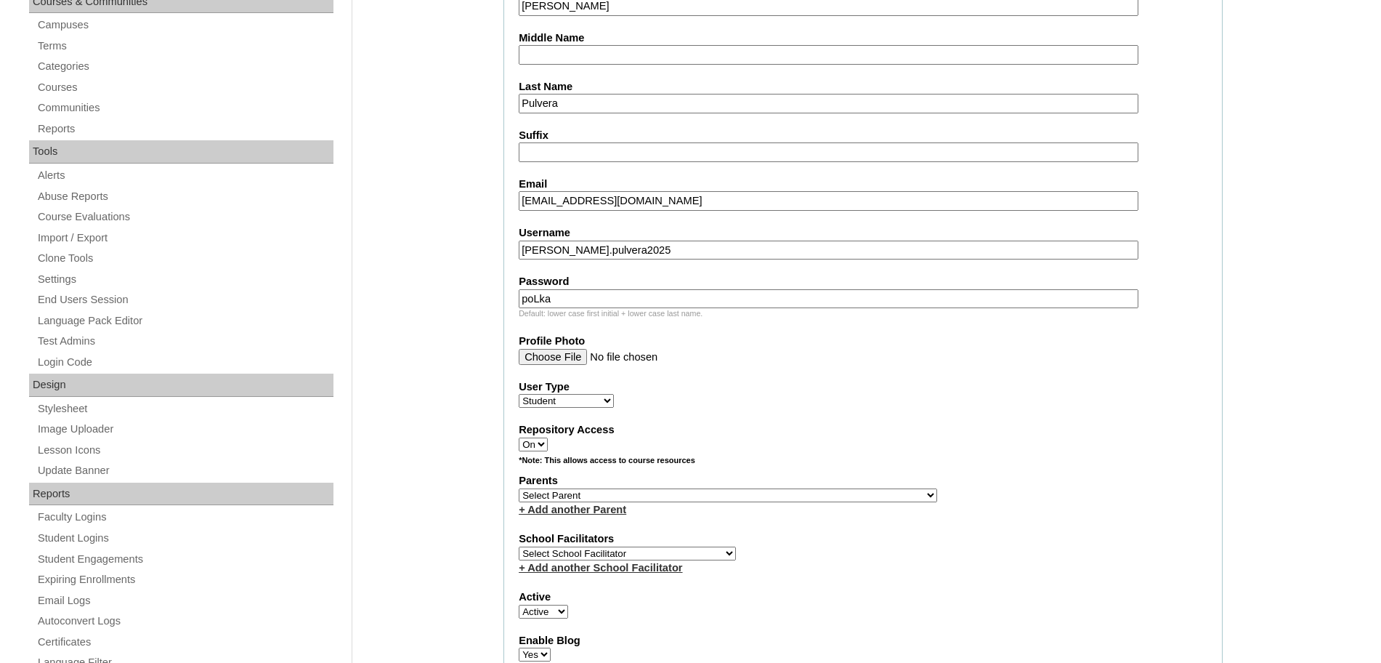
click at [804, 449] on div "Repository Access On Off" at bounding box center [863, 436] width 689 height 29
click at [634, 554] on select "Select School Facilitator Norman Añain Ruffa Abadijas Mary Abella Gloryfe Abion…" at bounding box center [627, 553] width 217 height 14
select select "32656"
click at [519, 546] on select "Select School Facilitator Norman Añain Ruffa Abadijas Mary Abella Gloryfe Abion…" at bounding box center [627, 553] width 217 height 14
click at [671, 499] on select "Select Parent , , , , , , , , , , , , , , , , , , , , , , , , , , , , , , , , ,…" at bounding box center [728, 495] width 419 height 14
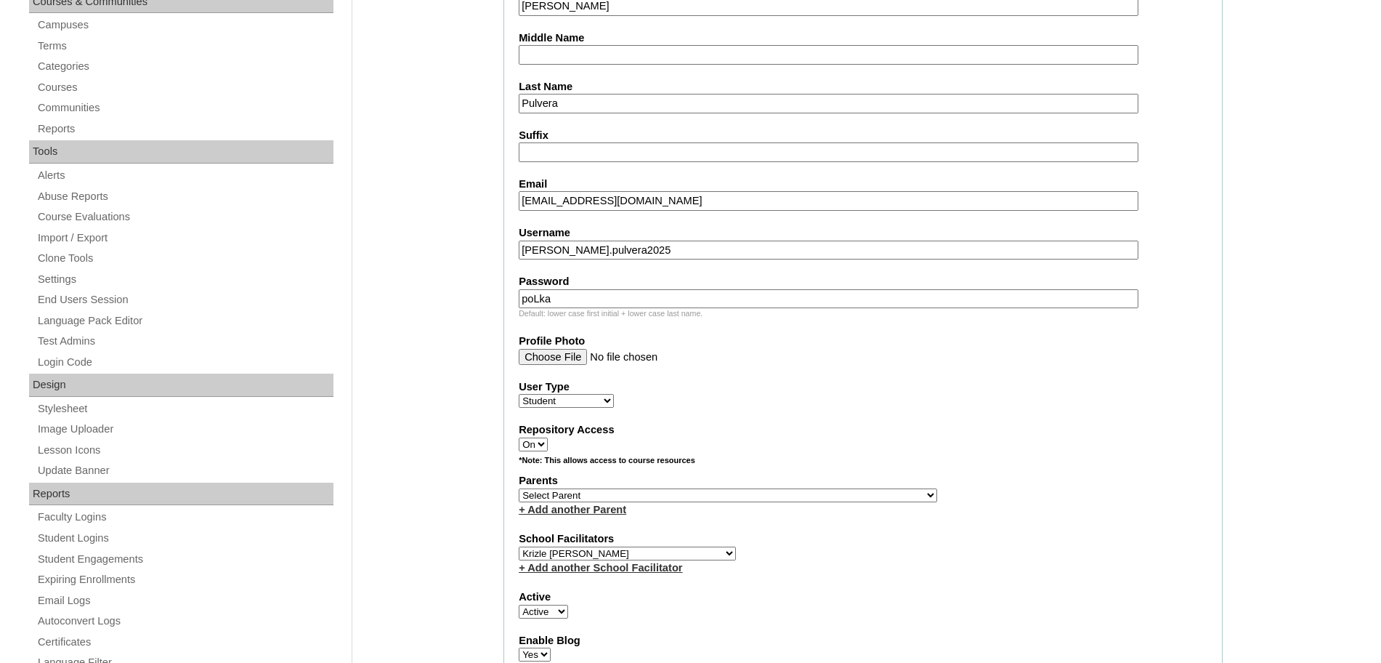
select select "43843"
click at [519, 488] on select "Select Parent , , , , , , , , , , , , , , , , , , , , , , , , , , , , , , , , ,…" at bounding box center [728, 495] width 419 height 14
click at [908, 480] on label "Parents" at bounding box center [863, 480] width 689 height 15
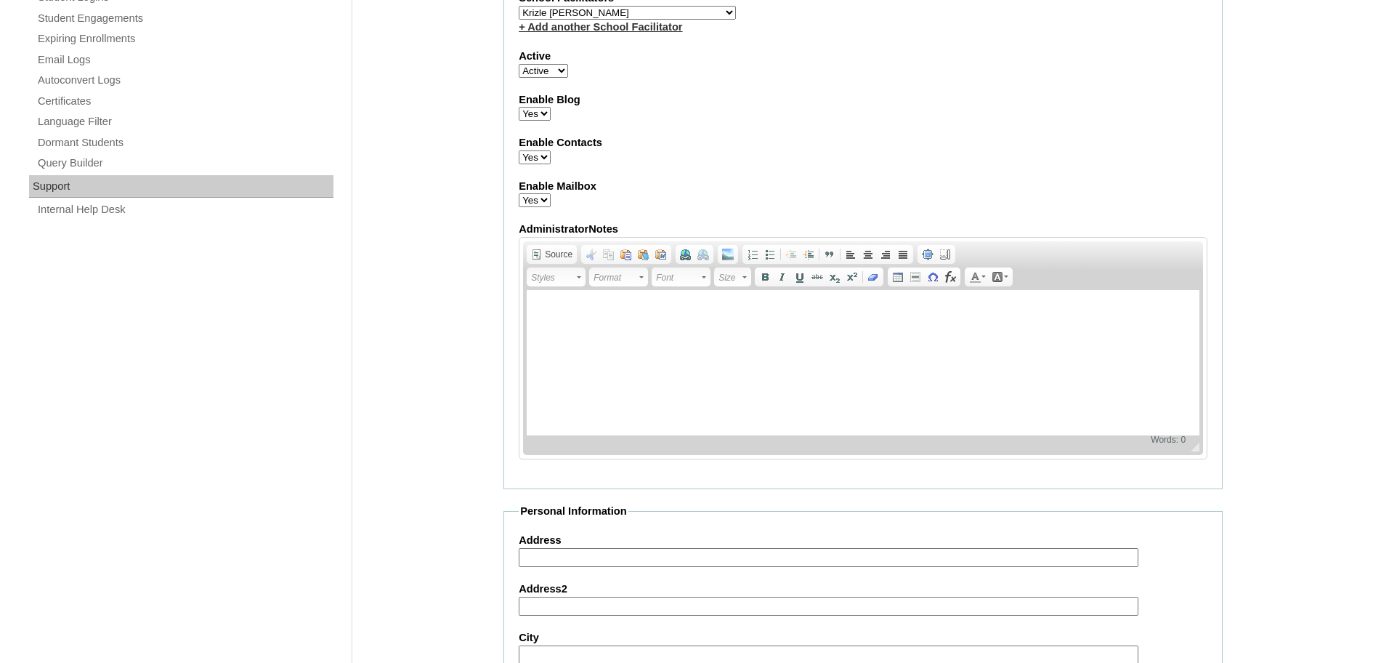
scroll to position [1548, 0]
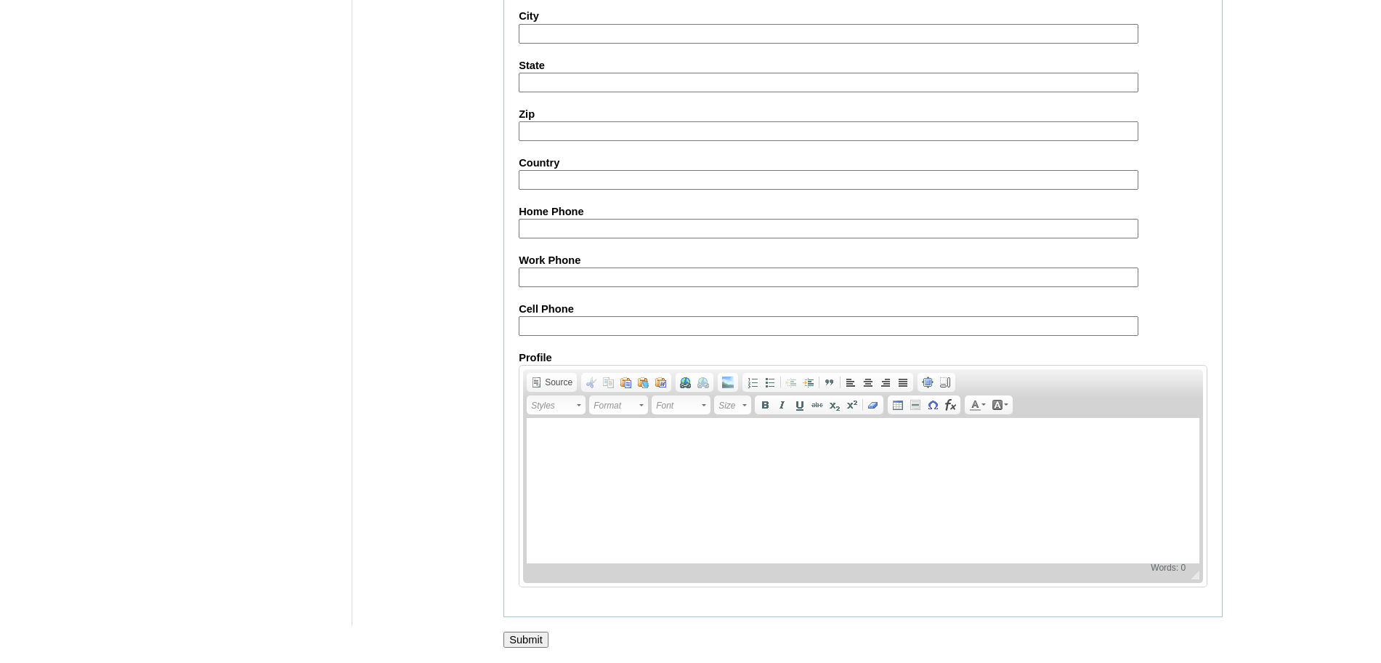
click at [533, 640] on input "Submit" at bounding box center [526, 639] width 45 height 16
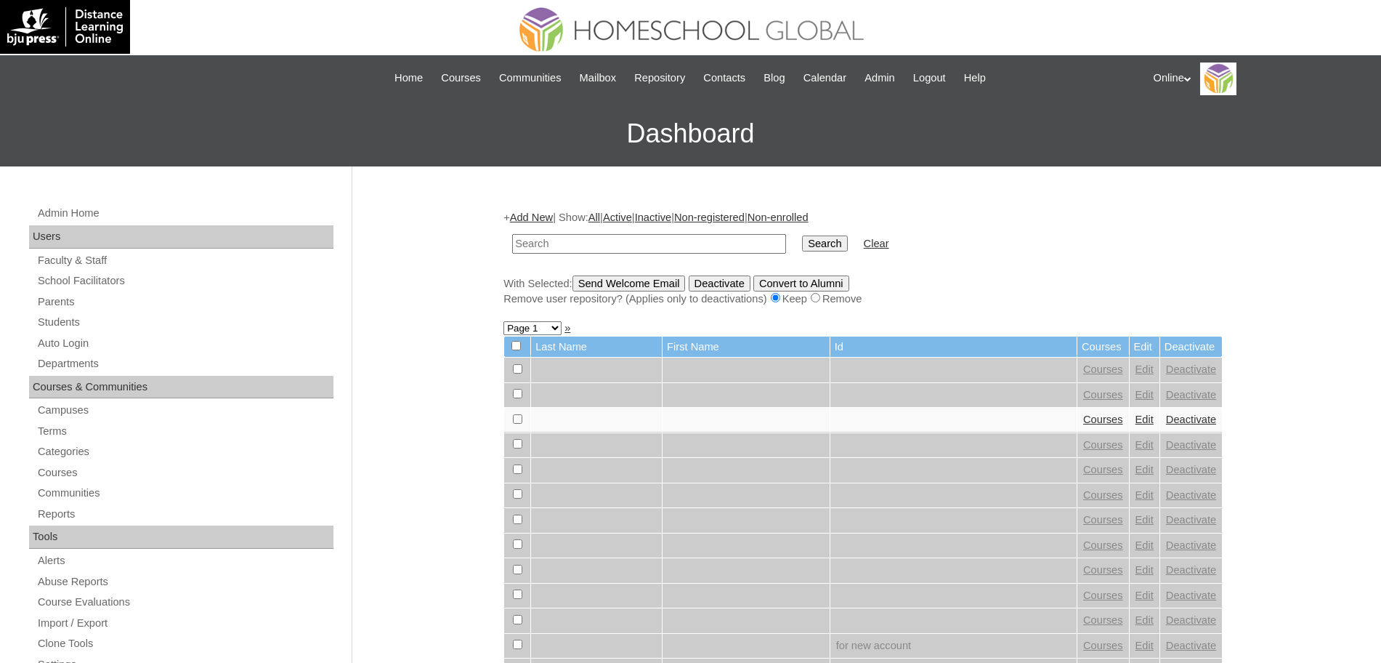
click at [647, 250] on input "text" at bounding box center [649, 244] width 274 height 20
type input "pulvera"
click at [802, 235] on input "Search" at bounding box center [824, 243] width 45 height 16
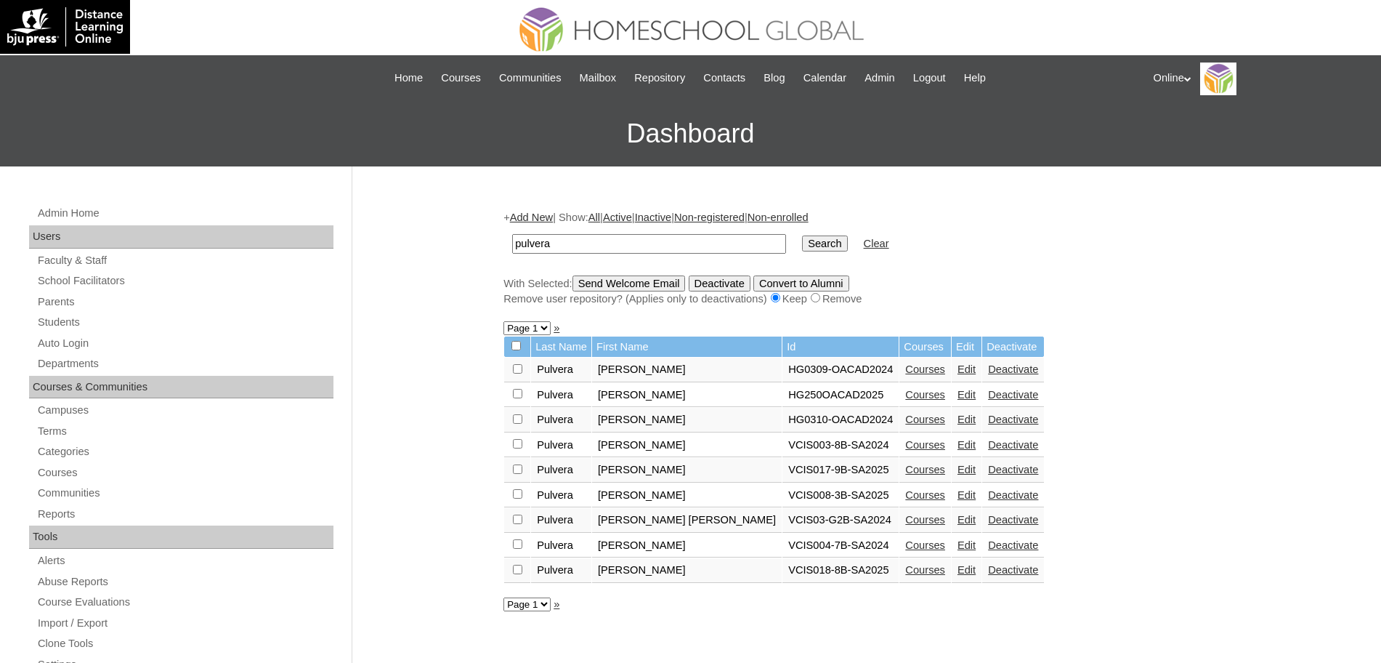
click at [958, 368] on link "Edit" at bounding box center [967, 369] width 18 height 12
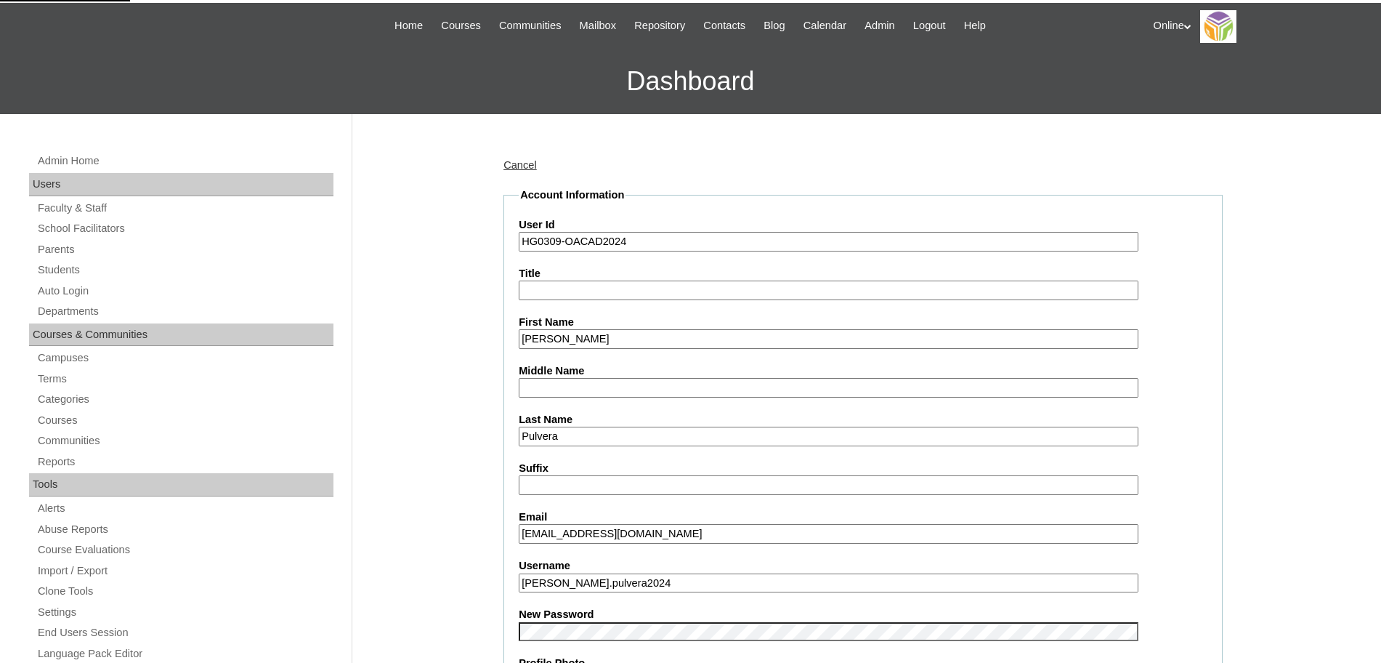
scroll to position [506, 0]
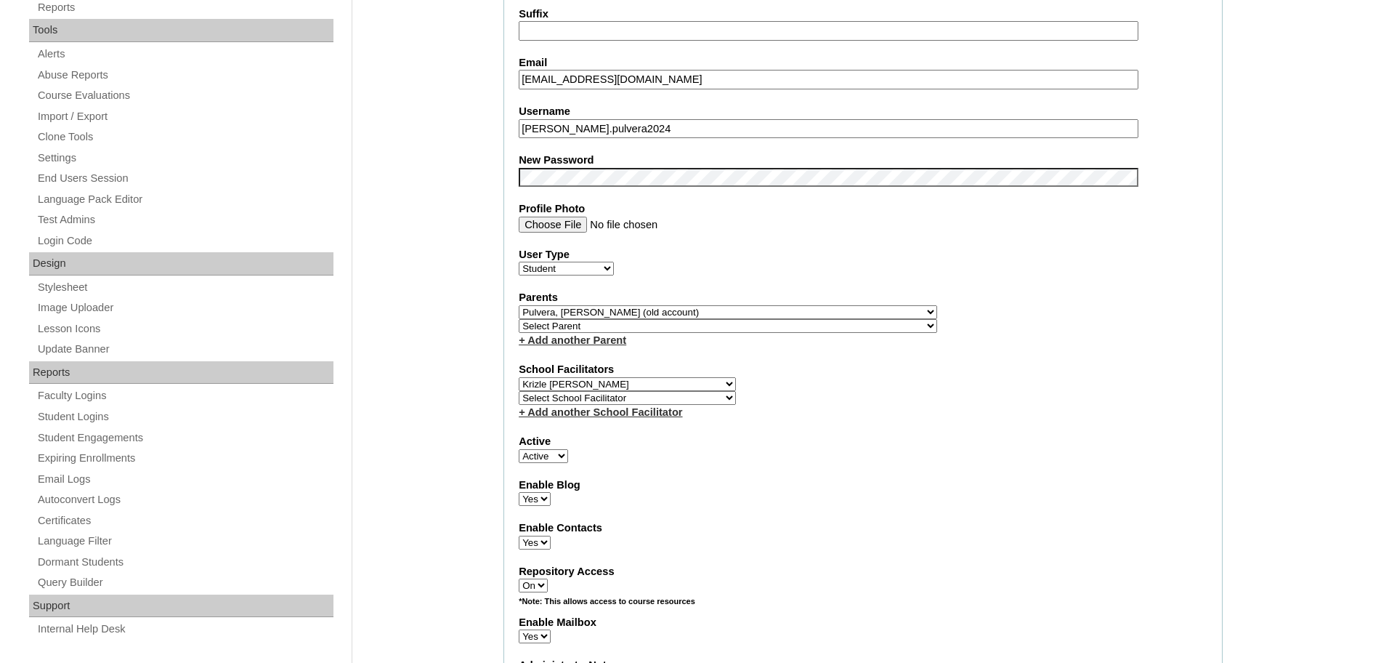
click at [618, 377] on select "Select School Facilitator Norman Añain Ruffa Abadijas Mary Abella Gloryfe Abion…" at bounding box center [627, 384] width 217 height 14
select select
click at [519, 377] on select "Select School Facilitator Norman Añain Ruffa Abadijas Mary Abella Gloryfe Abion…" at bounding box center [627, 384] width 217 height 14
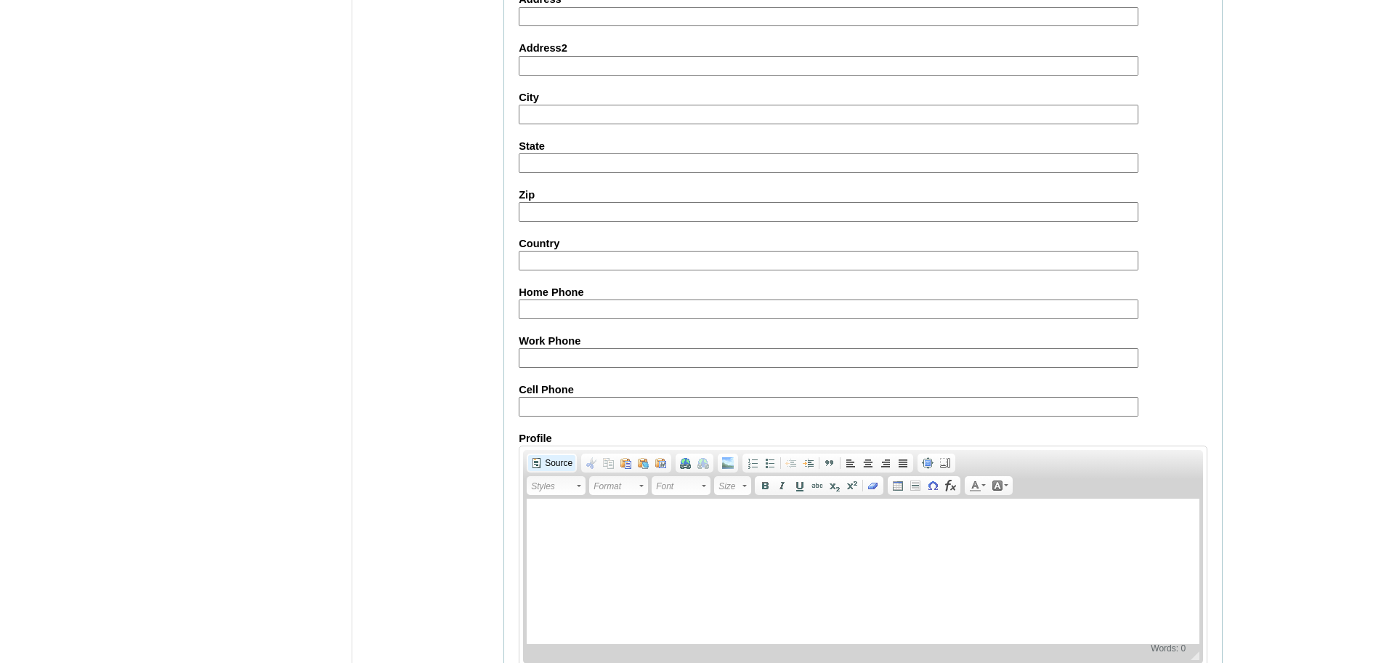
scroll to position [1565, 0]
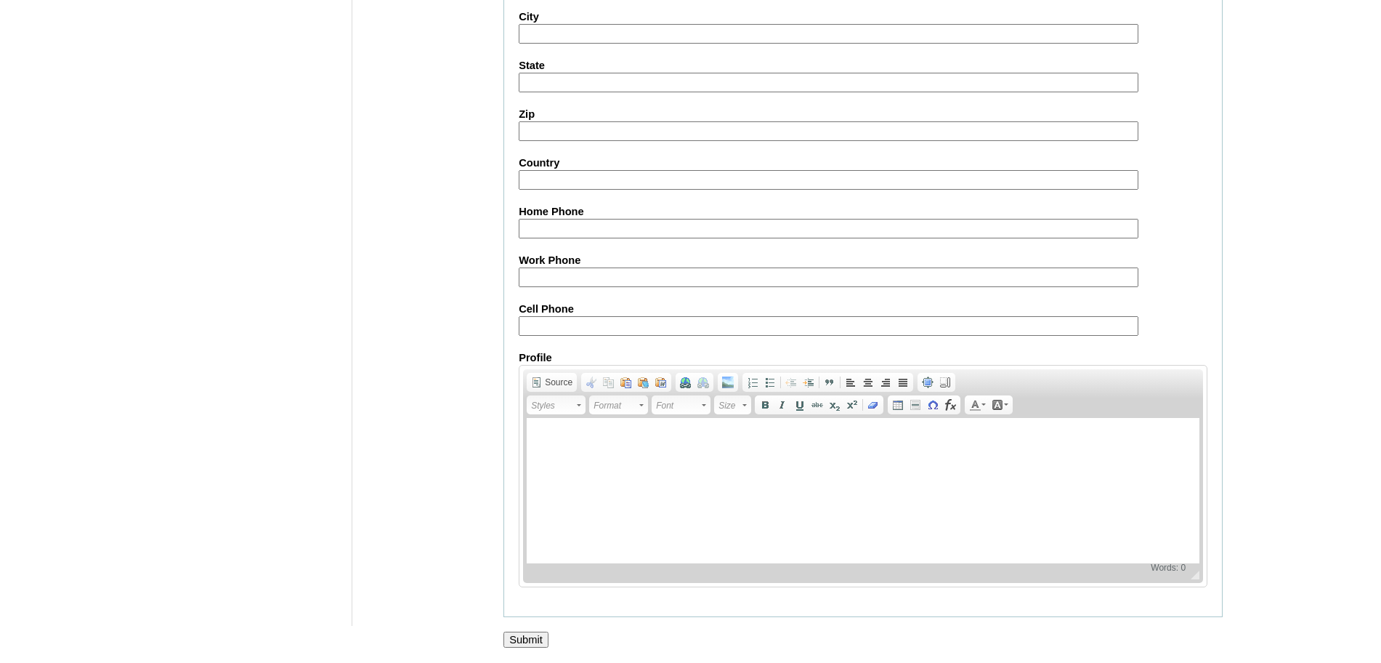
click at [528, 637] on input "Submit" at bounding box center [526, 639] width 45 height 16
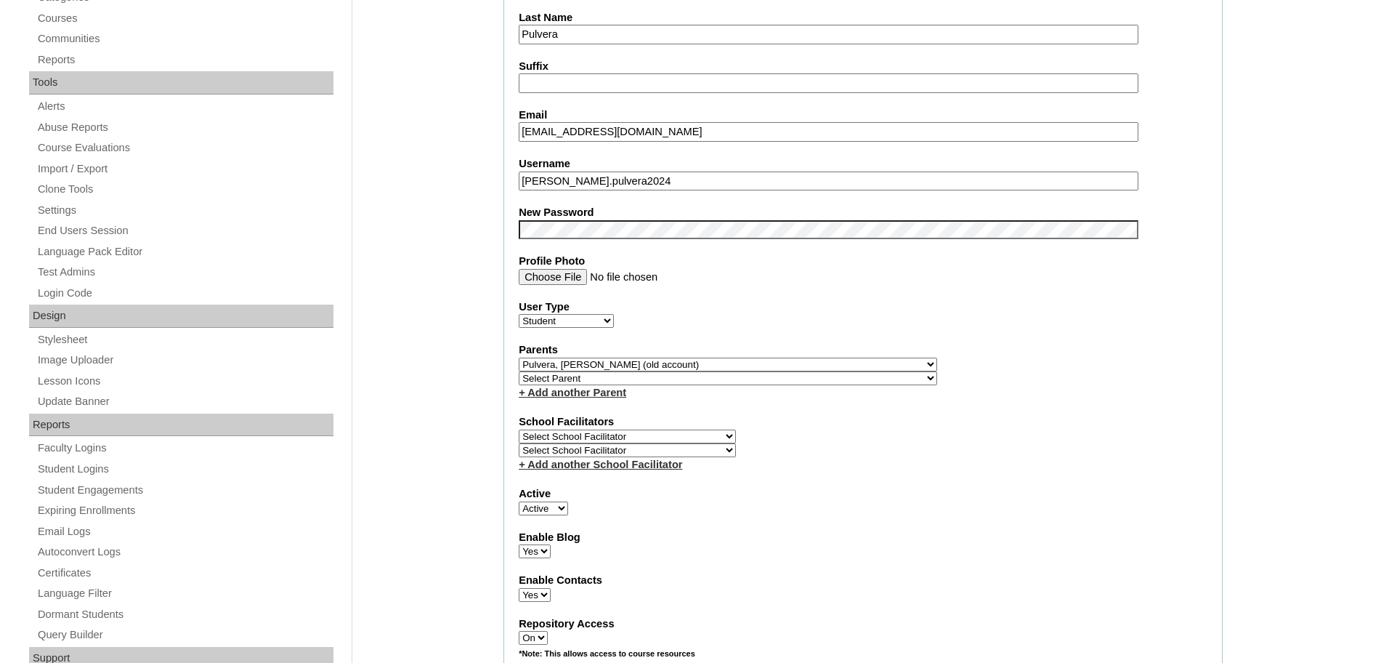
scroll to position [0, 0]
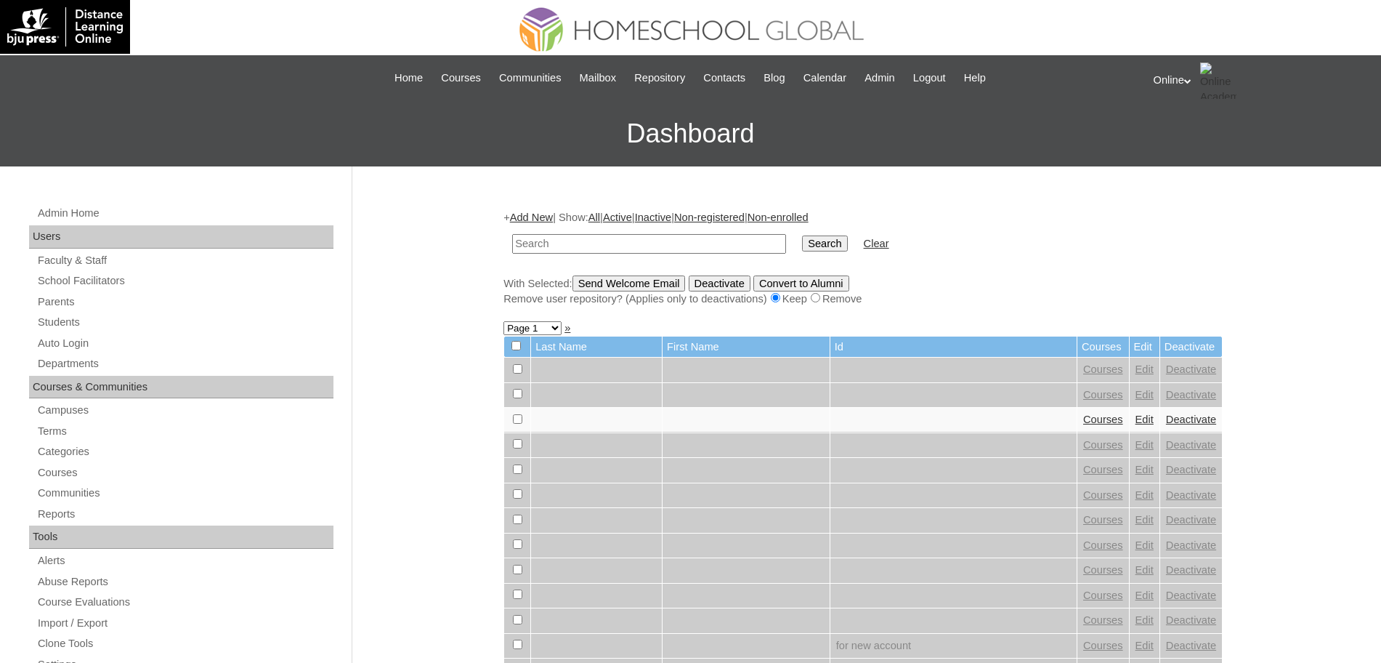
click at [688, 235] on input "text" at bounding box center [649, 244] width 274 height 20
type input "pulvera"
click at [802, 235] on input "Search" at bounding box center [824, 243] width 45 height 16
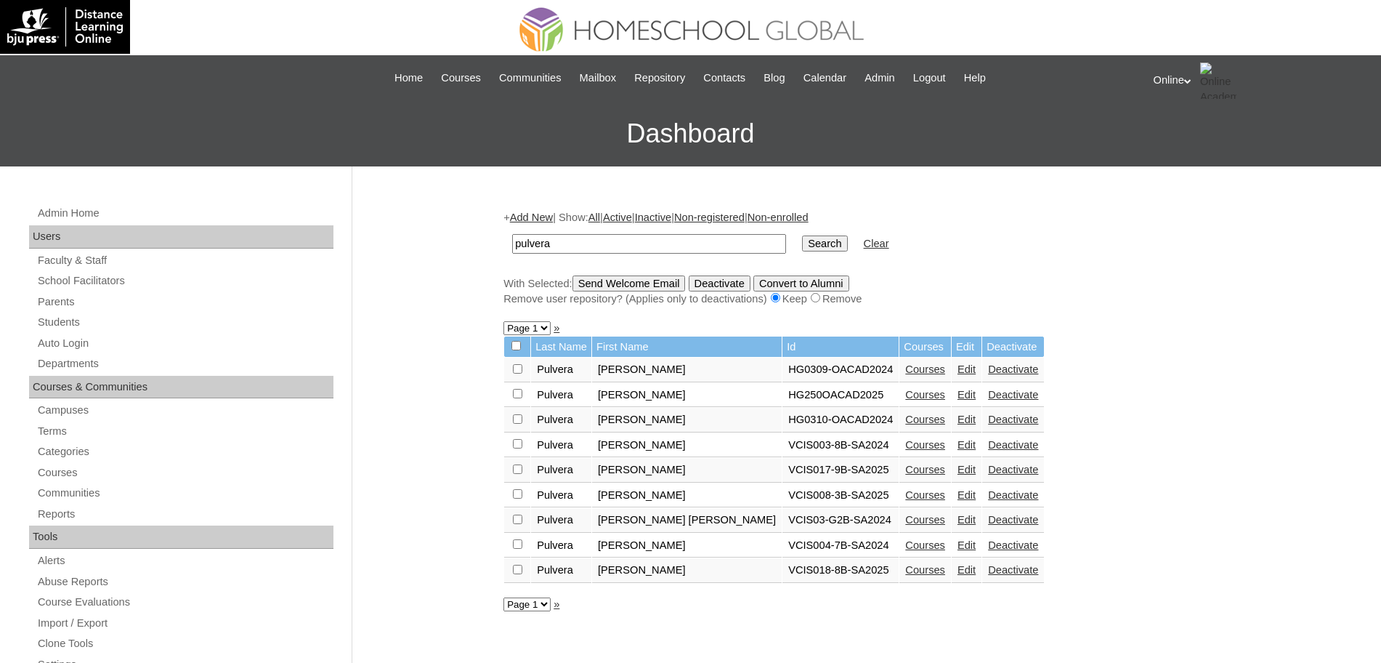
click at [905, 392] on link "Courses" at bounding box center [925, 395] width 40 height 12
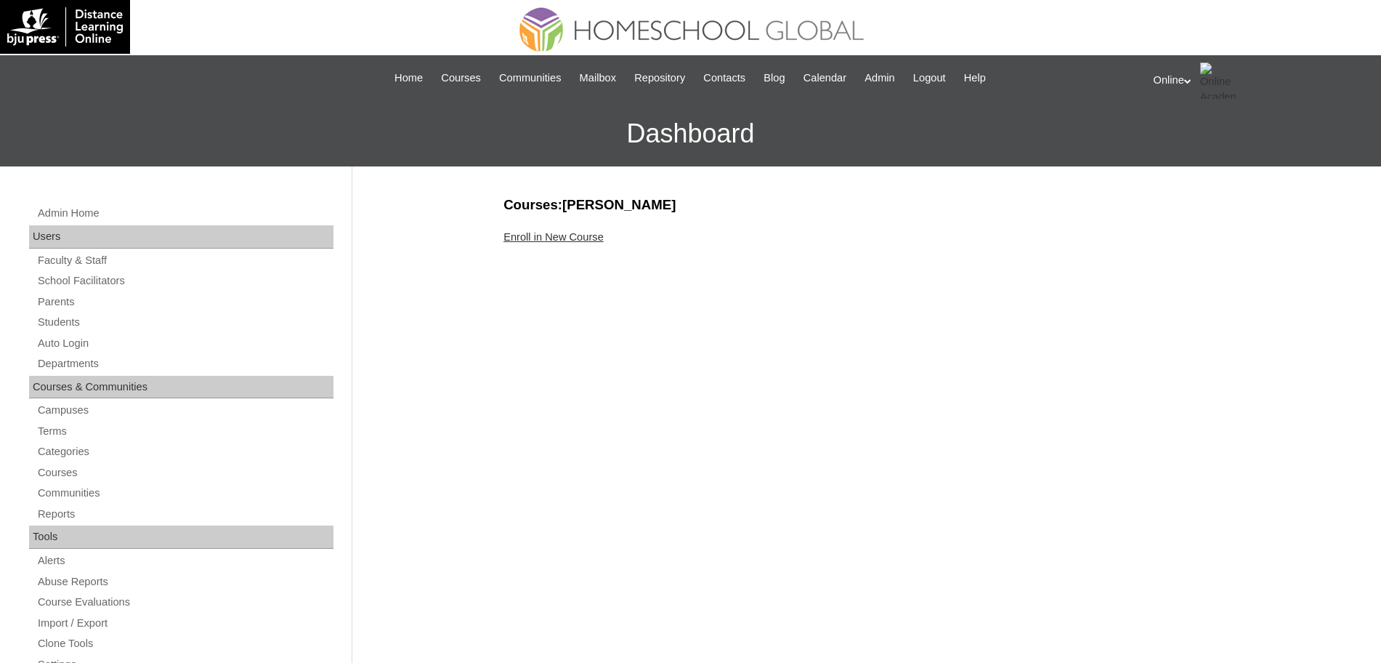
click at [550, 233] on link "Enroll in New Course" at bounding box center [554, 237] width 100 height 12
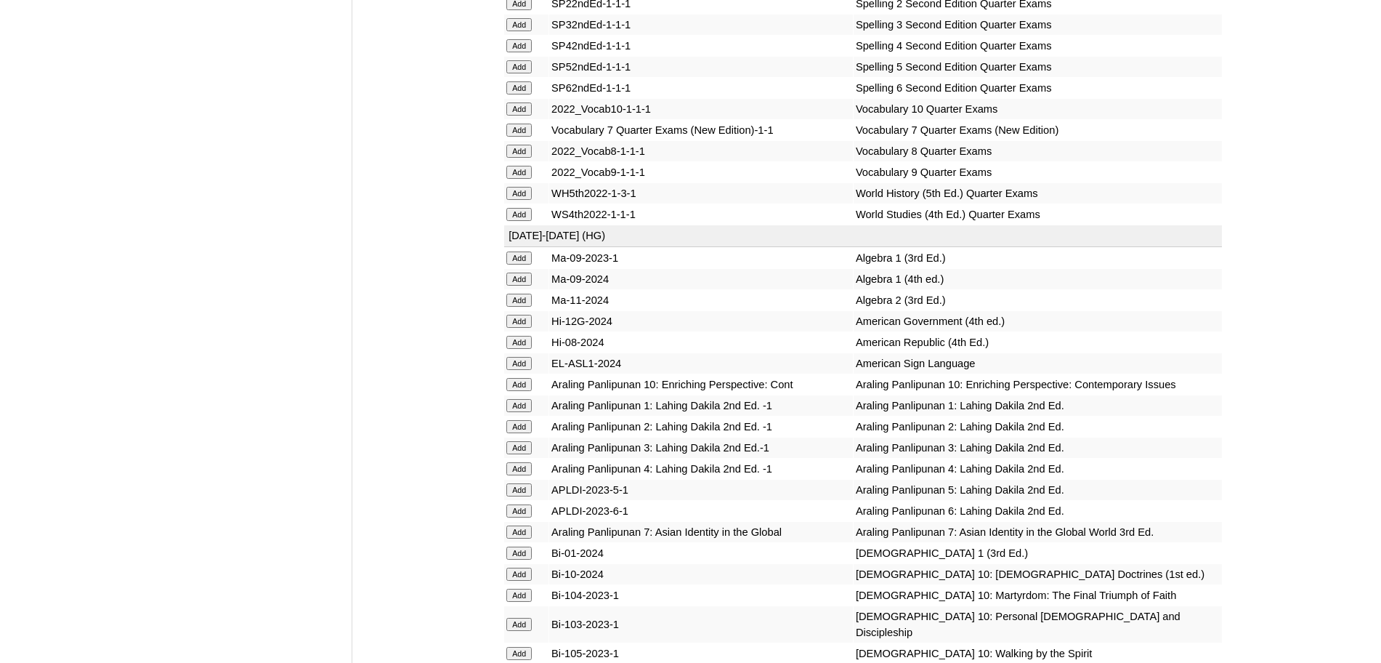
scroll to position [3643, 0]
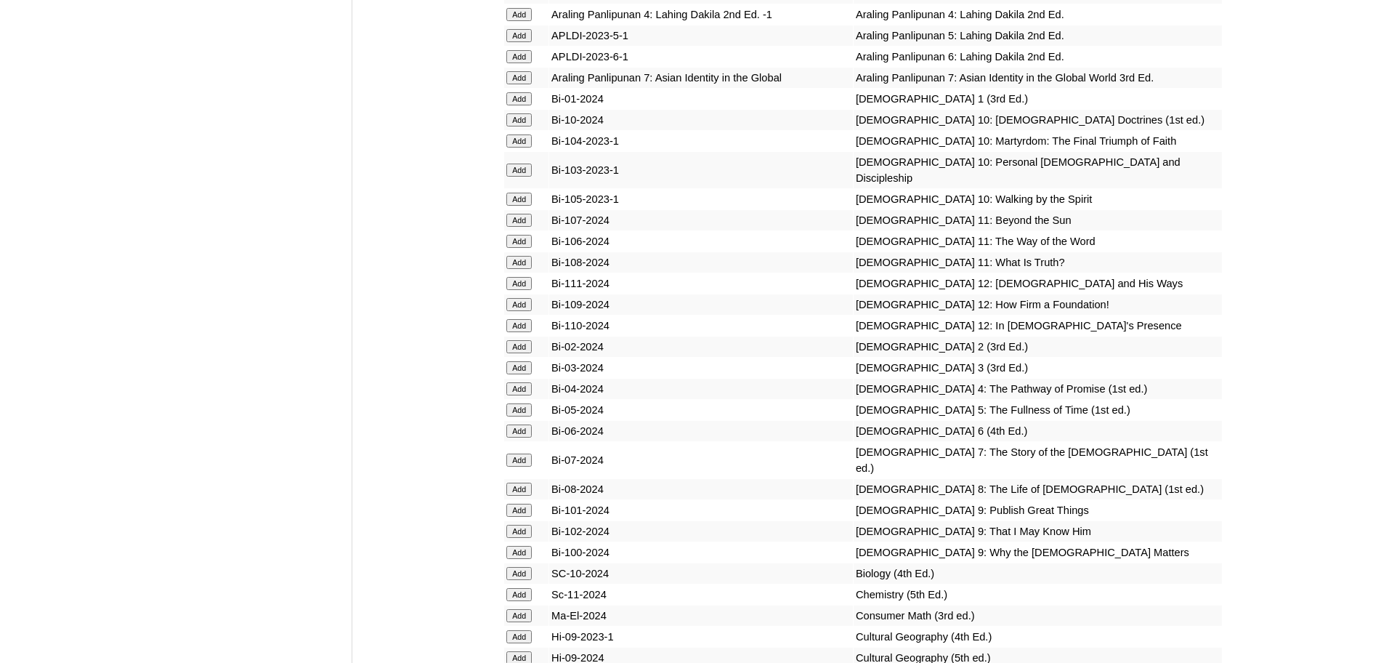
click at [531, 353] on input "Add" at bounding box center [518, 346] width 25 height 13
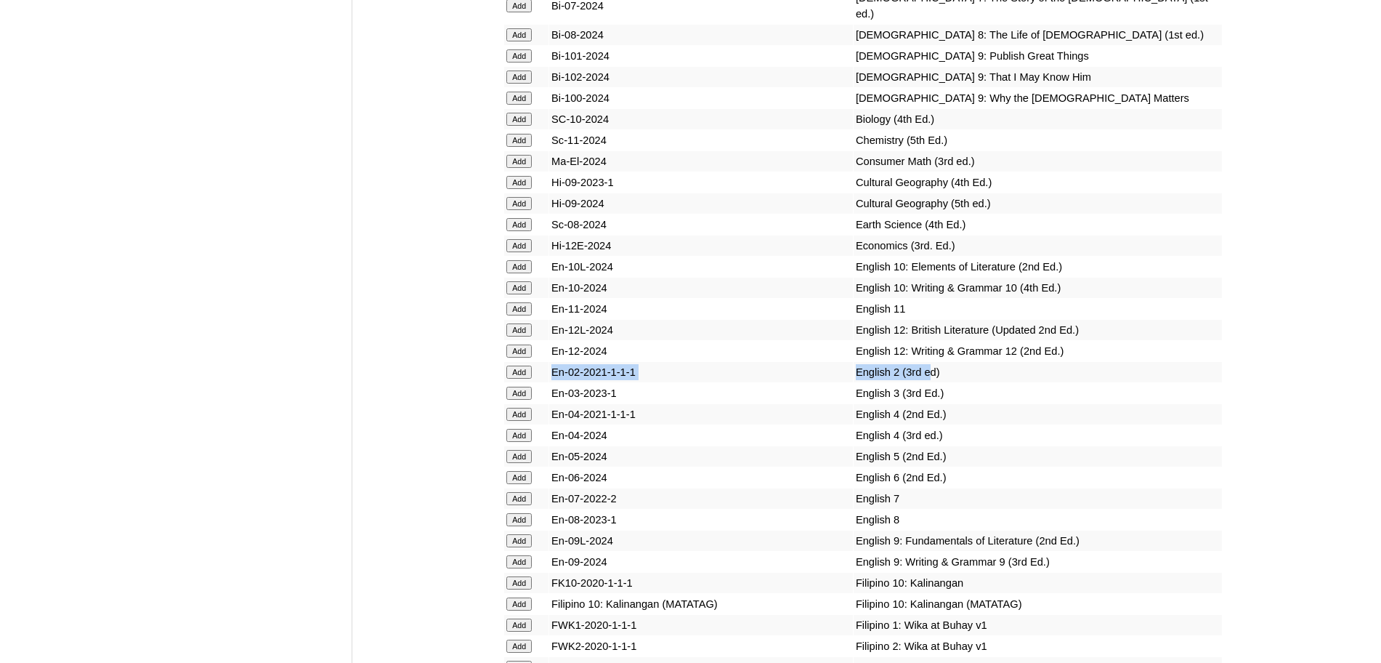
drag, startPoint x: 900, startPoint y: 440, endPoint x: 545, endPoint y: 440, distance: 355.3
click at [545, 382] on tr "Add En-02-2021-1-1-1 English 2 (3rd ed)" at bounding box center [863, 372] width 718 height 20
click at [517, 379] on input "Add" at bounding box center [518, 372] width 25 height 13
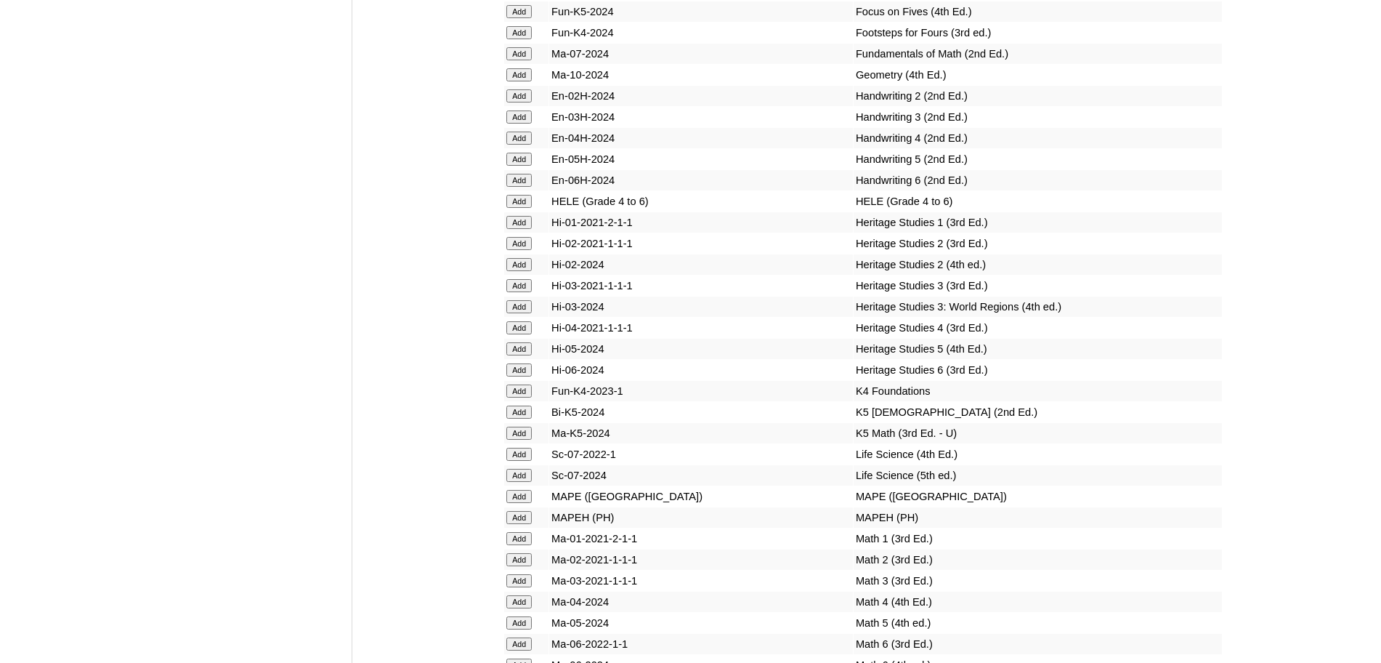
scroll to position [5460, 0]
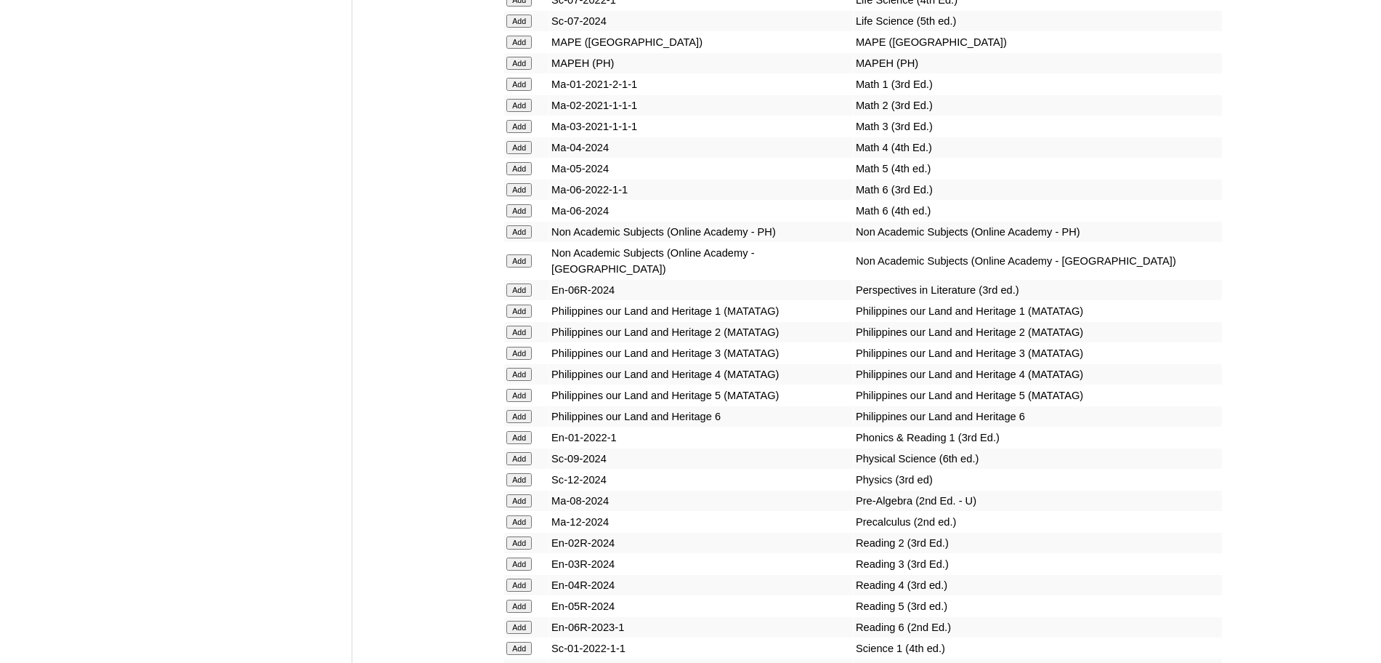
click at [520, 549] on input "Add" at bounding box center [518, 542] width 25 height 13
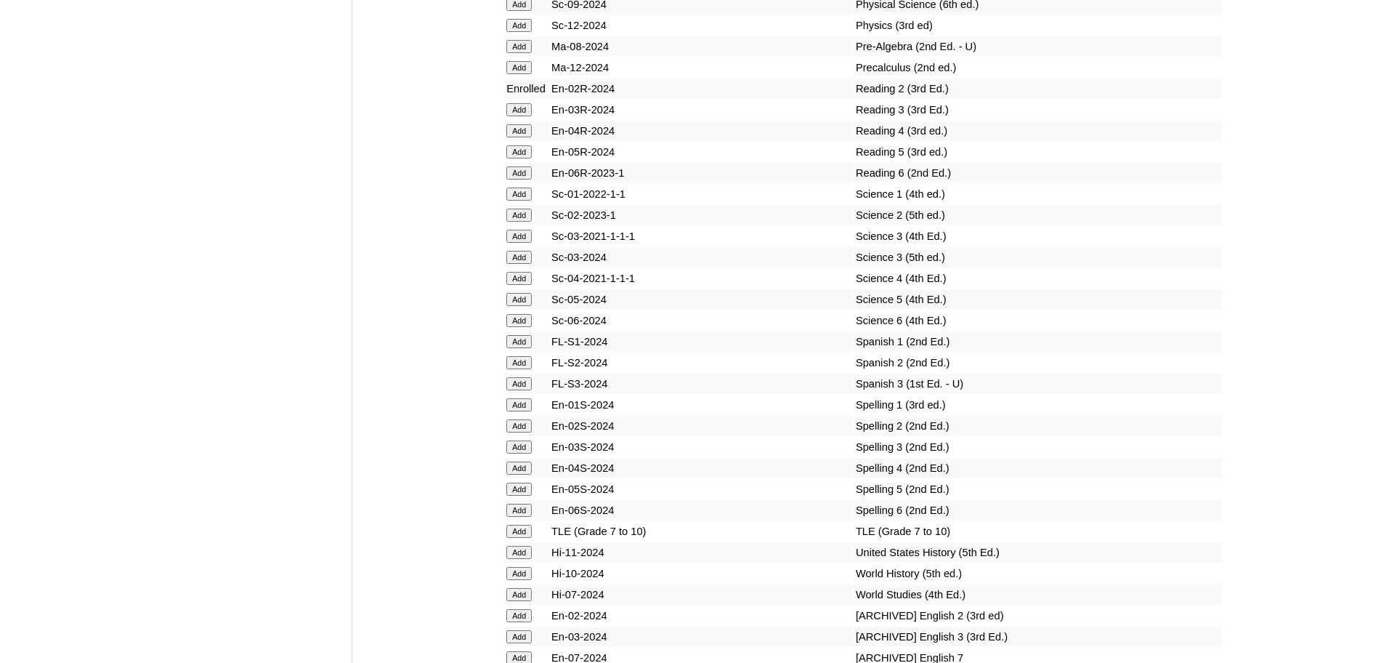
click at [524, 432] on input "Add" at bounding box center [518, 425] width 25 height 13
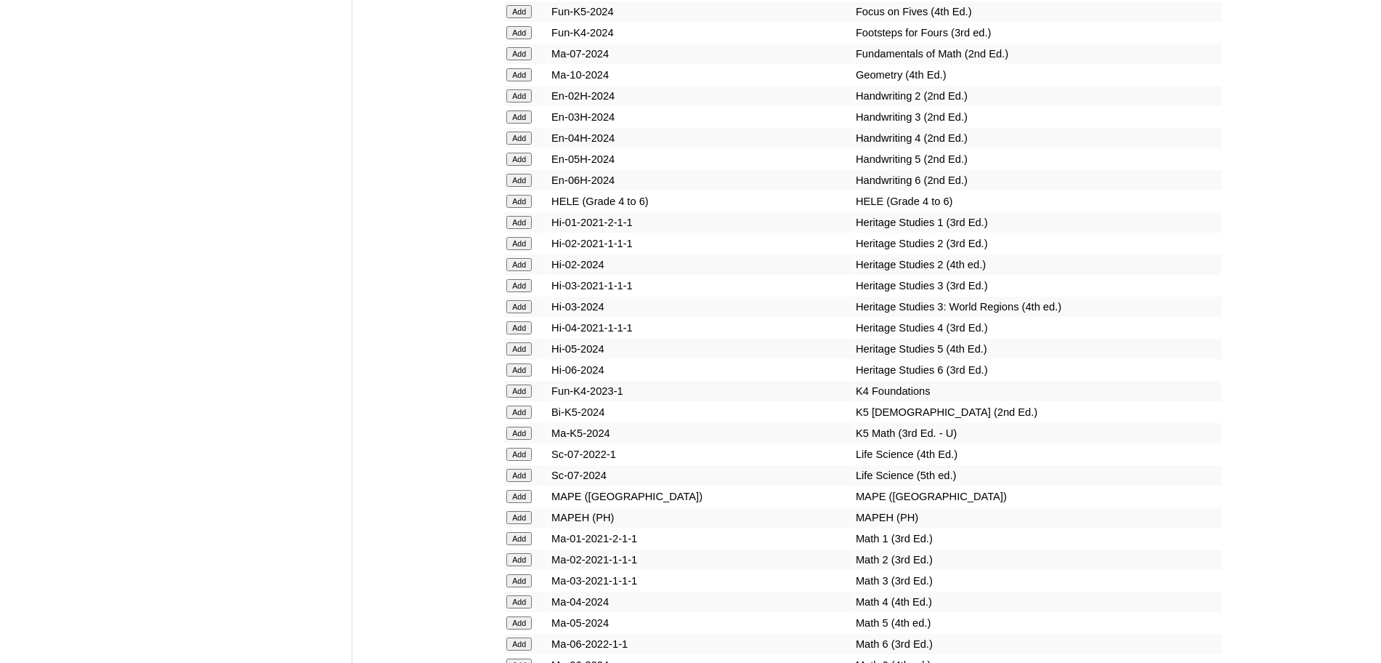
scroll to position [5460, 0]
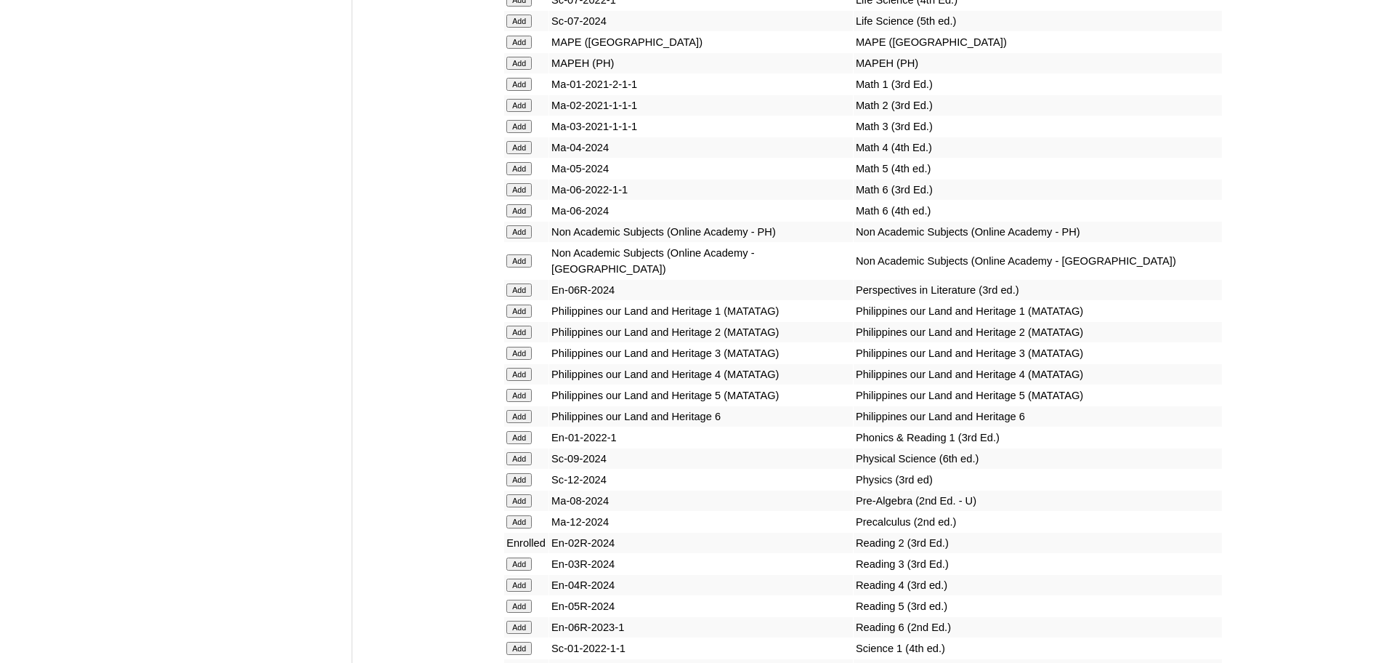
click at [528, 112] on input "Add" at bounding box center [518, 105] width 25 height 13
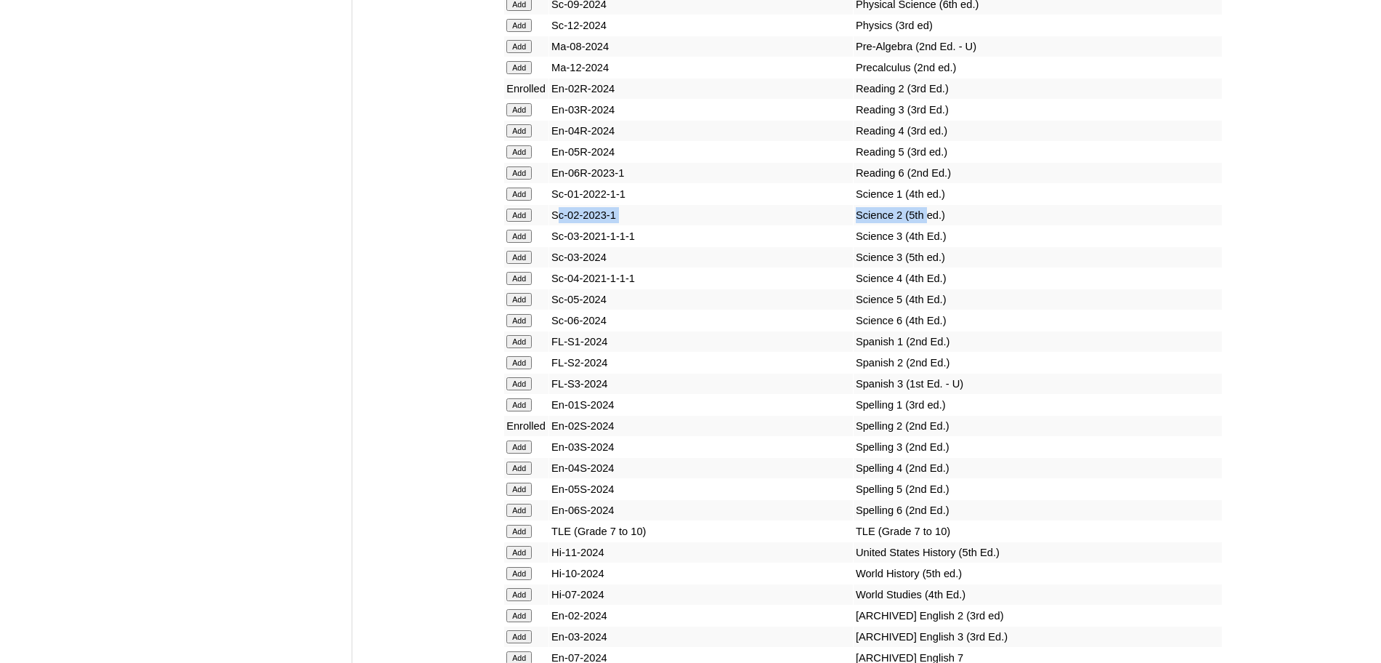
drag, startPoint x: 897, startPoint y: 265, endPoint x: 560, endPoint y: 269, distance: 337.9
click at [560, 225] on tr "Add Sc-02-2023-1 Science 2 (5th ed.)" at bounding box center [863, 215] width 718 height 20
click at [509, 222] on input "Add" at bounding box center [518, 215] width 25 height 13
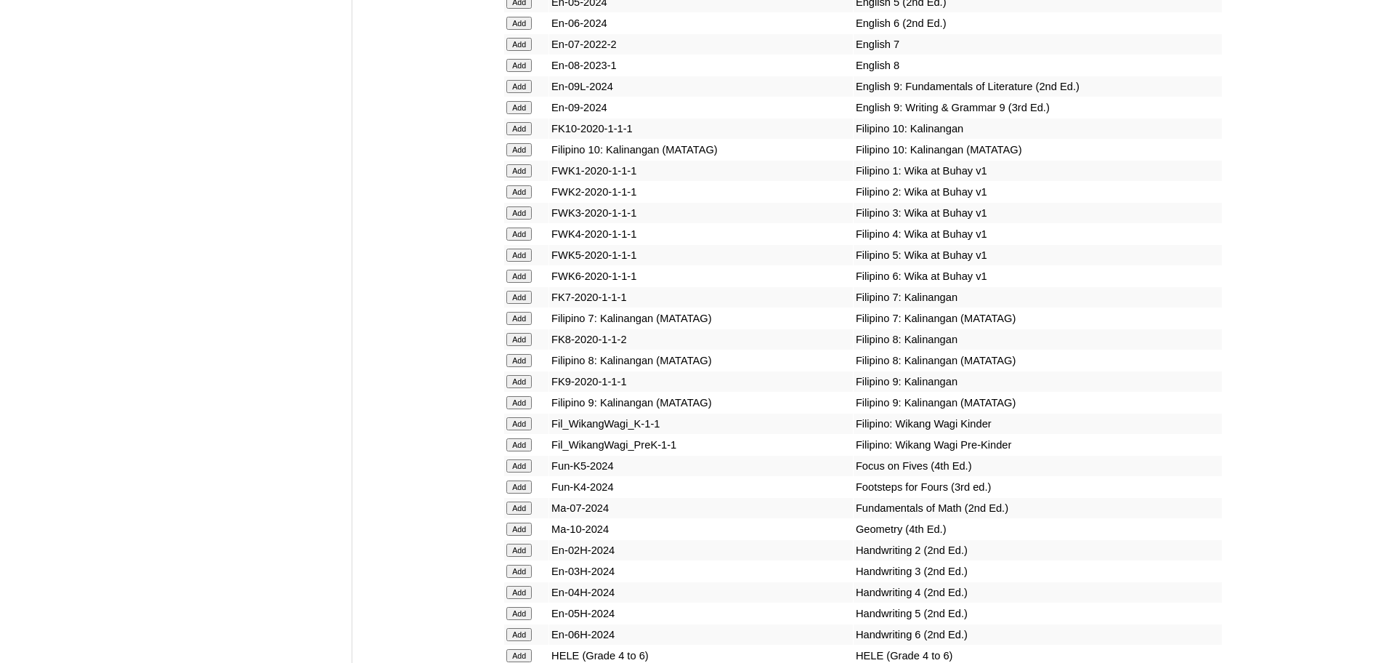
scroll to position [5006, 0]
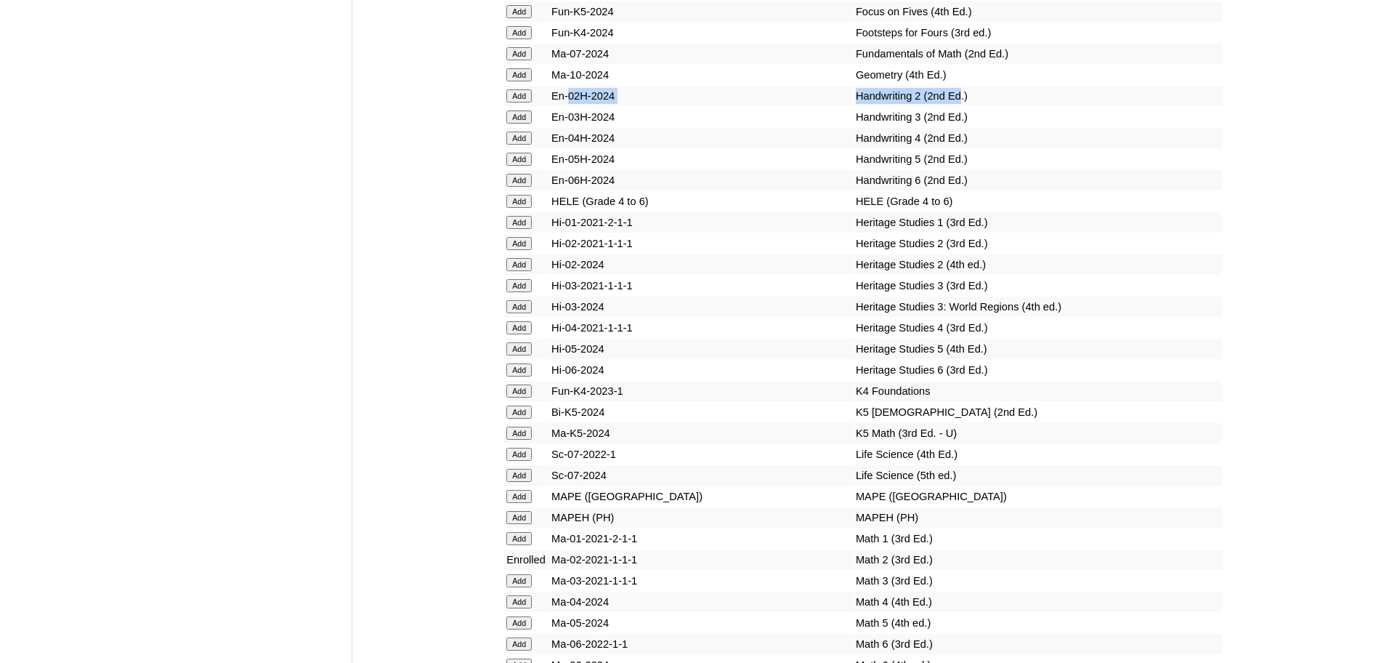
drag, startPoint x: 932, startPoint y: 153, endPoint x: 572, endPoint y: 162, distance: 359.8
click at [572, 106] on tr "Add En-02H-2024 Handwriting 2 (2nd Ed.)" at bounding box center [863, 96] width 718 height 20
click at [507, 102] on input "Add" at bounding box center [518, 95] width 25 height 13
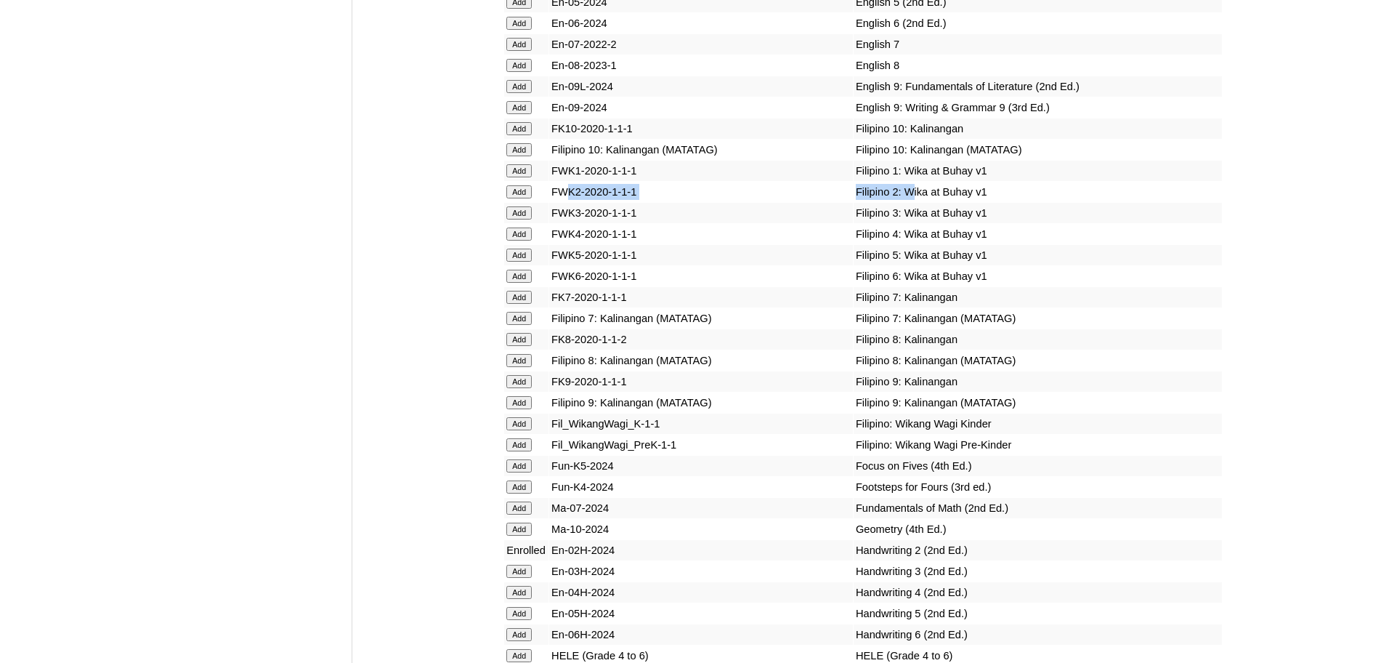
drag, startPoint x: 880, startPoint y: 260, endPoint x: 566, endPoint y: 259, distance: 313.9
click at [566, 202] on tr "Add FWK2-2020-1-1-1 Filipino 2: Wika at Buhay v1" at bounding box center [863, 192] width 718 height 20
click at [524, 198] on input "Add" at bounding box center [518, 191] width 25 height 13
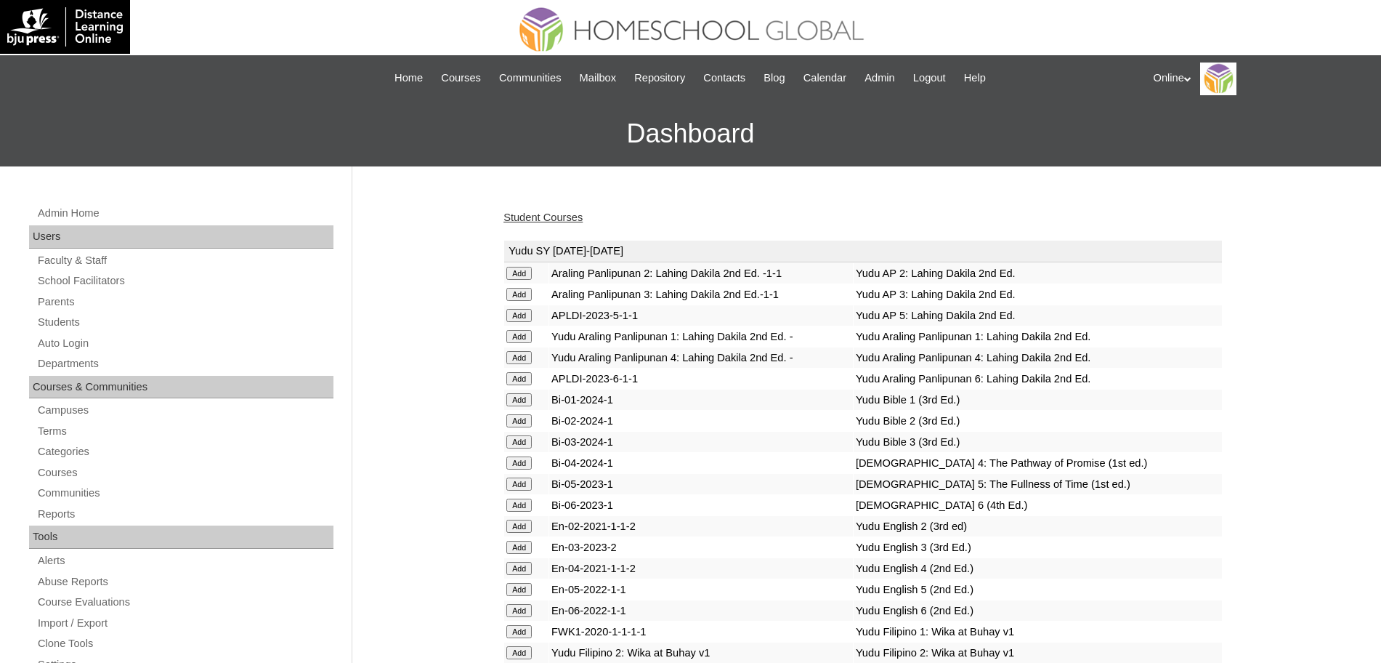
scroll to position [3189, 0]
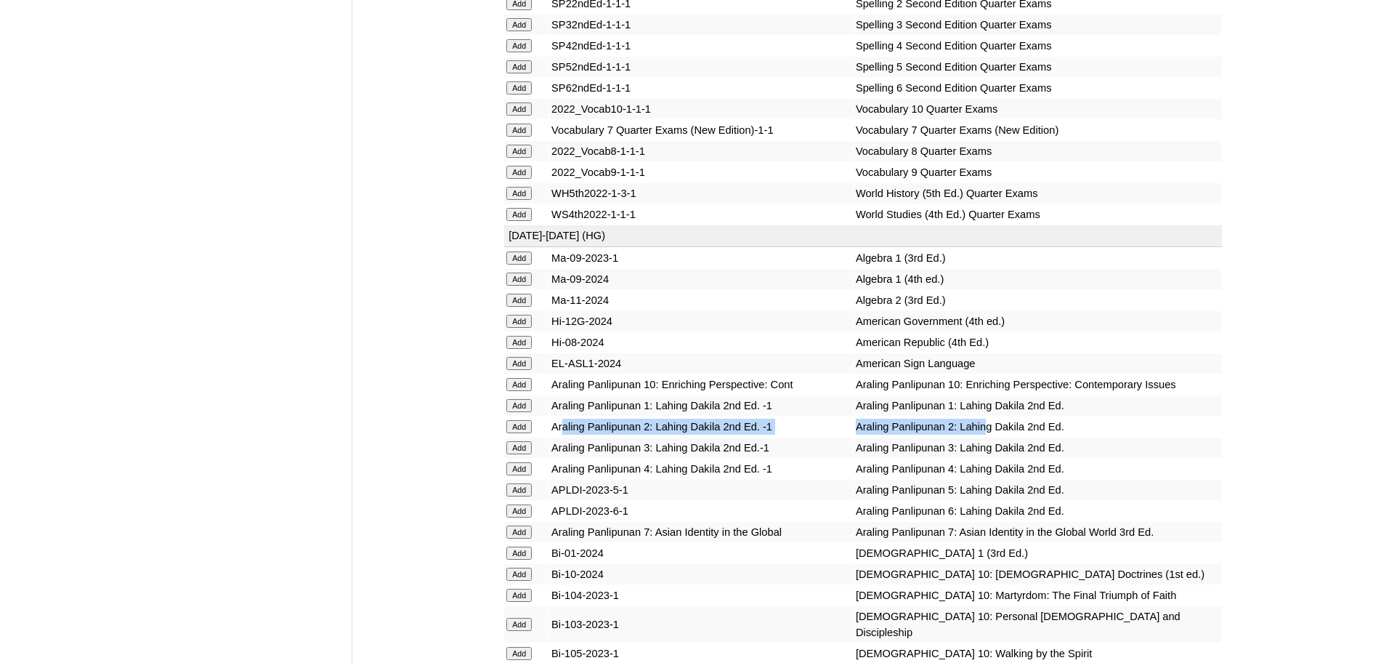
drag, startPoint x: 958, startPoint y: 522, endPoint x: 565, endPoint y: 527, distance: 392.4
click at [567, 437] on tr "Add Araling Panlipunan 2: Lahing Dakila 2nd Ed. -1 Araling Panlipunan 2: Lahing…" at bounding box center [863, 426] width 718 height 20
click at [524, 433] on input "Add" at bounding box center [518, 426] width 25 height 13
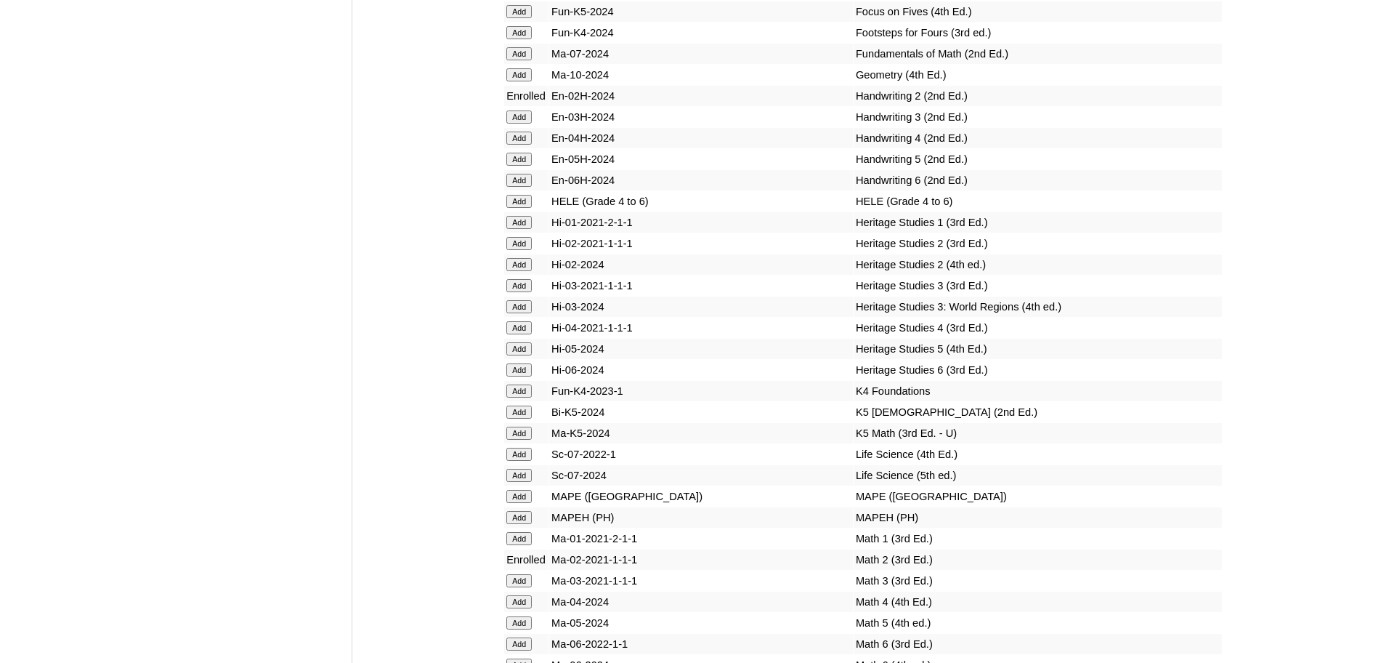
scroll to position [5460, 0]
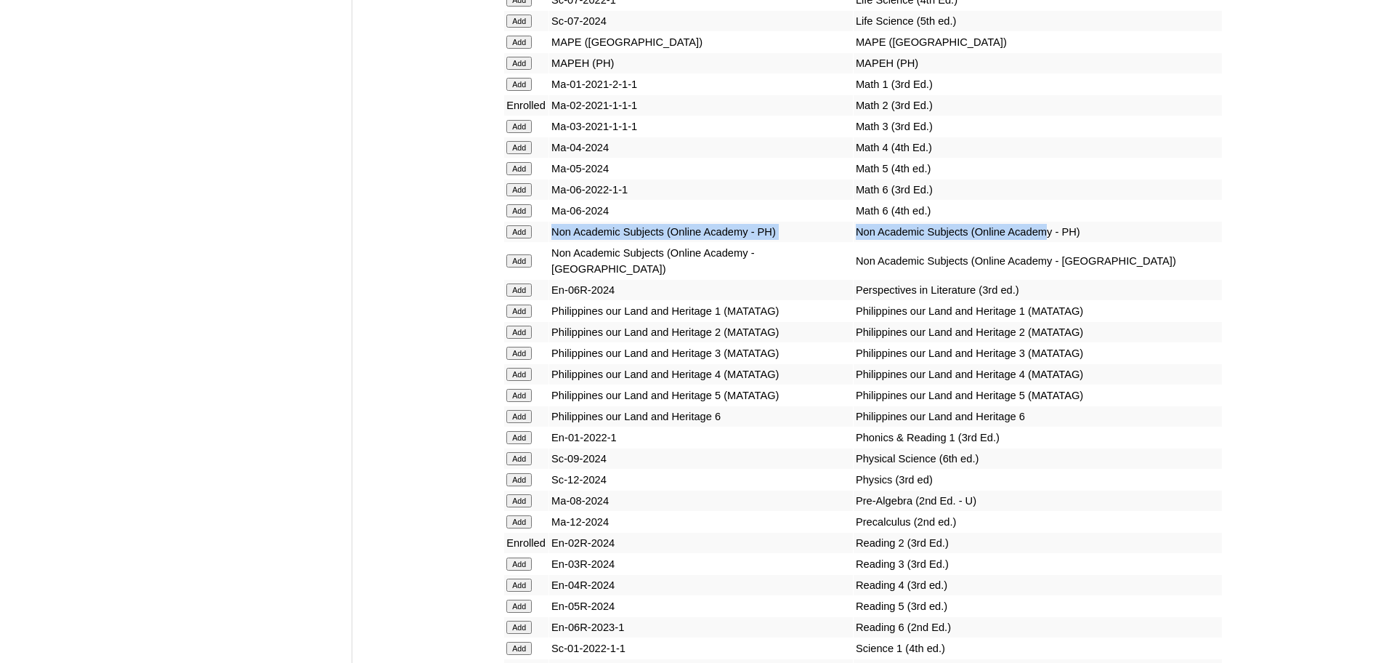
drag, startPoint x: 1037, startPoint y: 290, endPoint x: 556, endPoint y: 299, distance: 481.1
click at [556, 242] on tr "Add Non Academic Subjects (Online Academy - PH) Non Academic Subjects (Online A…" at bounding box center [863, 232] width 718 height 20
click at [520, 238] on input "Add" at bounding box center [518, 231] width 25 height 13
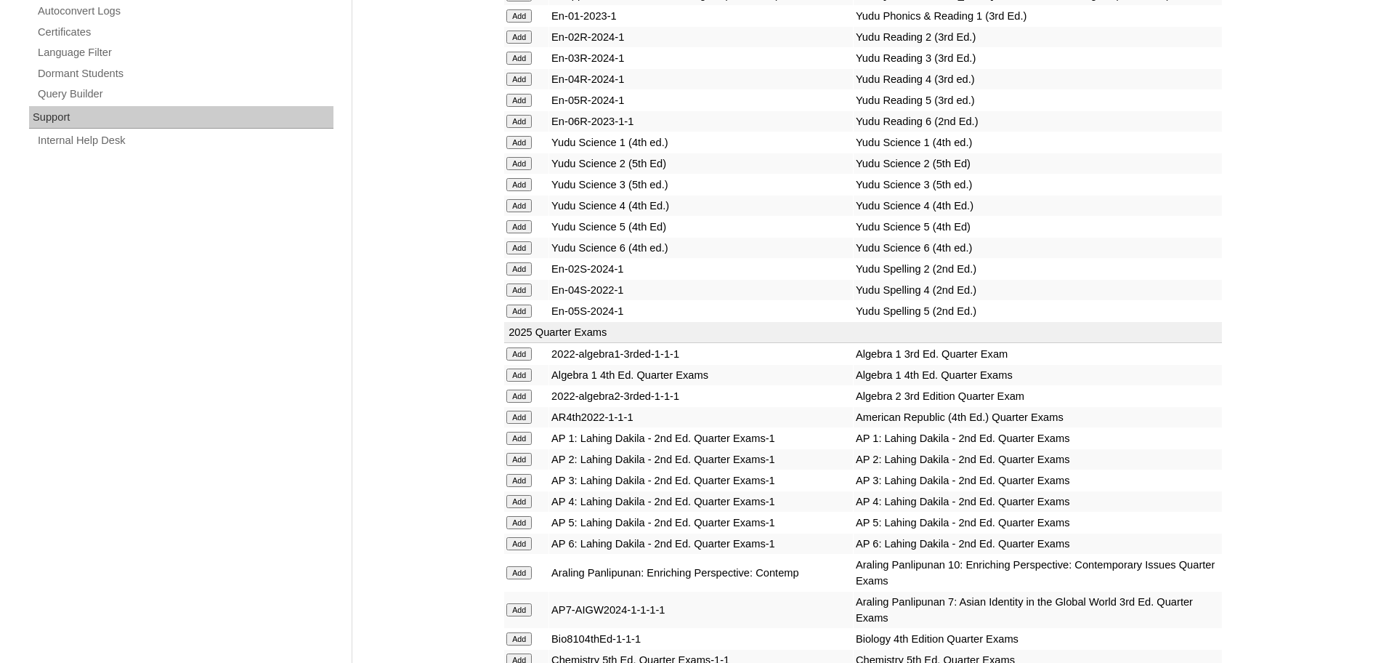
scroll to position [1449, 0]
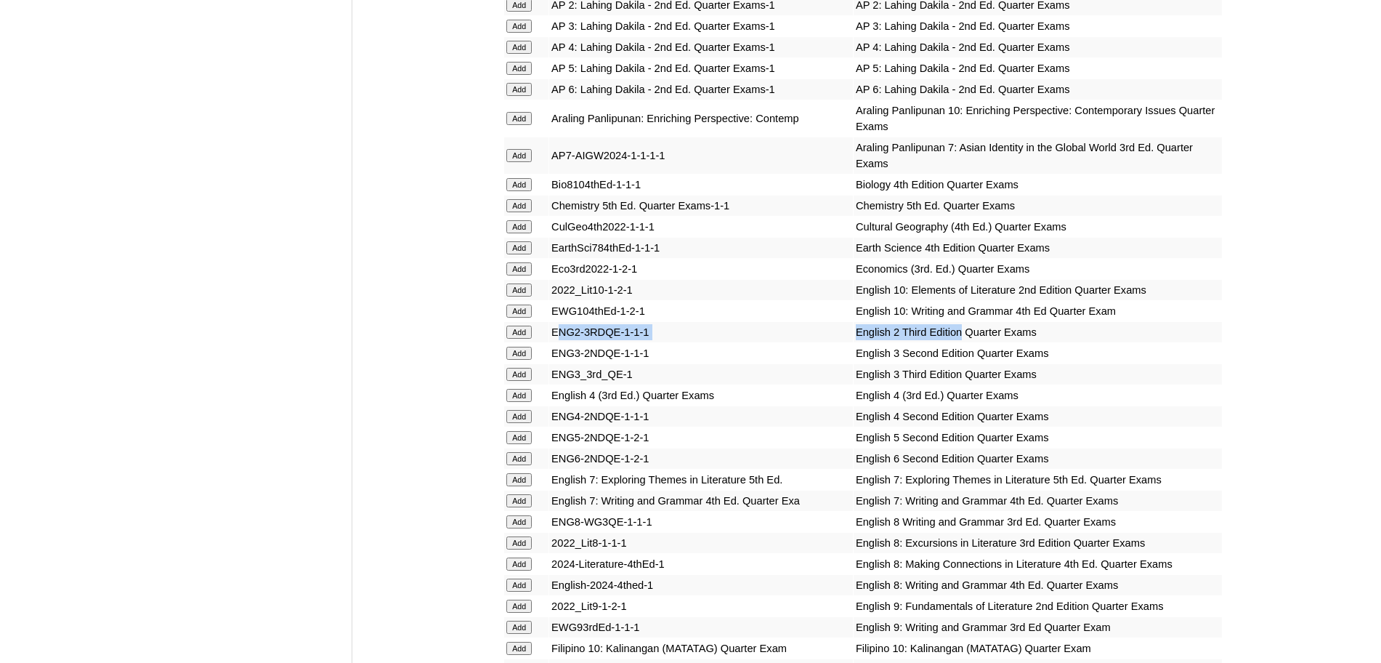
drag, startPoint x: 926, startPoint y: 331, endPoint x: 563, endPoint y: 334, distance: 363.3
click at [563, 334] on tr "Add ENG2-3RDQE-1-1-1 English 2 Third Edition Quarter Exams" at bounding box center [863, 332] width 718 height 20
click at [522, 336] on input "Add" at bounding box center [518, 332] width 25 height 13
click at [779, 298] on td "2022_Lit10-1-2-1" at bounding box center [701, 290] width 304 height 20
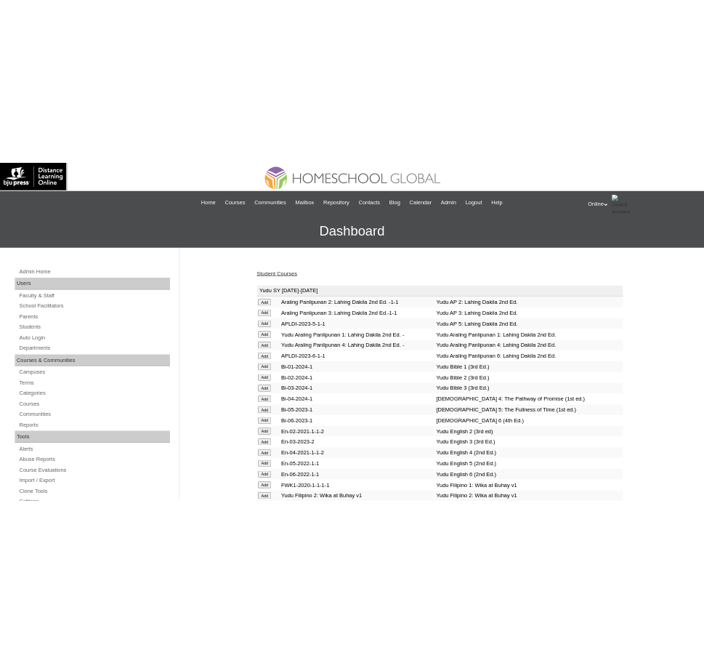
scroll to position [1107, 0]
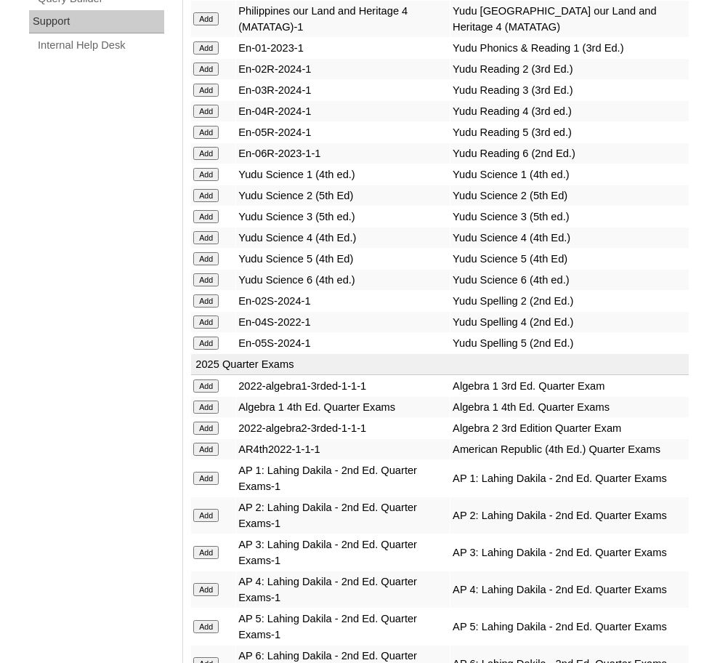
click at [392, 227] on td "Yudu Science 4 (4th Ed.)" at bounding box center [343, 237] width 214 height 20
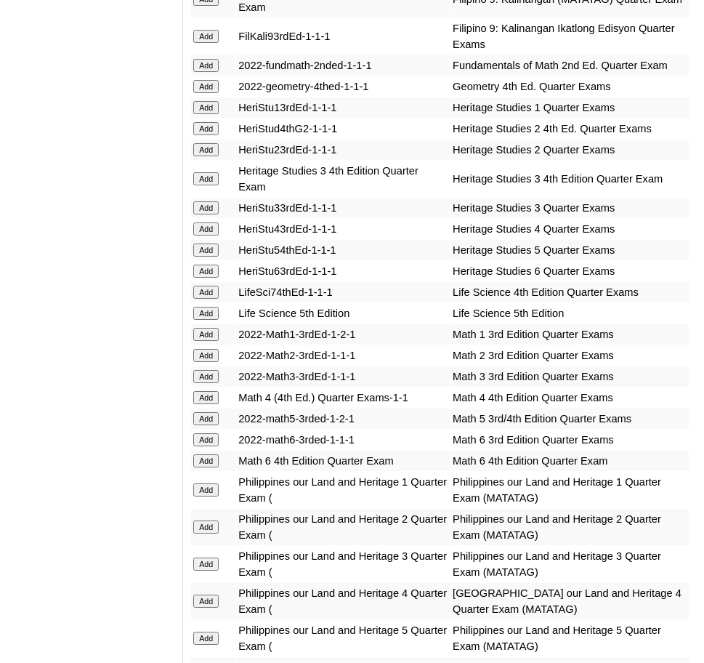
scroll to position [3378, 0]
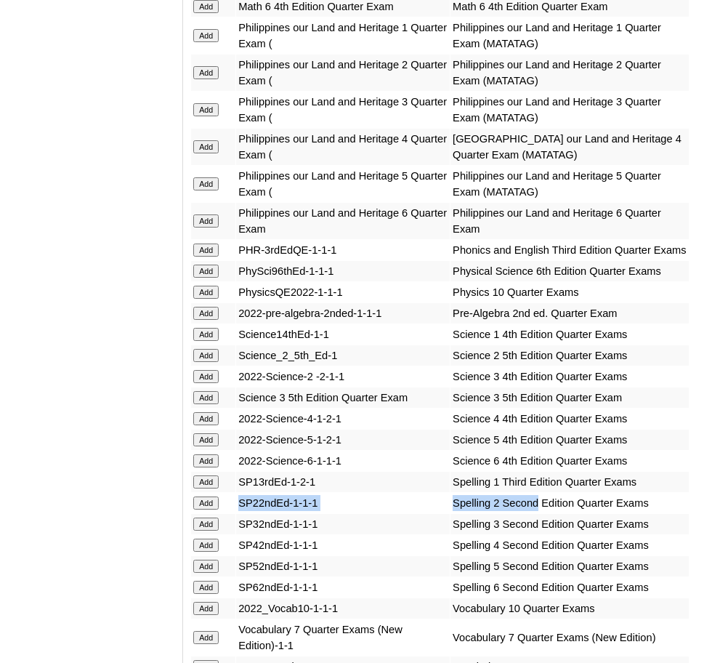
drag, startPoint x: 537, startPoint y: 461, endPoint x: 219, endPoint y: 447, distance: 318.6
click at [236, 493] on tr "Add SP22ndEd-1-1-1 Spelling 2 Second Edition Quarter Exams" at bounding box center [440, 503] width 498 height 20
click at [206, 496] on input "Add" at bounding box center [205, 502] width 25 height 13
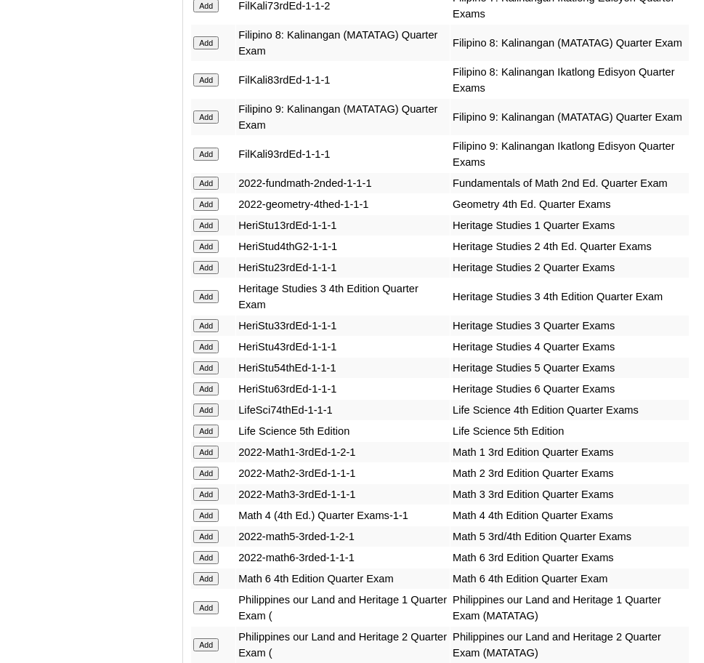
scroll to position [2924, 0]
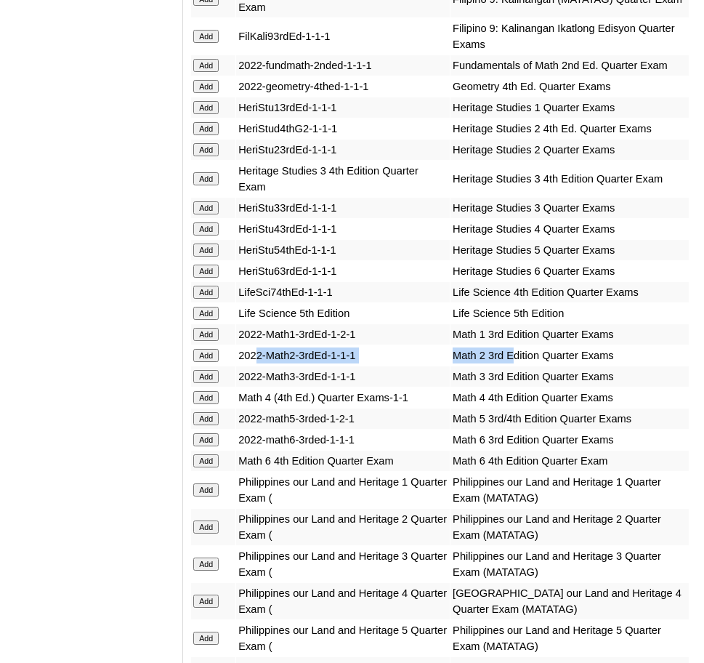
drag, startPoint x: 510, startPoint y: 299, endPoint x: 259, endPoint y: 291, distance: 250.8
click at [259, 345] on tr "Add 2022-Math2-3rdEd-1-1-1 Math 2 3rd Edition Quarter Exams" at bounding box center [440, 355] width 498 height 20
click at [211, 349] on input "Add" at bounding box center [205, 355] width 25 height 13
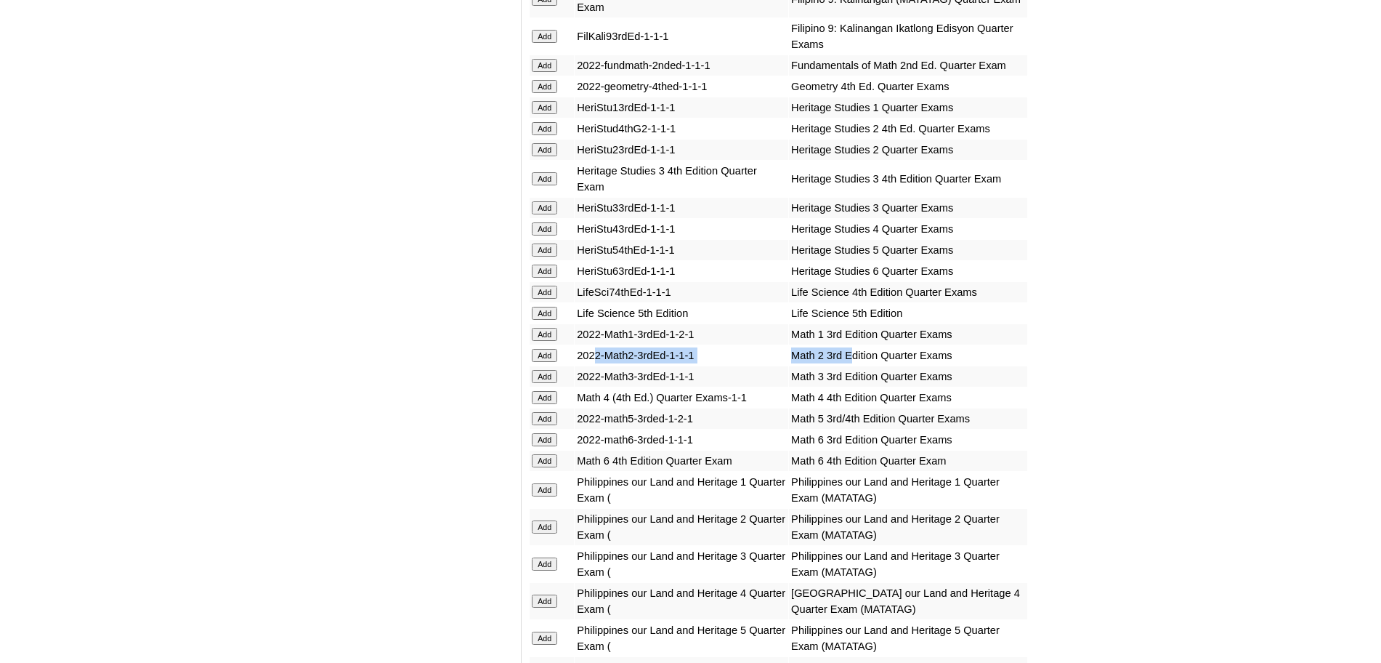
scroll to position [2907, 0]
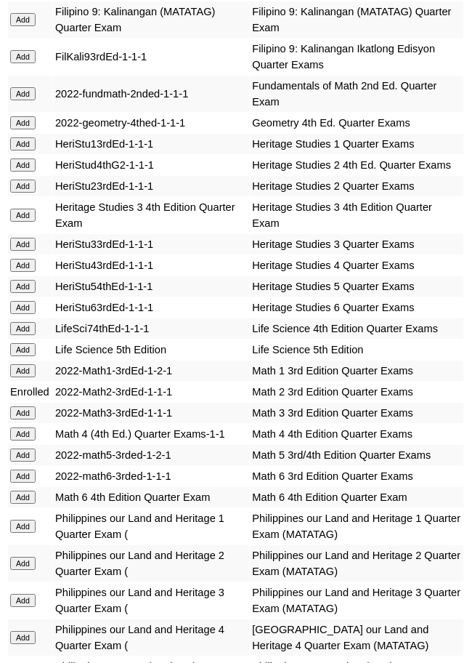
scroll to position [4358, 0]
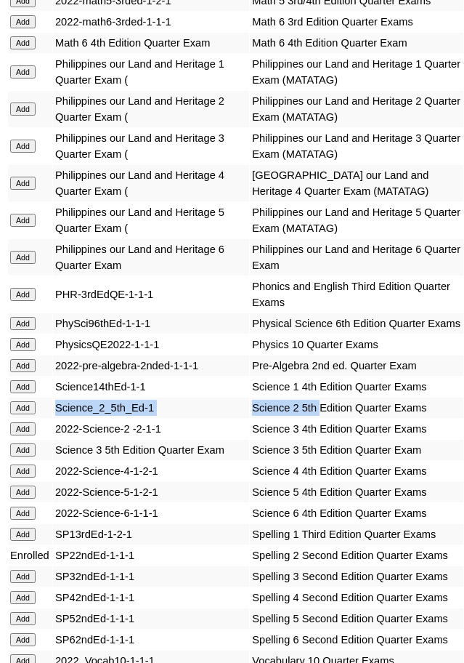
drag, startPoint x: 326, startPoint y: 482, endPoint x: 47, endPoint y: 480, distance: 279.8
click at [47, 418] on tr "Add Science_2_5th_Ed-1 Science 2 5th Edition Quarter Exams" at bounding box center [236, 407] width 456 height 20
click at [28, 414] on input "Add" at bounding box center [22, 407] width 25 height 13
click at [24, 414] on input "Add" at bounding box center [22, 407] width 25 height 13
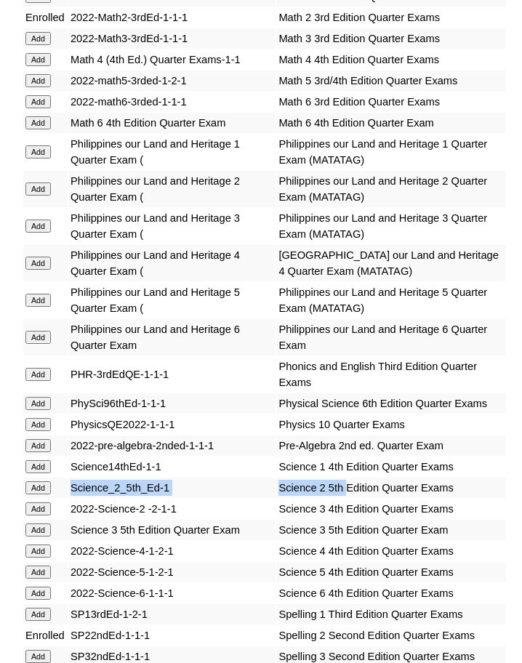
scroll to position [4166, 0]
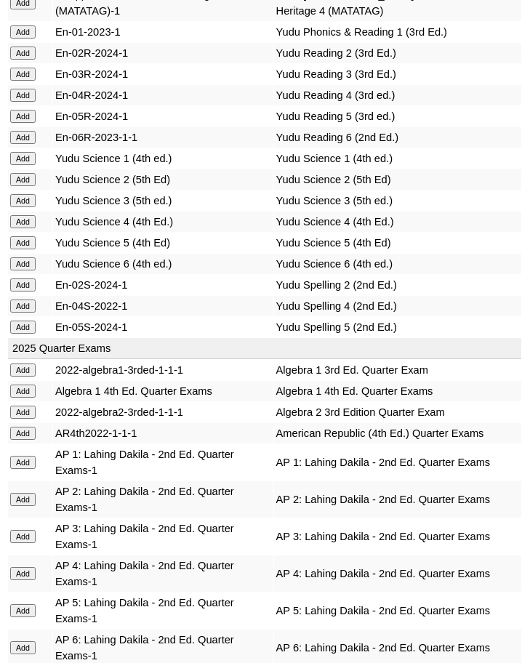
scroll to position [2963, 0]
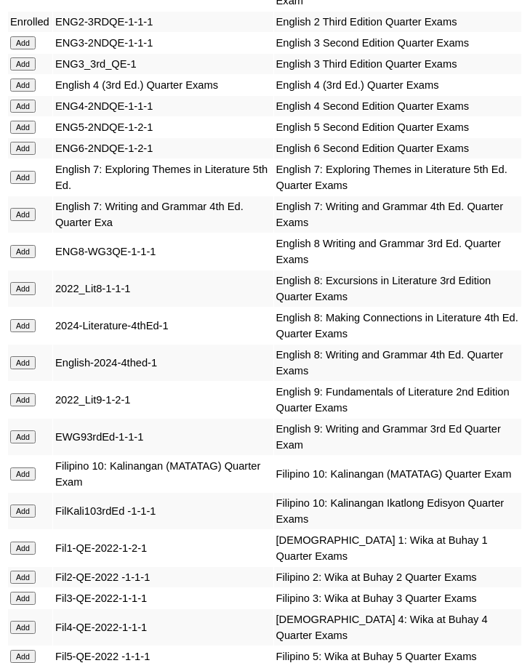
click at [25, 570] on input "Add" at bounding box center [22, 576] width 25 height 13
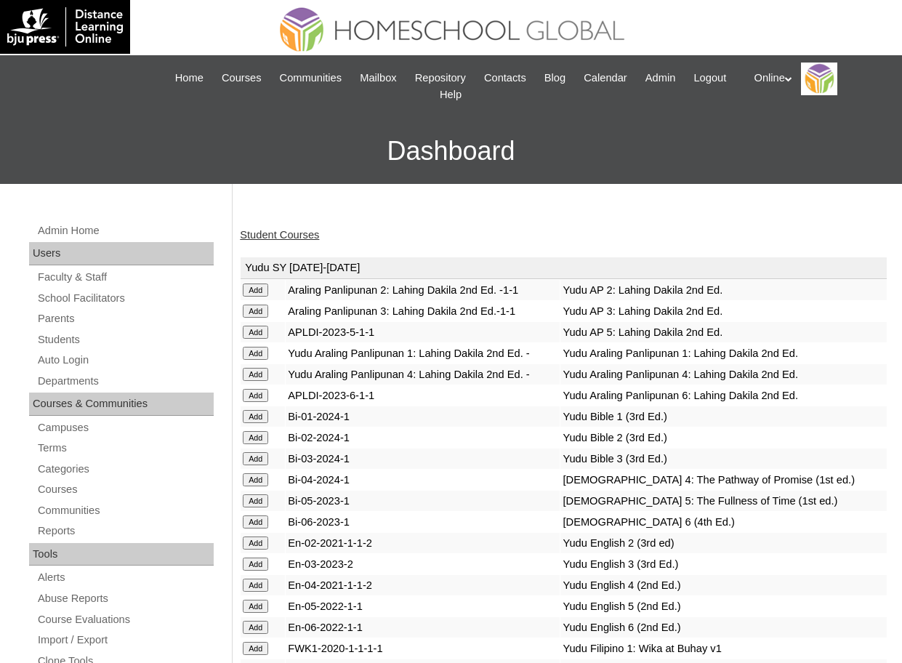
scroll to position [1091, 0]
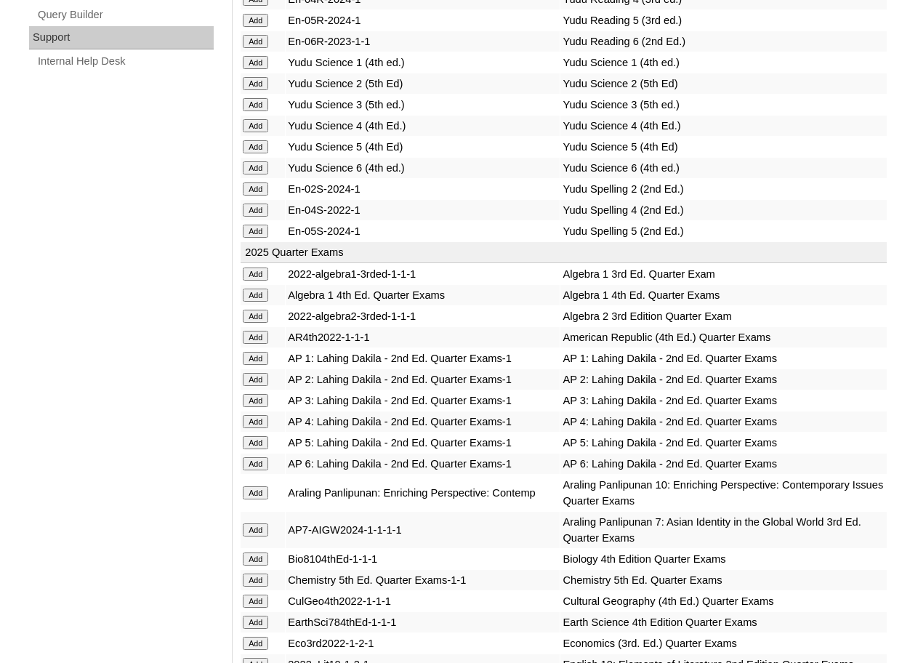
click at [252, 386] on input "Add" at bounding box center [255, 379] width 25 height 13
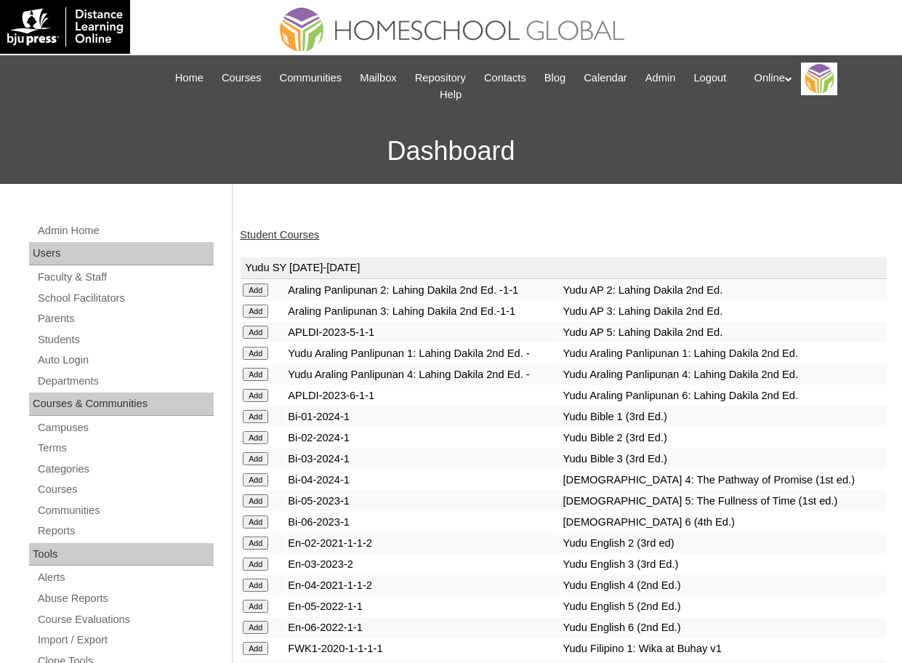
click at [262, 238] on link "Student Courses" at bounding box center [279, 235] width 79 height 12
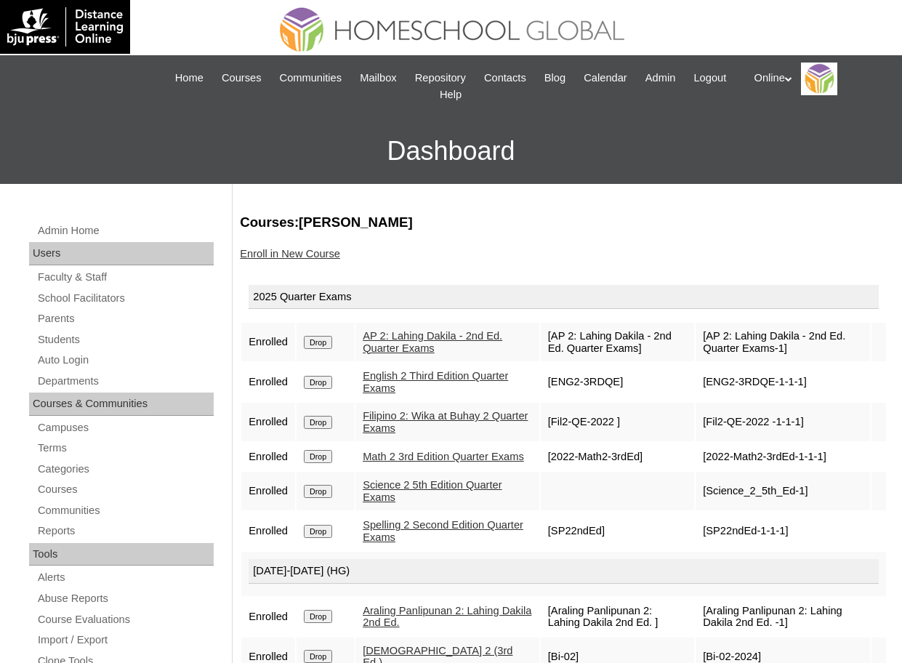
click at [553, 256] on div "Enroll in New Course" at bounding box center [563, 253] width 647 height 15
